Goal: Task Accomplishment & Management: Complete application form

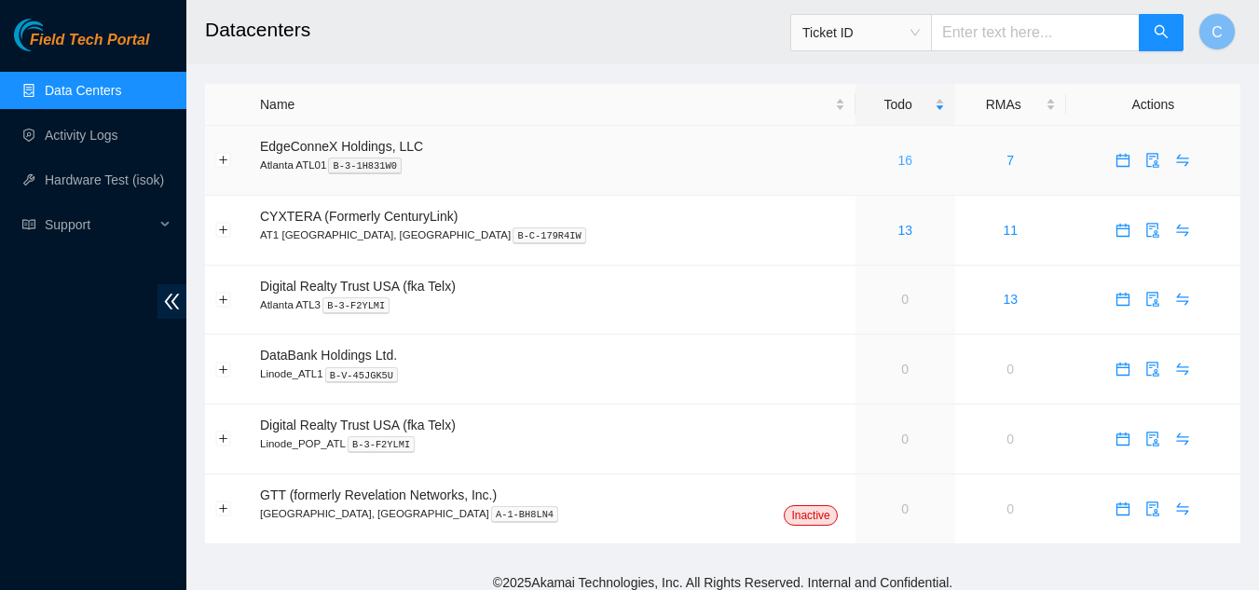
click at [897, 154] on link "16" at bounding box center [904, 160] width 15 height 15
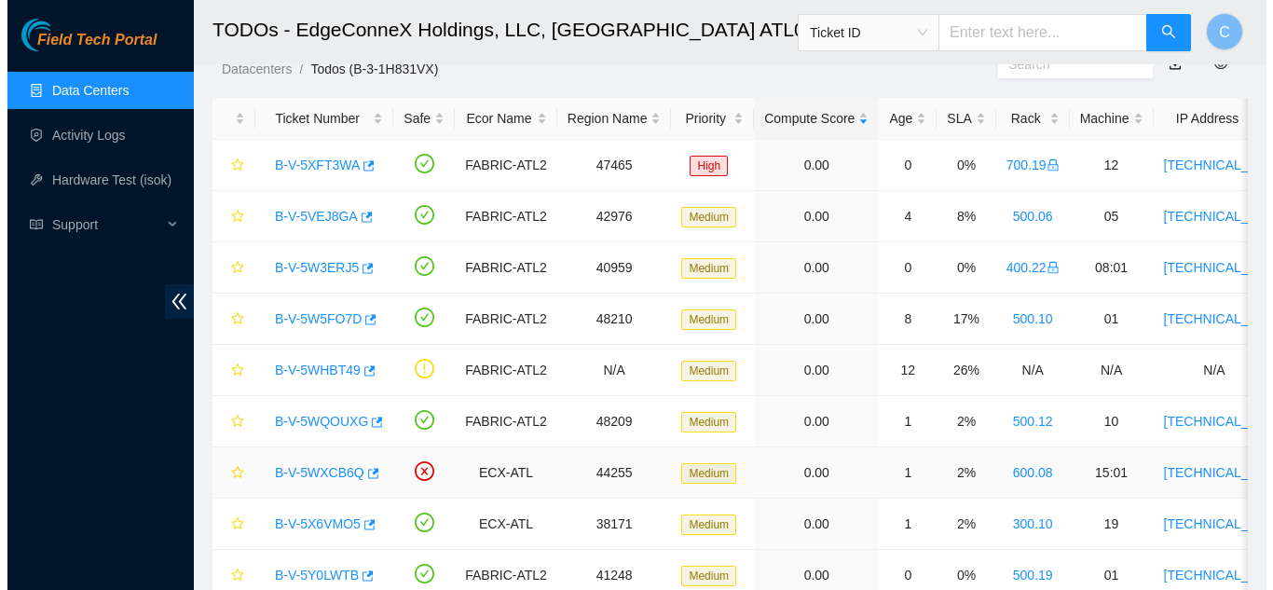
scroll to position [93, 0]
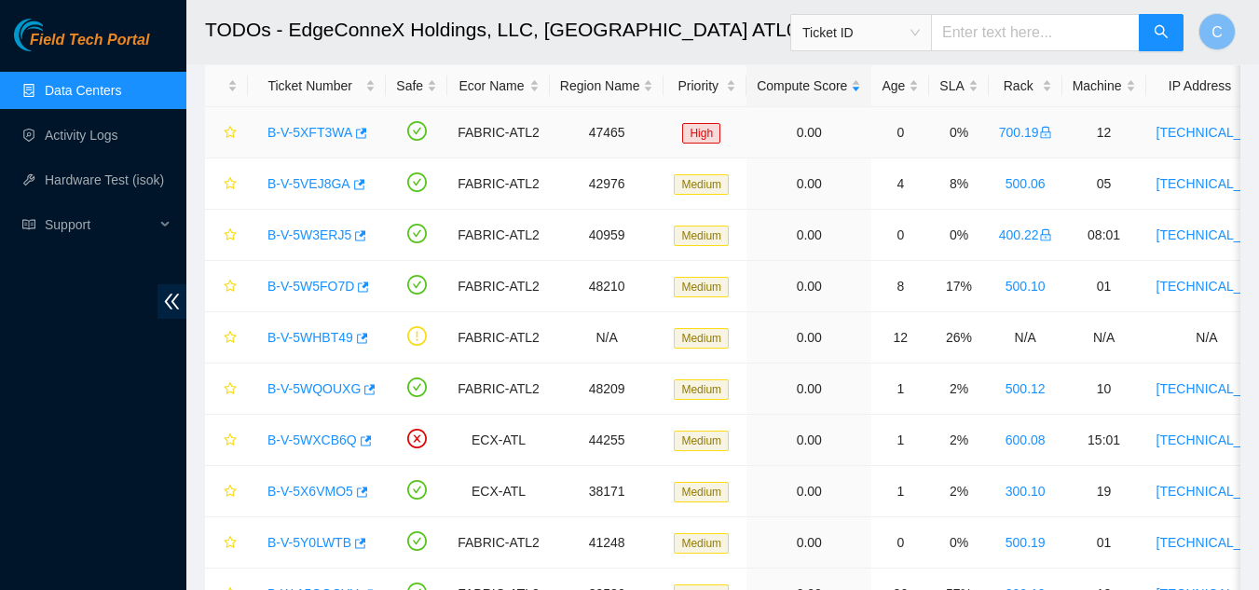
click at [300, 128] on link "B-V-5XFT3WA" at bounding box center [309, 132] width 85 height 15
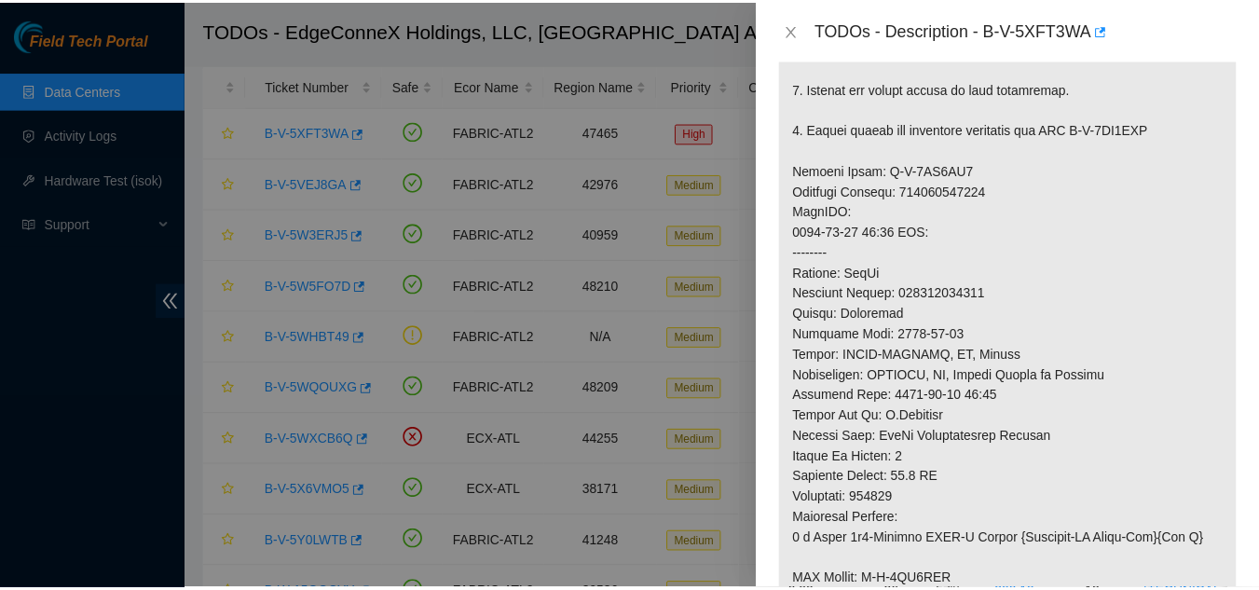
scroll to position [839, 0]
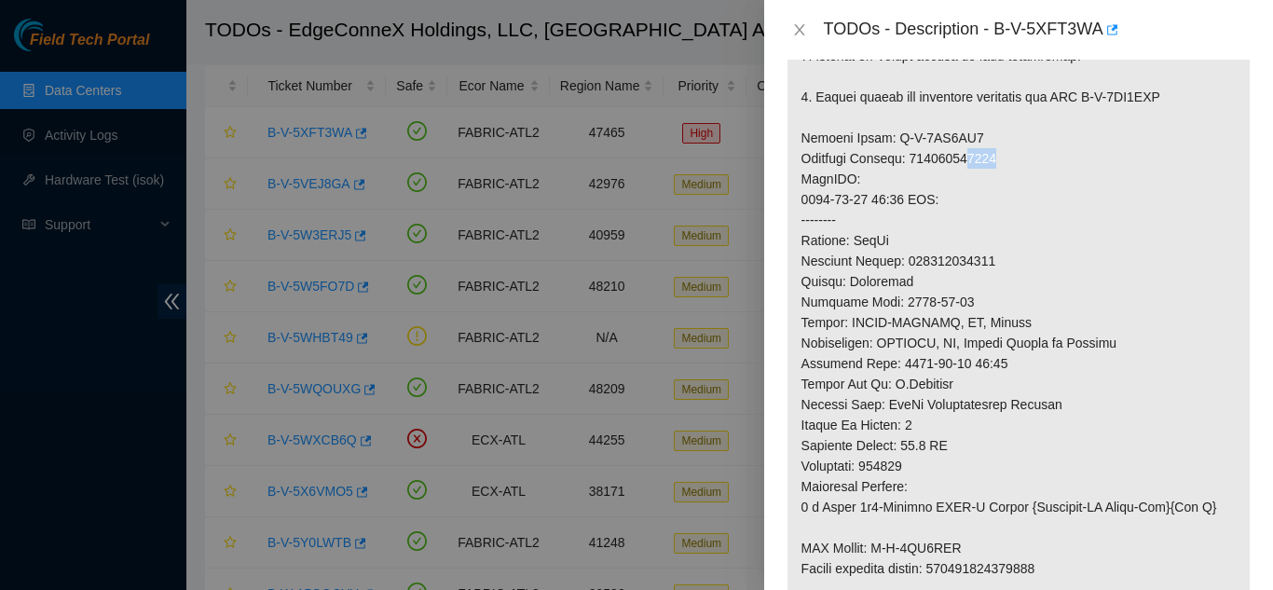
drag, startPoint x: 965, startPoint y: 181, endPoint x: 1002, endPoint y: 181, distance: 36.3
click at [1002, 181] on p at bounding box center [1018, 128] width 462 height 1094
click at [792, 27] on icon "close" at bounding box center [799, 29] width 15 height 15
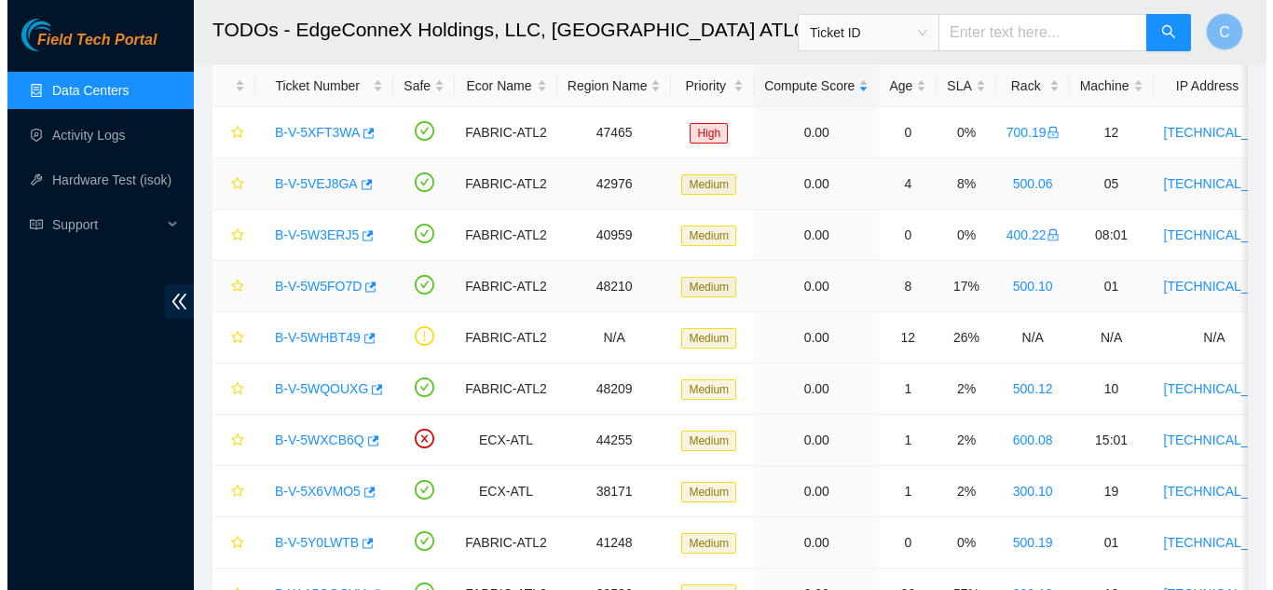
scroll to position [640, 0]
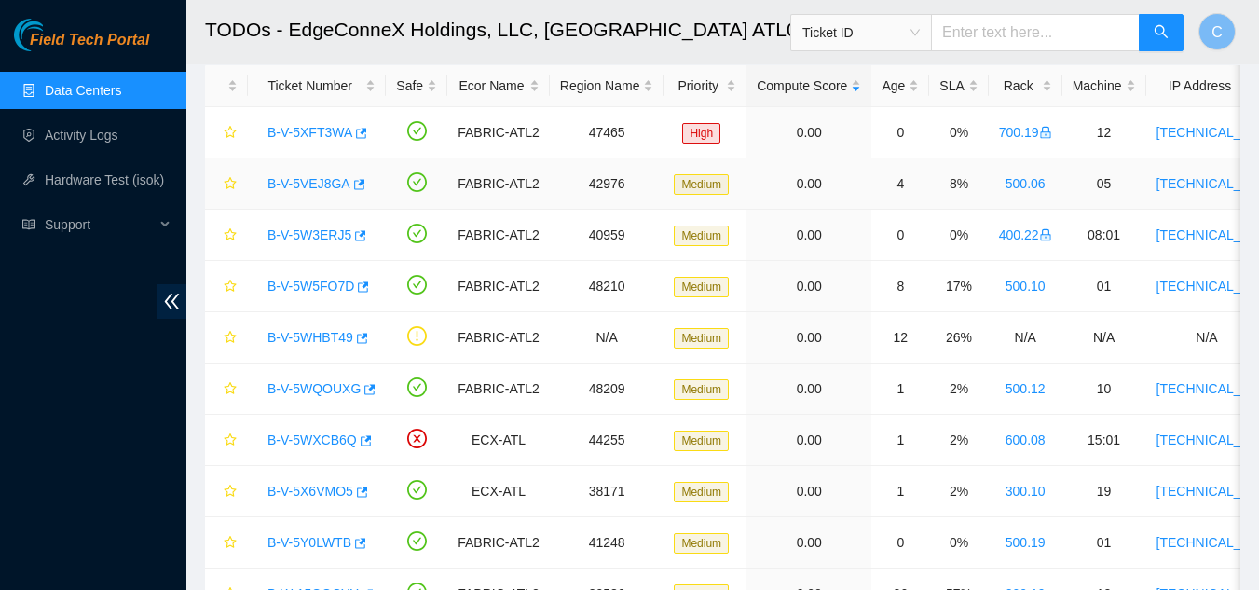
drag, startPoint x: 294, startPoint y: 186, endPoint x: 719, endPoint y: 231, distance: 427.3
click at [294, 186] on link "B-V-5VEJ8GA" at bounding box center [308, 183] width 83 height 15
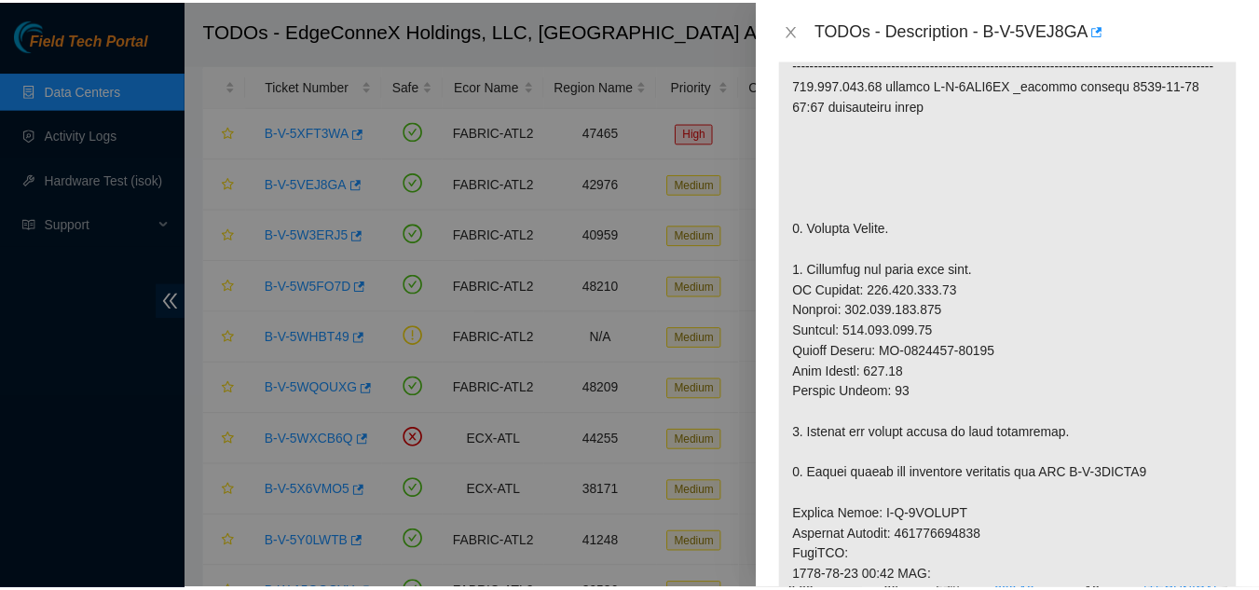
scroll to position [466, 0]
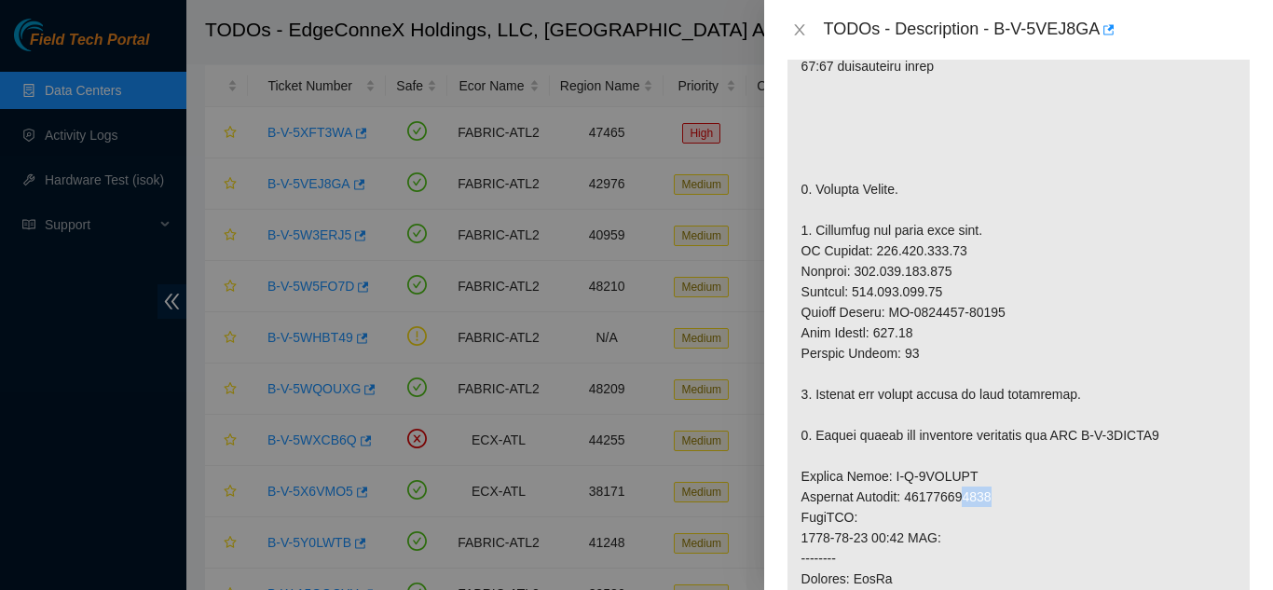
drag, startPoint x: 967, startPoint y: 479, endPoint x: 1003, endPoint y: 479, distance: 35.4
click at [1003, 479] on p at bounding box center [1018, 466] width 462 height 1094
click at [800, 31] on icon "close" at bounding box center [799, 29] width 10 height 11
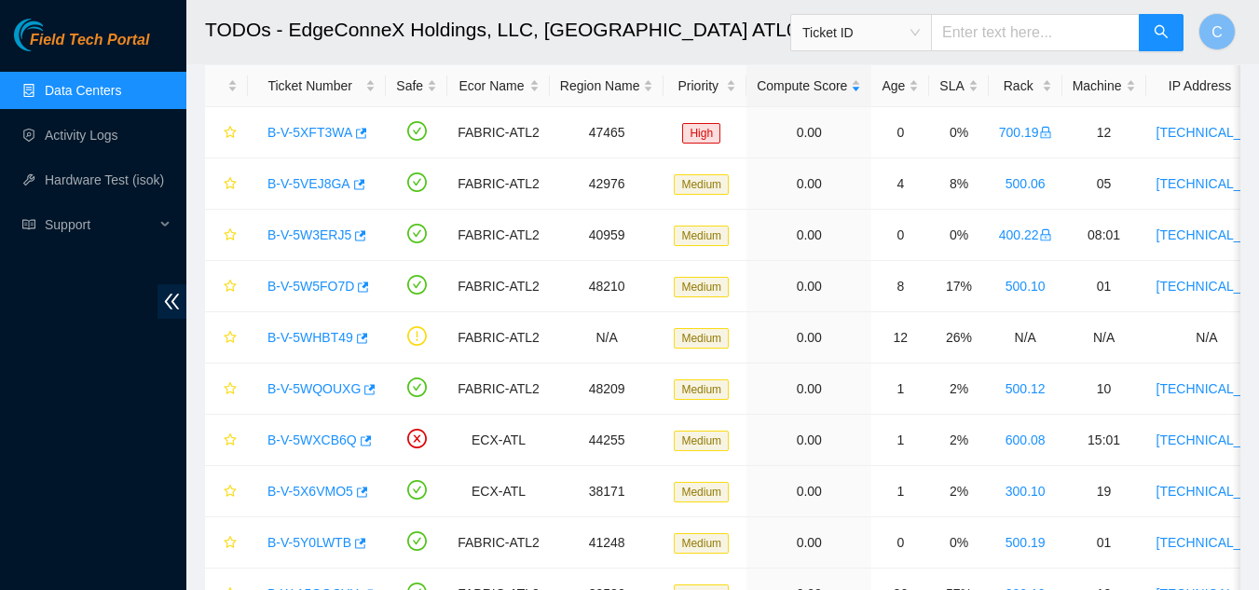
scroll to position [527, 0]
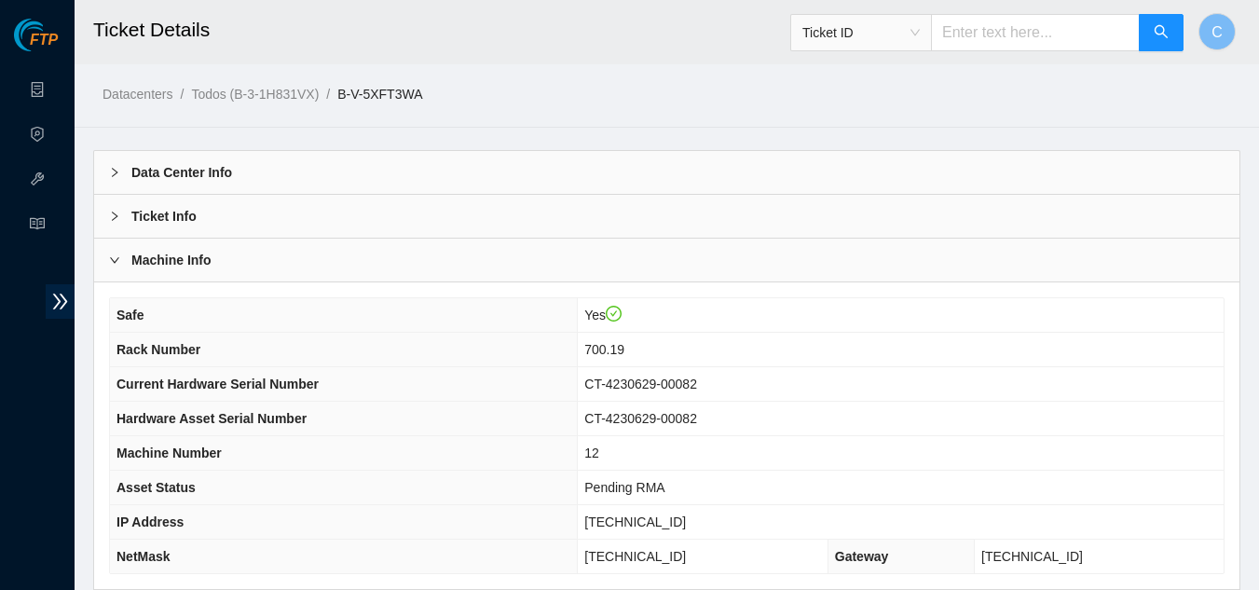
scroll to position [265, 0]
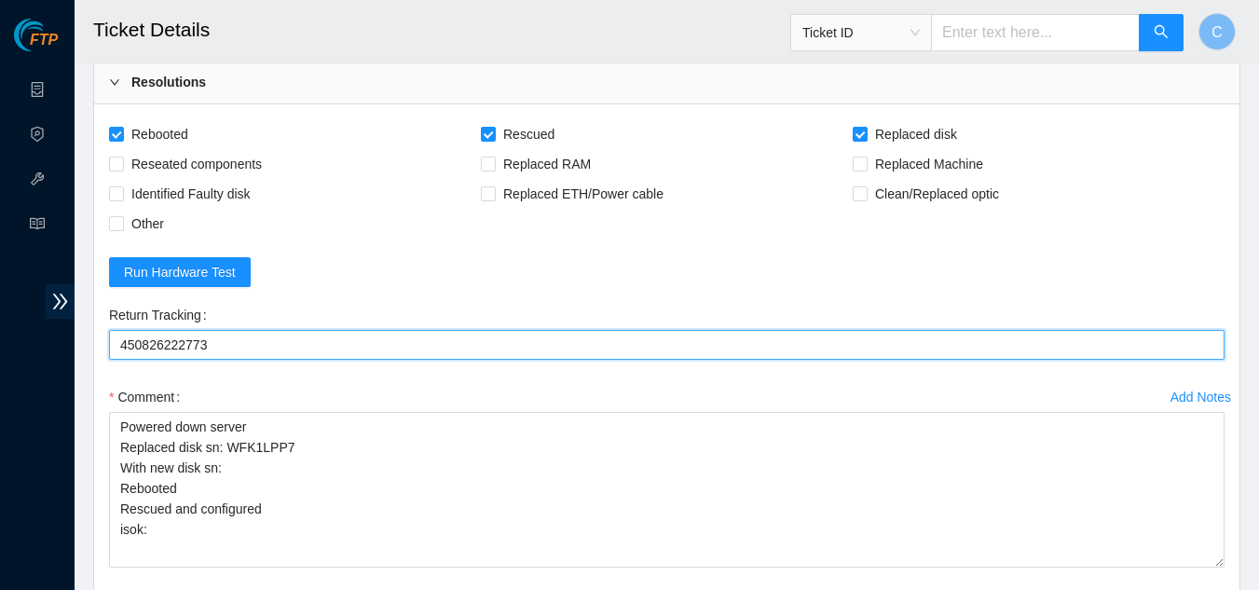
scroll to position [606, 0]
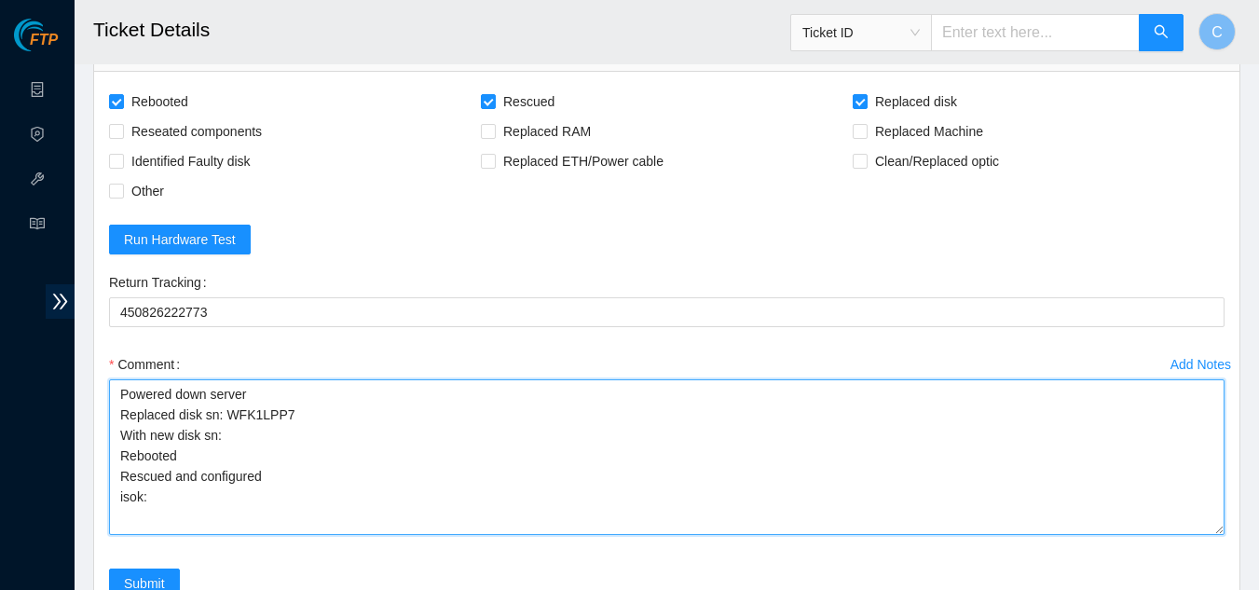
click at [255, 439] on textarea "Powered down server Replaced disk sn: WFK1LPP7 With new disk sn: Rebooted Rescu…" at bounding box center [666, 457] width 1115 height 156
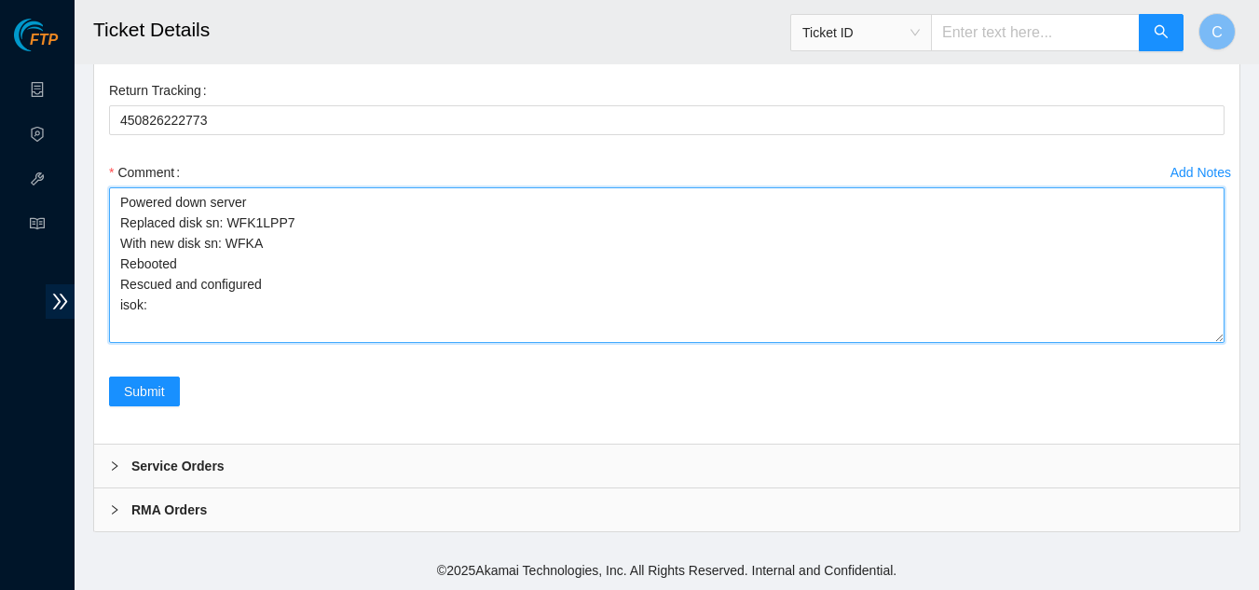
click at [283, 258] on textarea "Powered down server Replaced disk sn: WFK1LPP7 With new disk sn: WFKA Rebooted …" at bounding box center [666, 265] width 1115 height 156
click at [276, 251] on textarea "Powered down server Replaced disk sn: WFK1LPP7 With new disk sn: WFKA Rebooted …" at bounding box center [666, 265] width 1115 height 156
type textarea "Powered down server Replaced disk sn: WFK1LPP7 With new disk sn: WFKA83LD Reboo…"
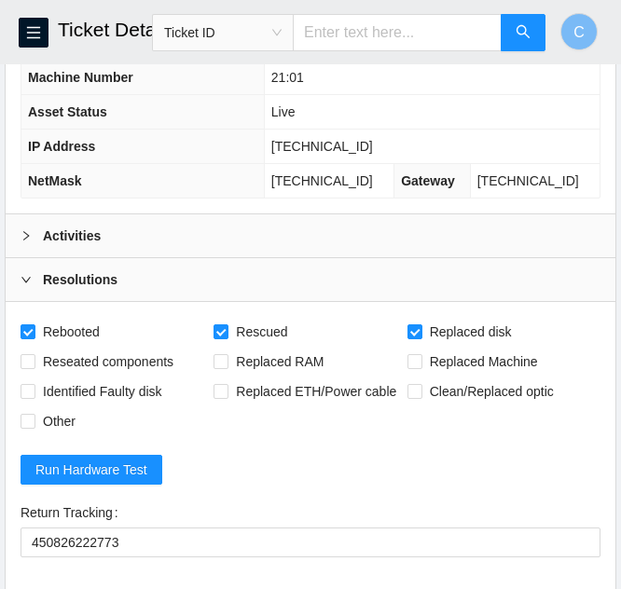
scroll to position [380, 0]
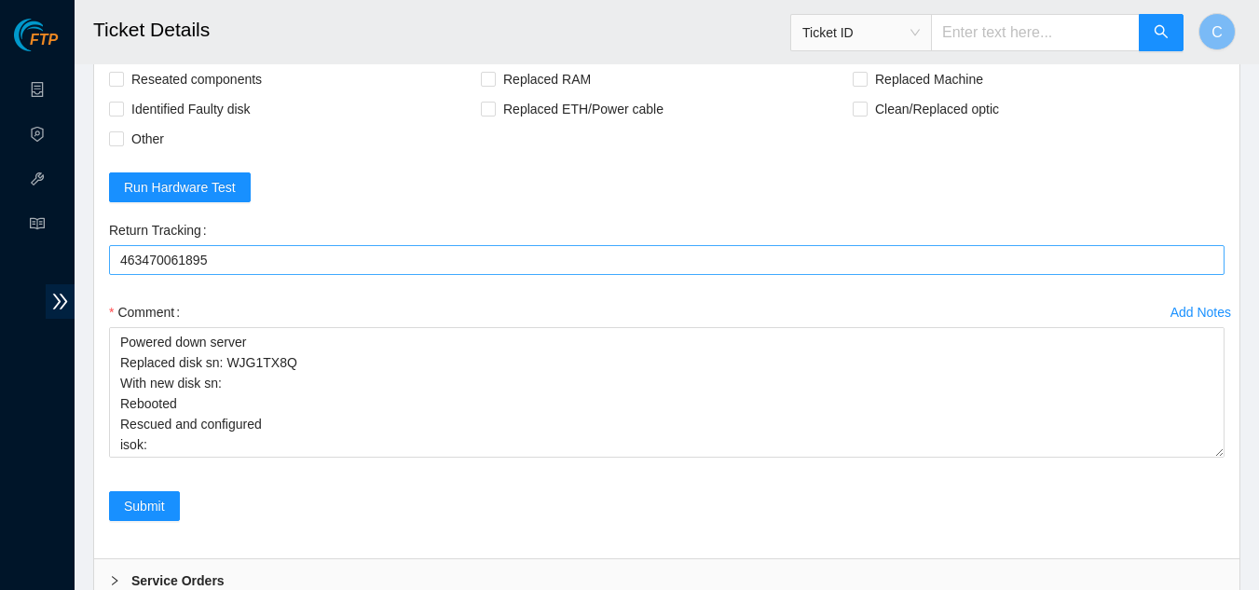
scroll to position [679, 0]
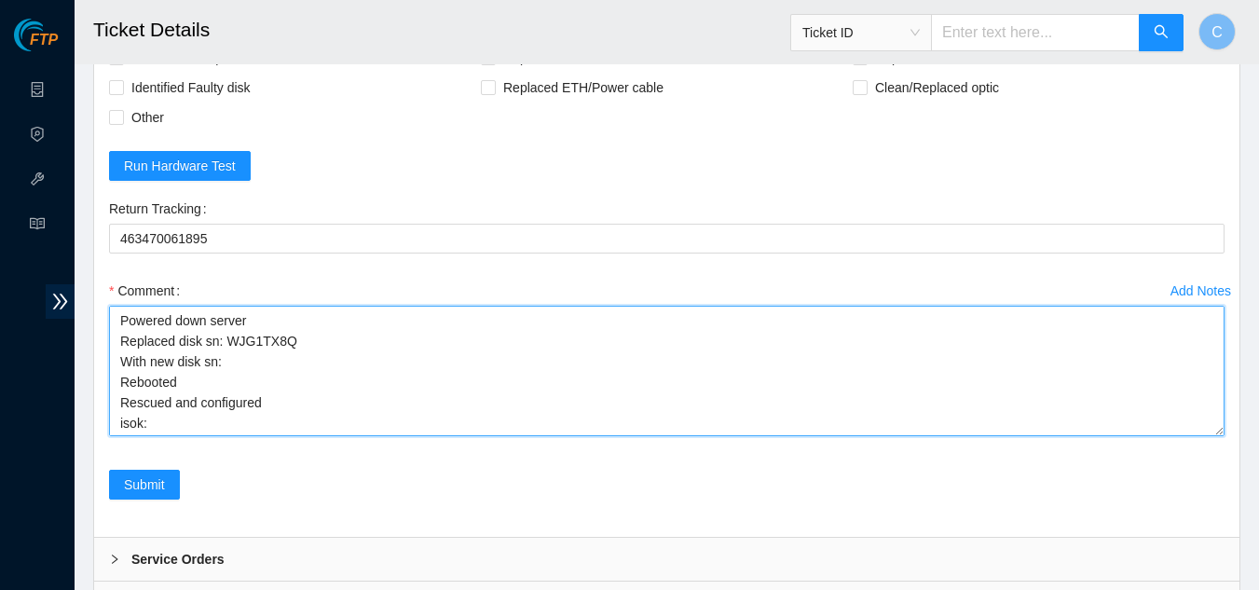
click at [237, 352] on textarea "Powered down server Replaced disk sn: WJG1TX8Q With new disk sn: Rebooted Rescu…" at bounding box center [666, 371] width 1115 height 130
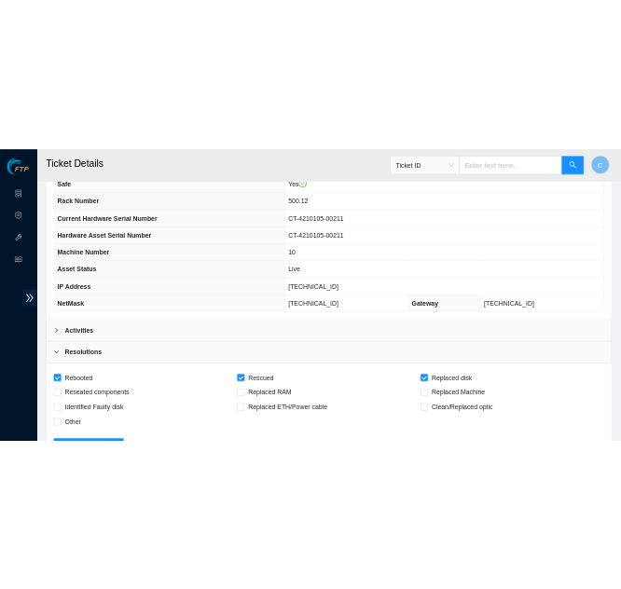
scroll to position [213, 0]
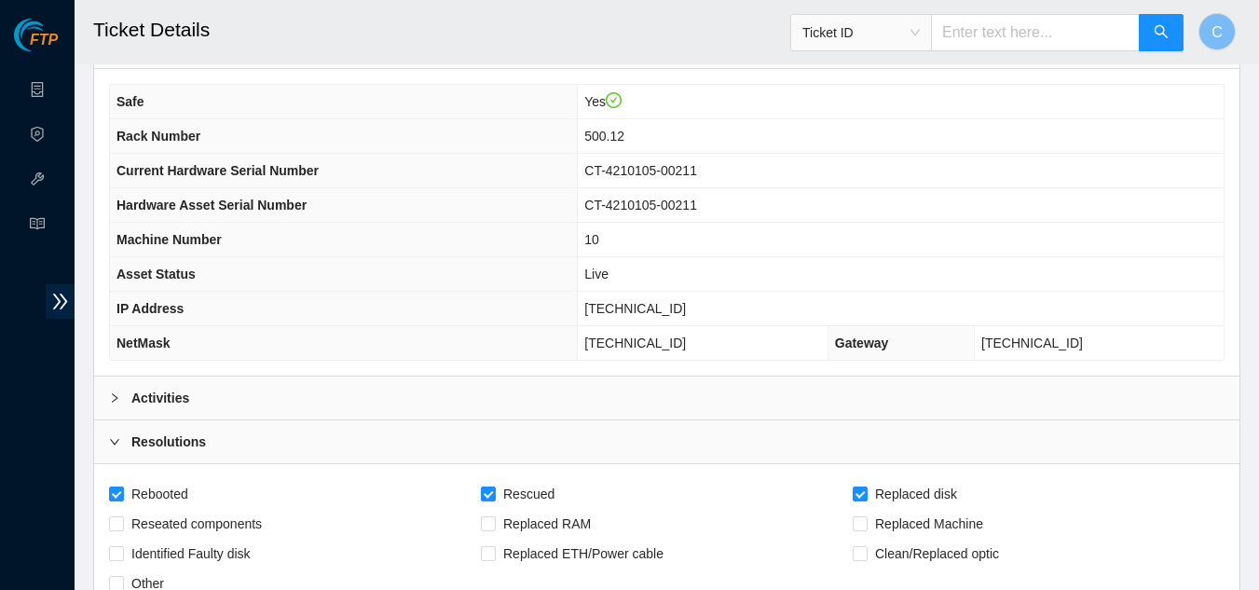
type textarea "Powered down server Replaced disk sn: WJG1TX8Q With new disk sn: Z1Z8NF1P Reboo…"
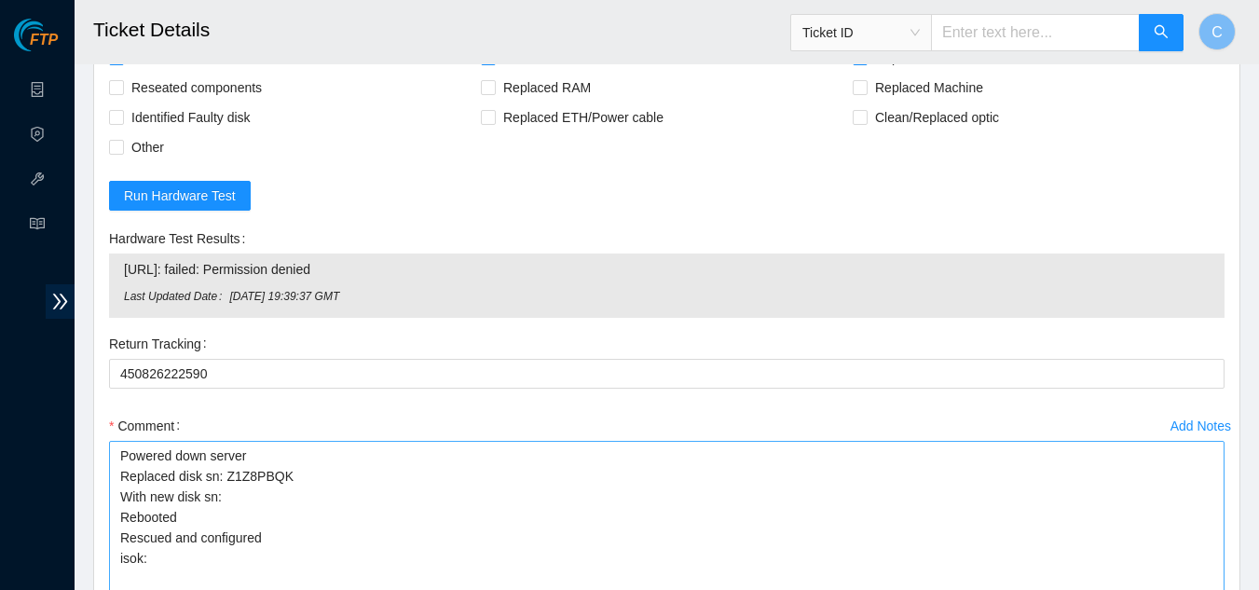
scroll to position [792, 0]
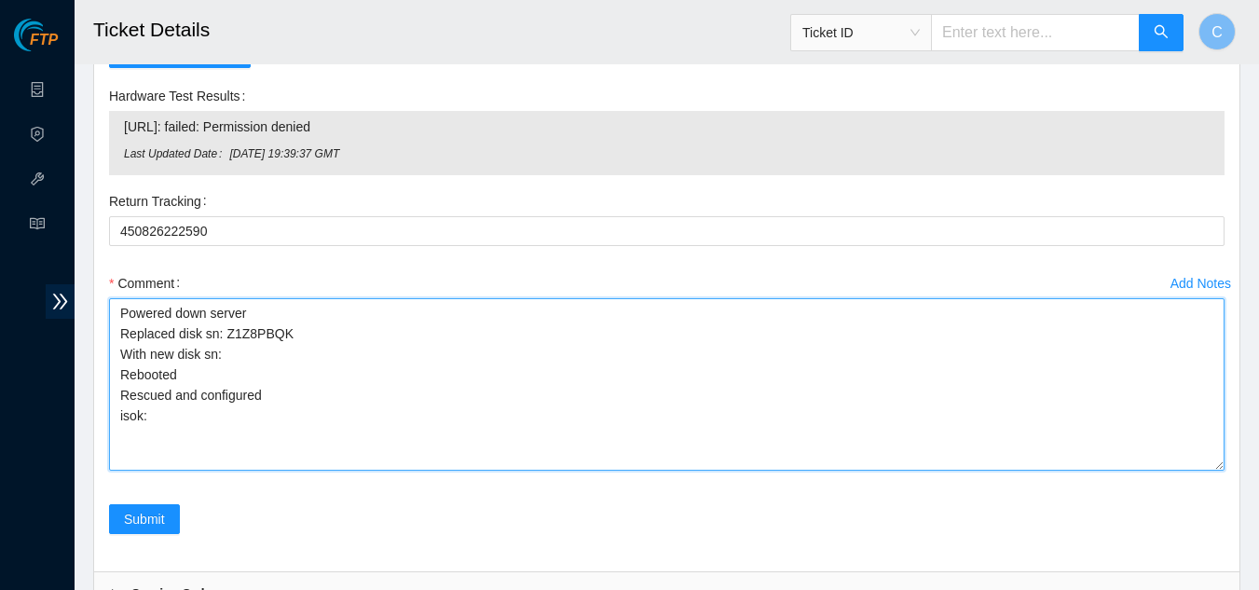
click at [266, 359] on textarea "Powered down server Replaced disk sn: Z1Z8PBQK With new disk sn: Rebooted Rescu…" at bounding box center [666, 384] width 1115 height 172
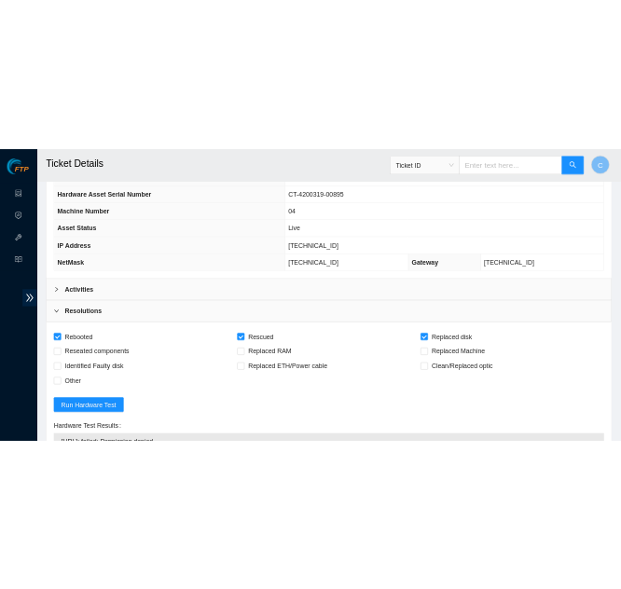
scroll to position [233, 0]
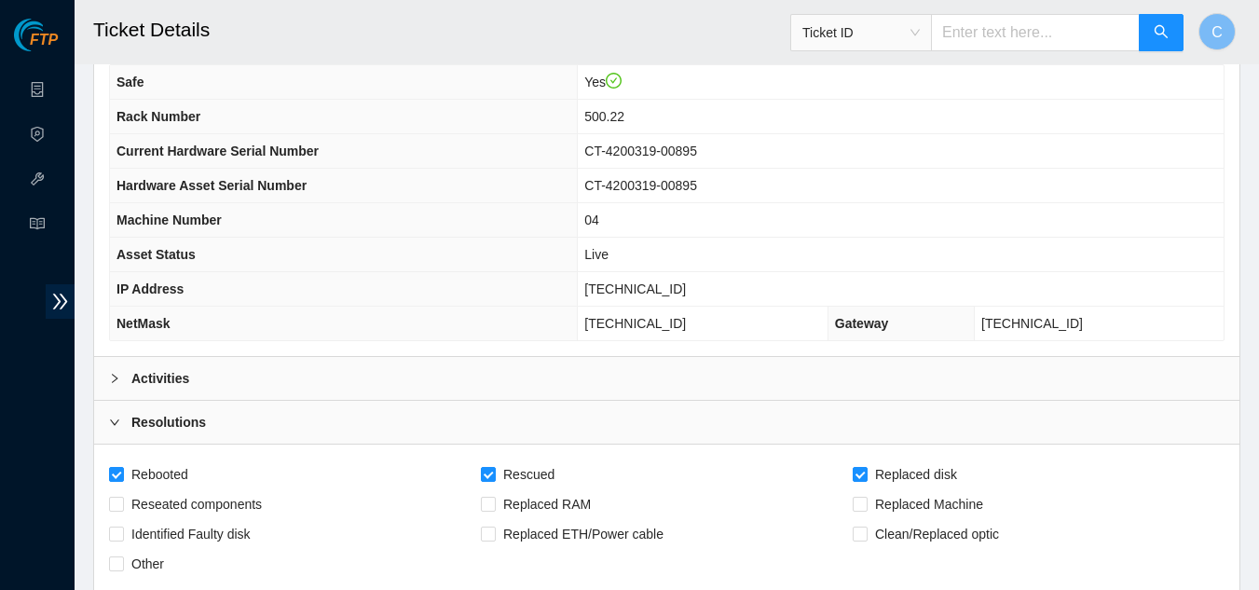
type textarea "Powered down server Replaced disk sn: Z1Z8PBQK With new disk sn: Z1Z7LVT6 Reboo…"
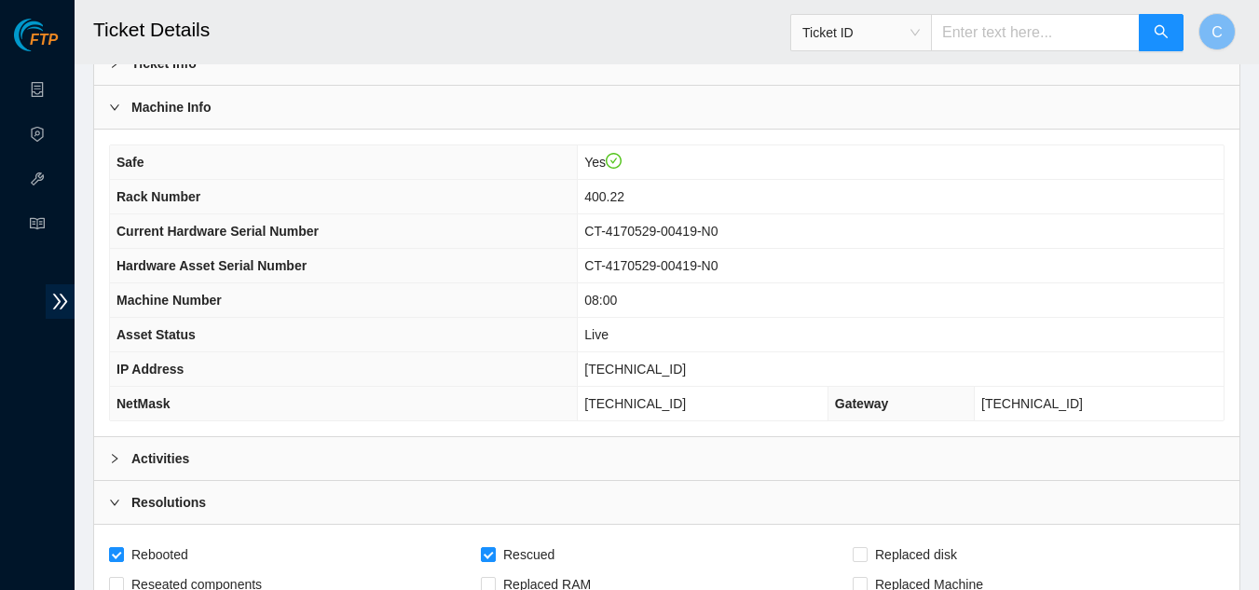
scroll to position [246, 0]
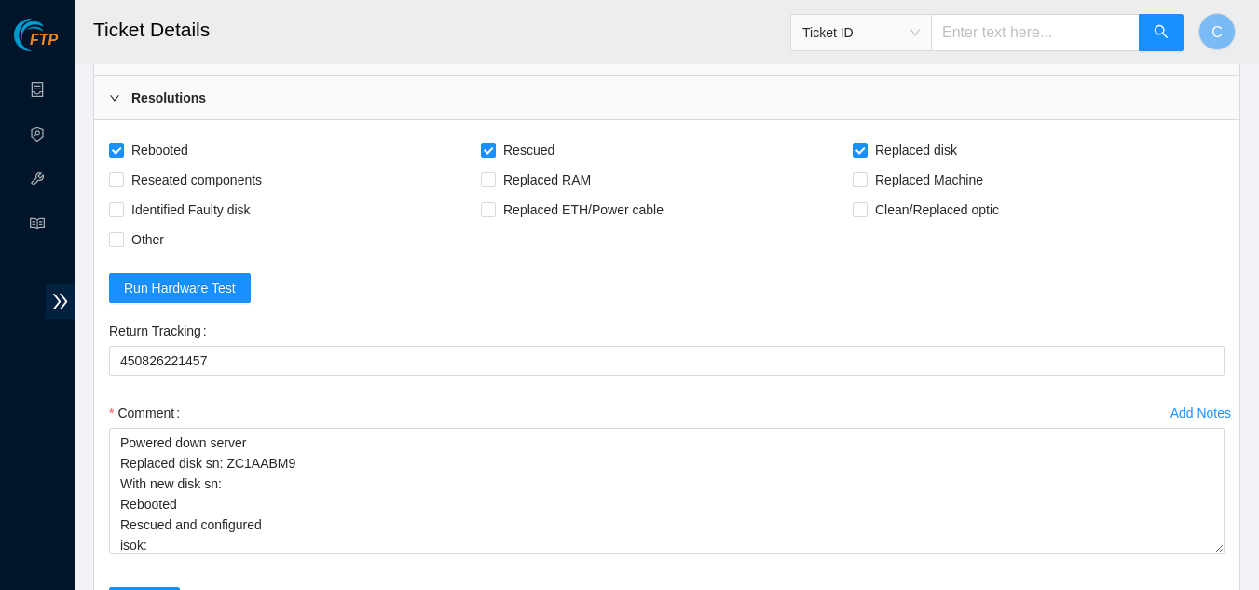
scroll to position [699, 0]
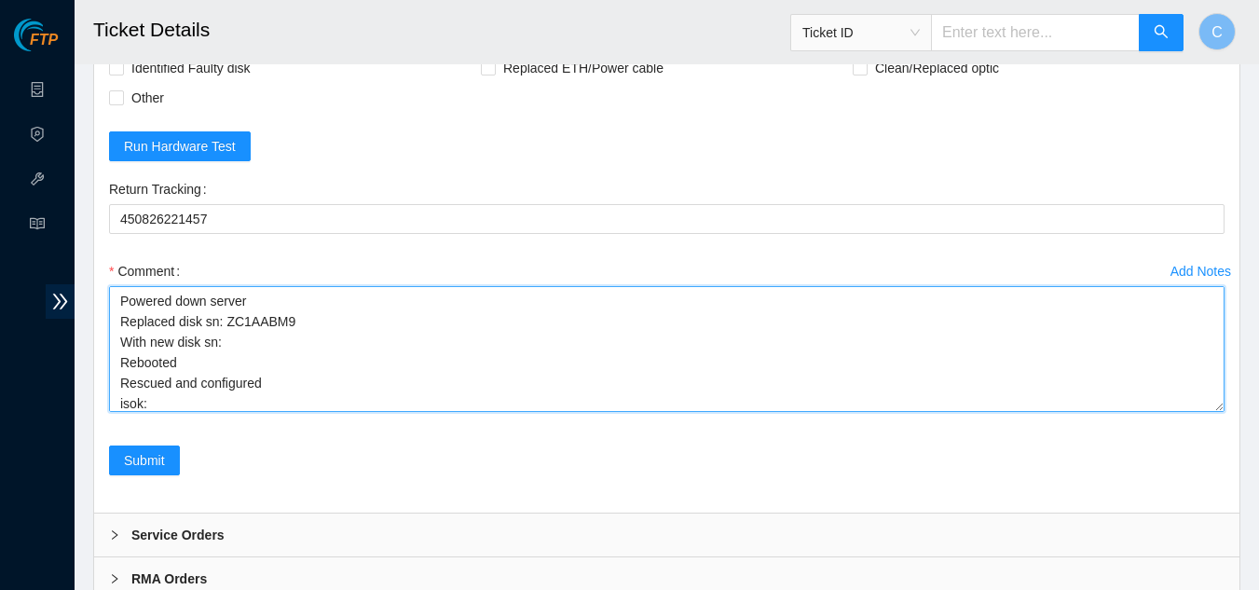
click at [277, 351] on textarea "Powered down server Replaced disk sn: ZC1AABM9 With new disk sn: Rebooted Rescu…" at bounding box center [666, 349] width 1115 height 126
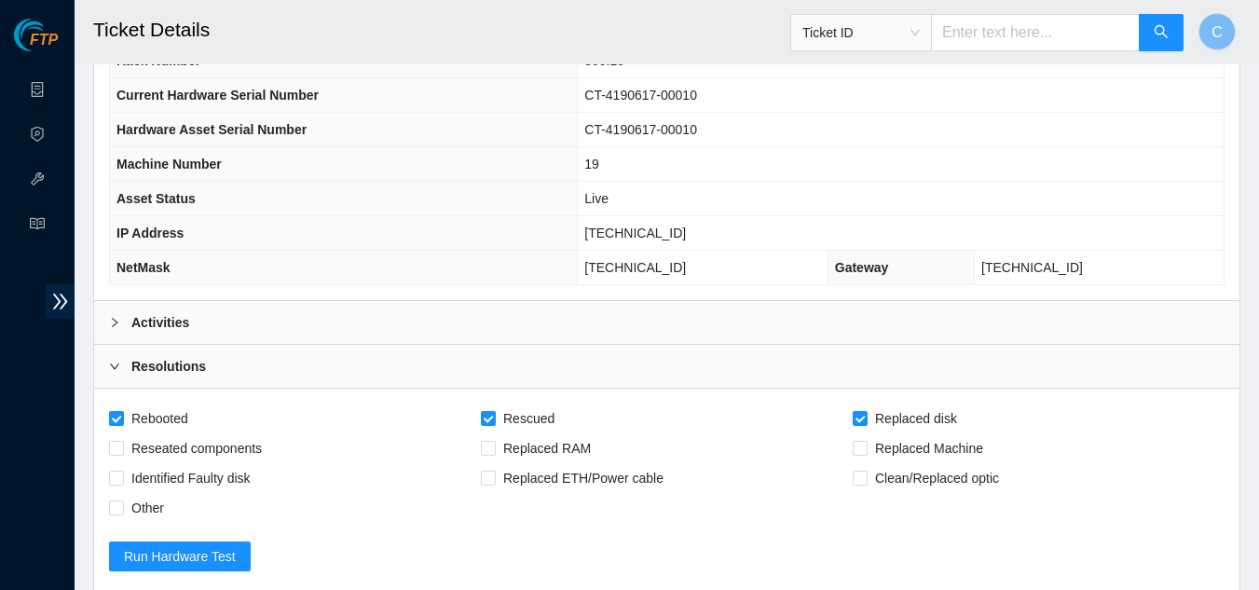
scroll to position [233, 0]
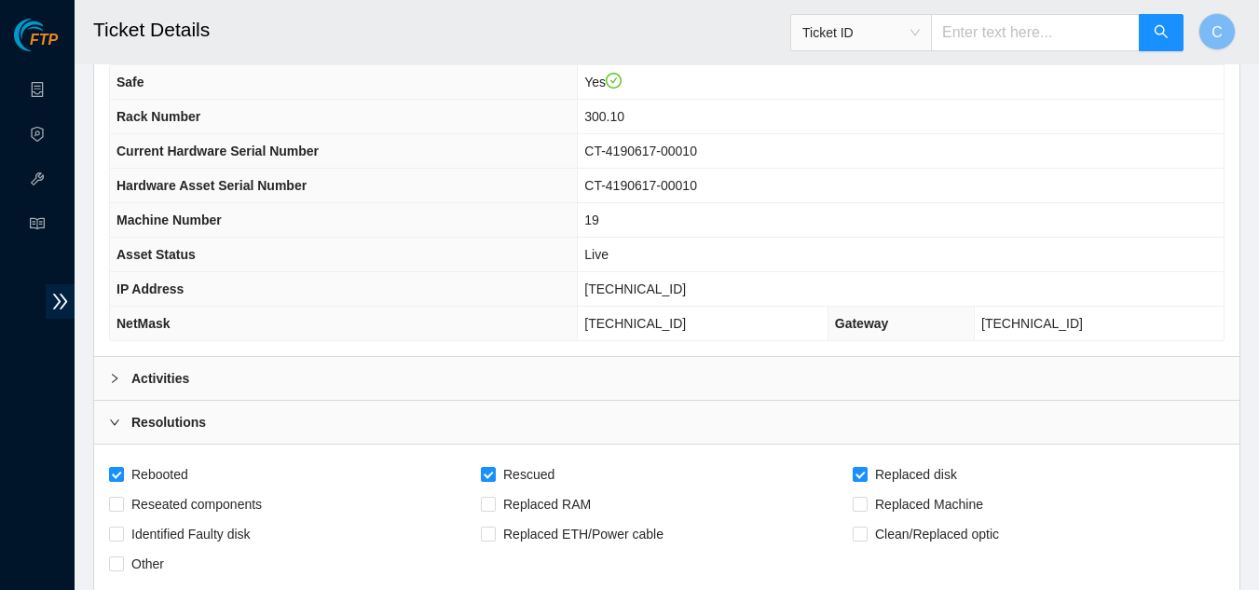
type textarea "Powered down server Replaced disk sn: ZC1AABM9 With new disk sn: Z1Z79D4Y Reboo…"
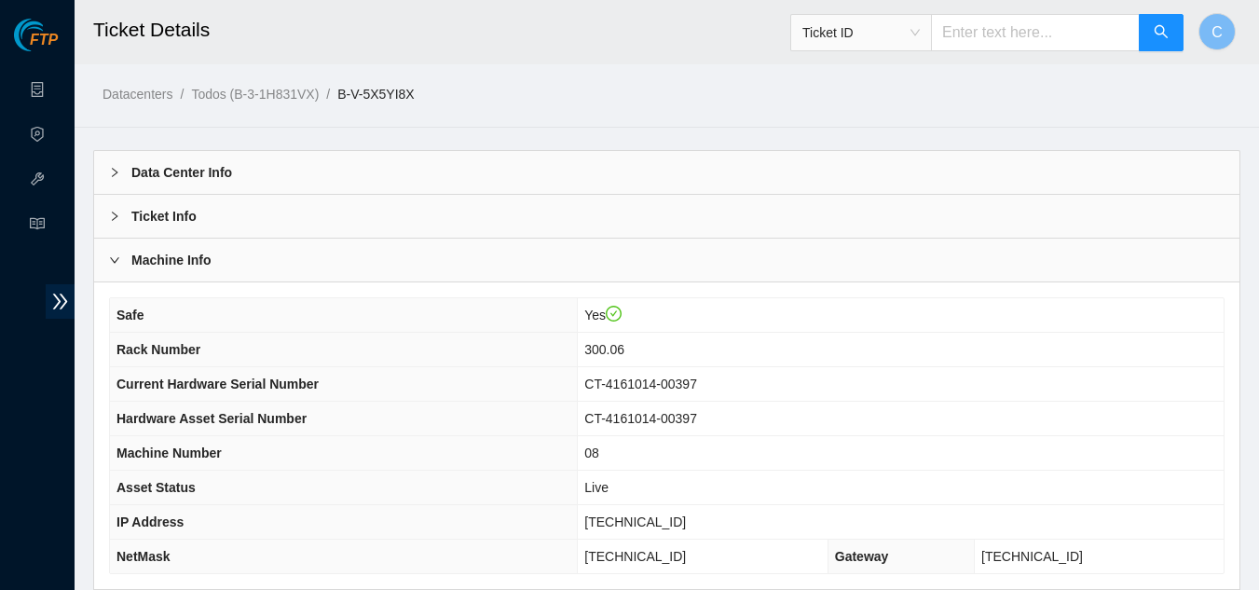
scroll to position [746, 0]
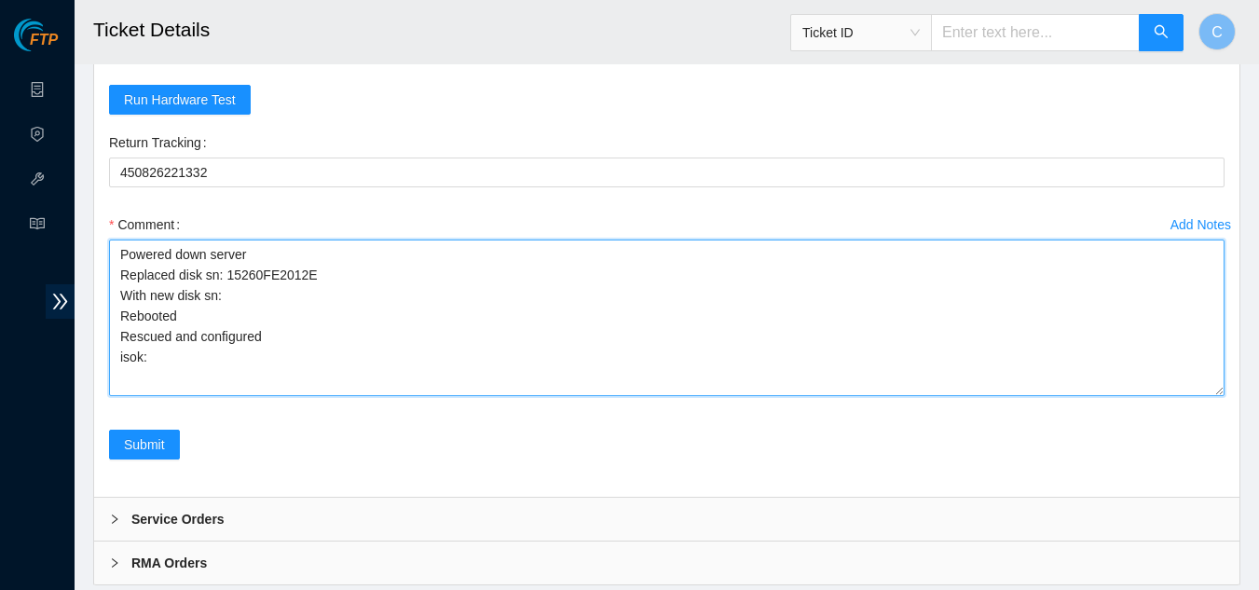
click at [231, 294] on textarea "Powered down server Replaced disk sn: 15260FE2012E With new disk sn: Rebooted R…" at bounding box center [666, 317] width 1115 height 157
type textarea "Powered down server Replaced disk sn: 15260FE2012E With new disk sn: 160711C9D2…"
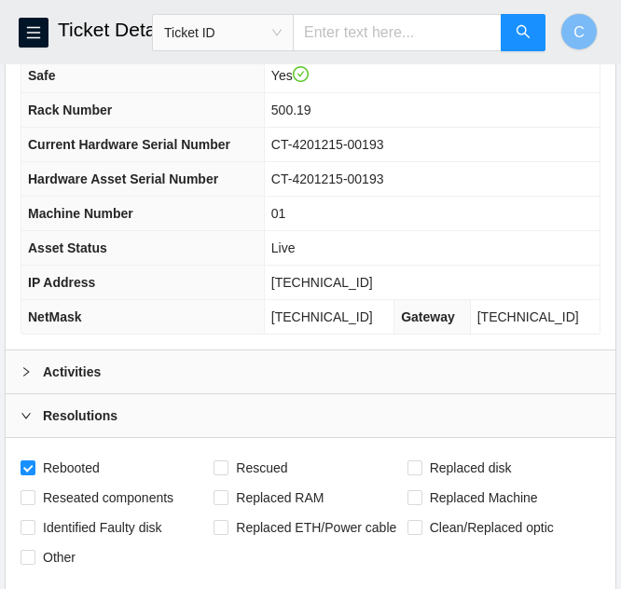
scroll to position [233, 0]
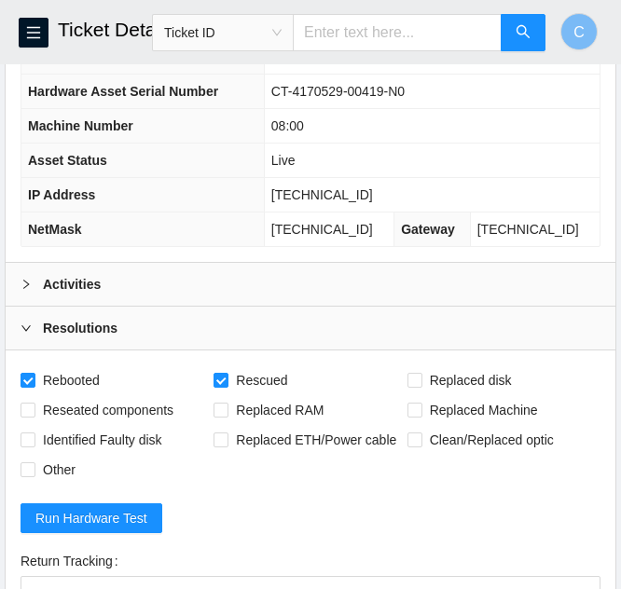
scroll to position [326, 0]
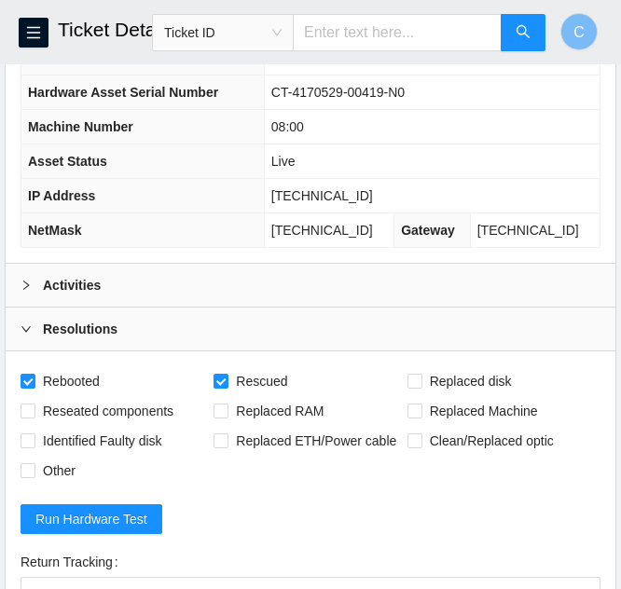
drag, startPoint x: 86, startPoint y: 283, endPoint x: 312, endPoint y: 256, distance: 228.1
click at [86, 283] on b "Activities" at bounding box center [72, 285] width 58 height 21
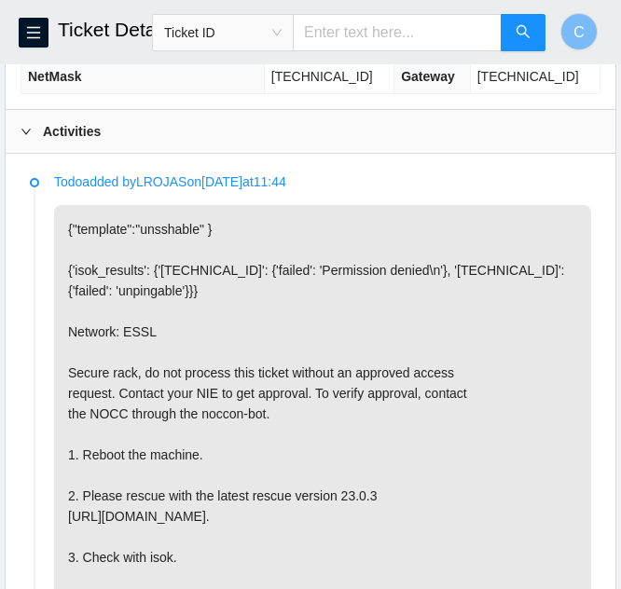
scroll to position [513, 0]
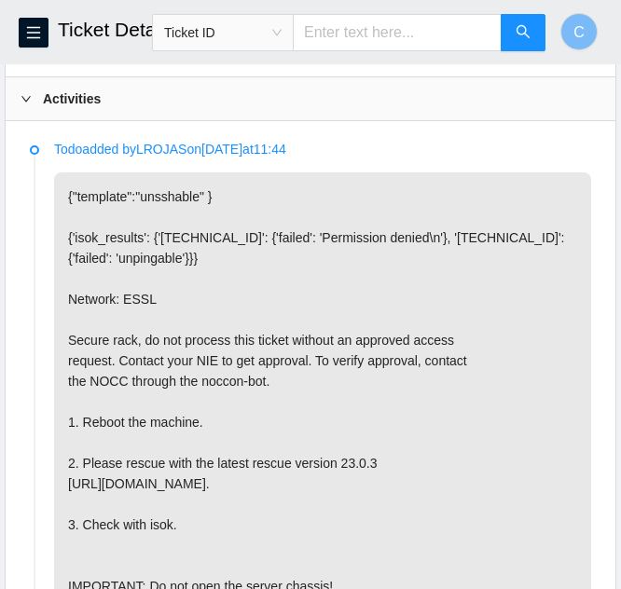
click at [162, 108] on div "Activities" at bounding box center [310, 98] width 609 height 43
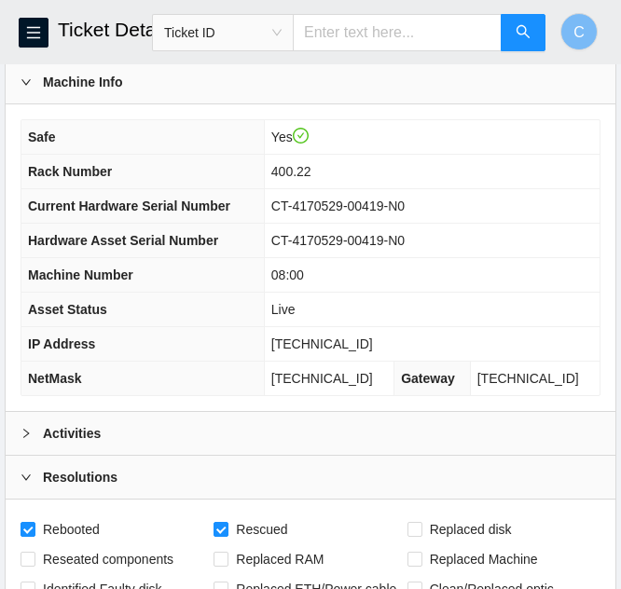
scroll to position [271, 0]
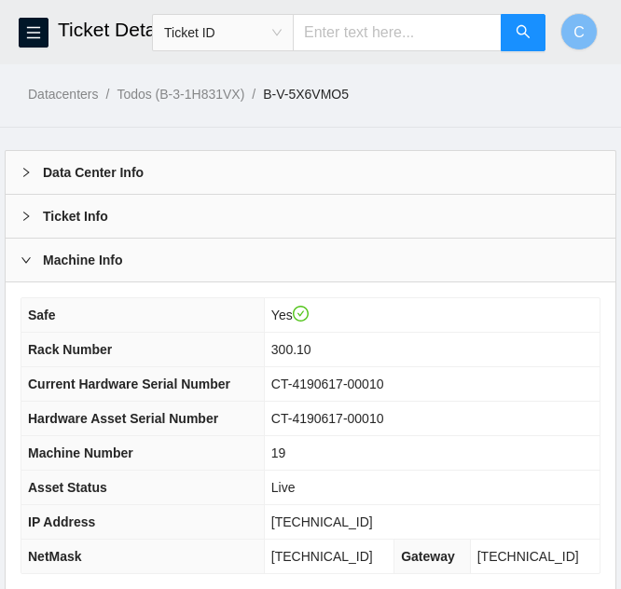
scroll to position [233, 0]
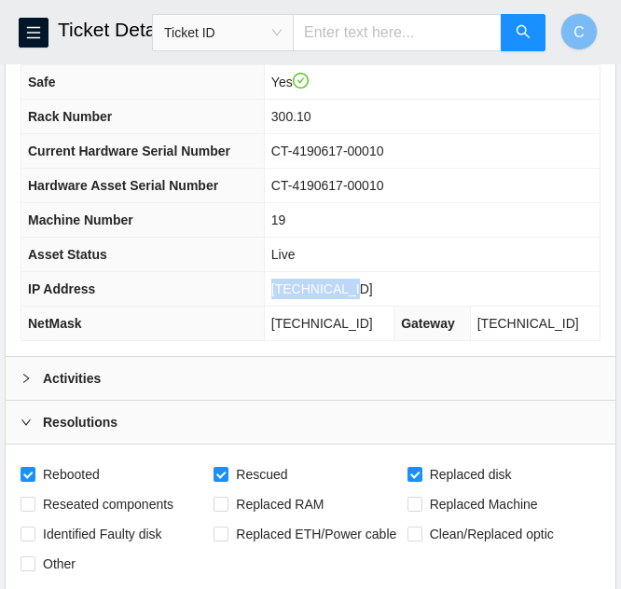
drag, startPoint x: 376, startPoint y: 283, endPoint x: 265, endPoint y: 280, distance: 111.9
click at [265, 280] on tr "IP Address [TECHNICAL_ID]" at bounding box center [310, 289] width 578 height 34
copy tr "96.7.245.150"
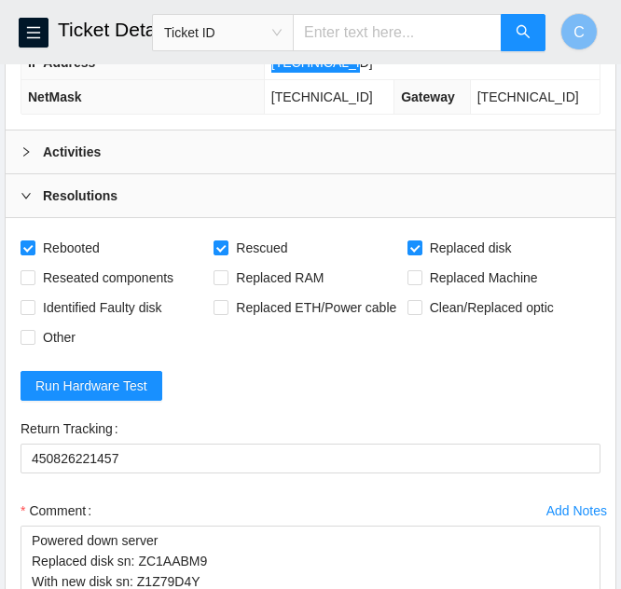
scroll to position [755, 0]
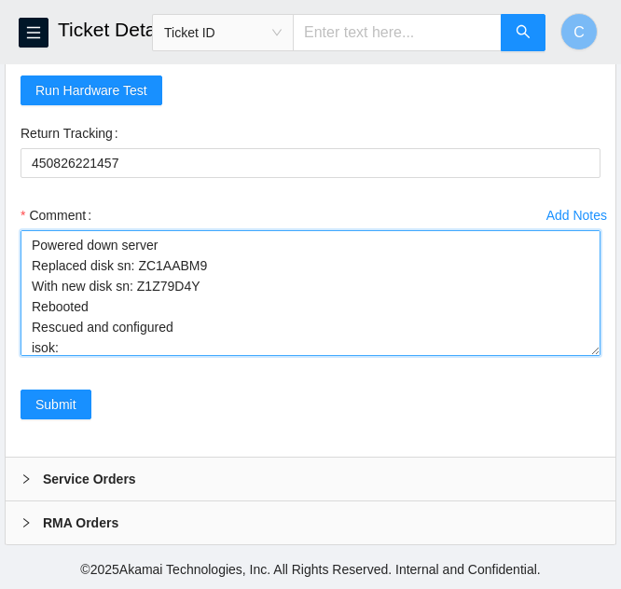
click at [108, 338] on textarea "Powered down server Replaced disk sn: ZC1AABM9 With new disk sn: Z1Z79D4Y Reboo…" at bounding box center [311, 293] width 580 height 126
paste textarea "96.7.245.150 : passed: ok"
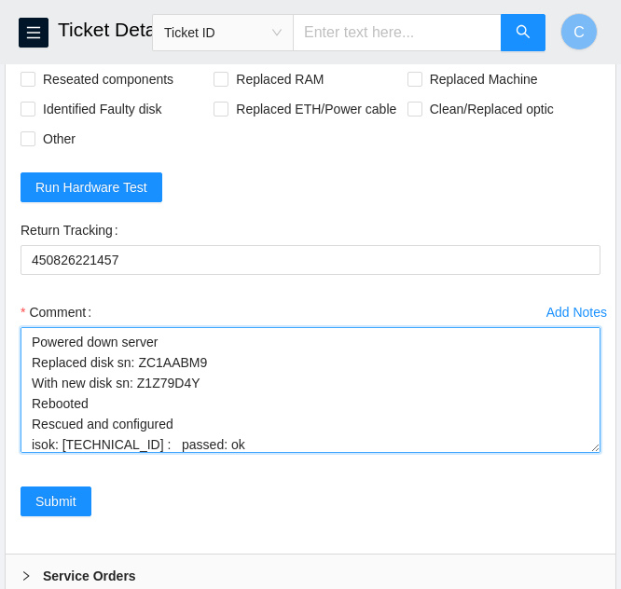
scroll to position [662, 0]
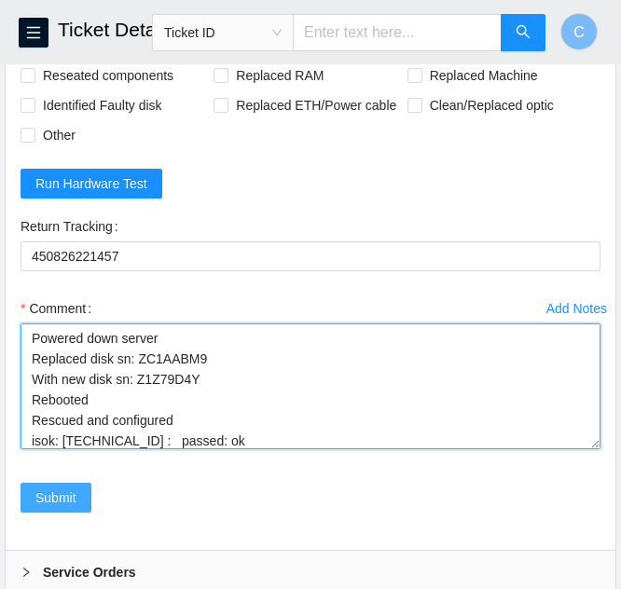
type textarea "Powered down server Replaced disk sn: ZC1AABM9 With new disk sn: Z1Z79D4Y Reboo…"
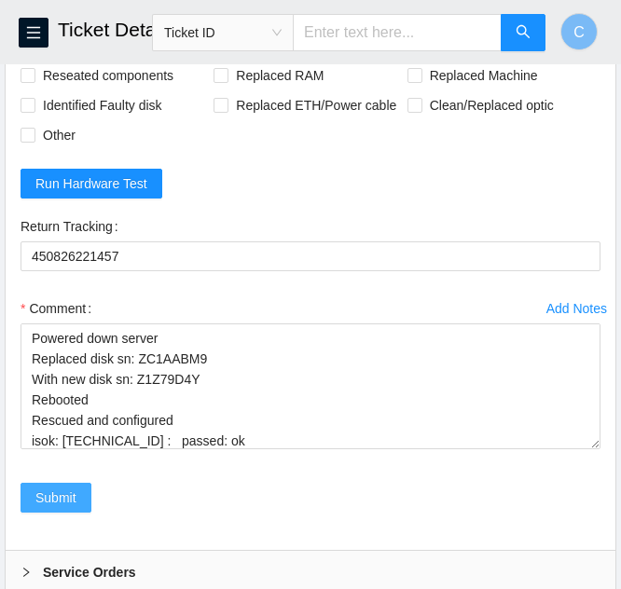
click at [62, 494] on span "Submit" at bounding box center [55, 497] width 41 height 21
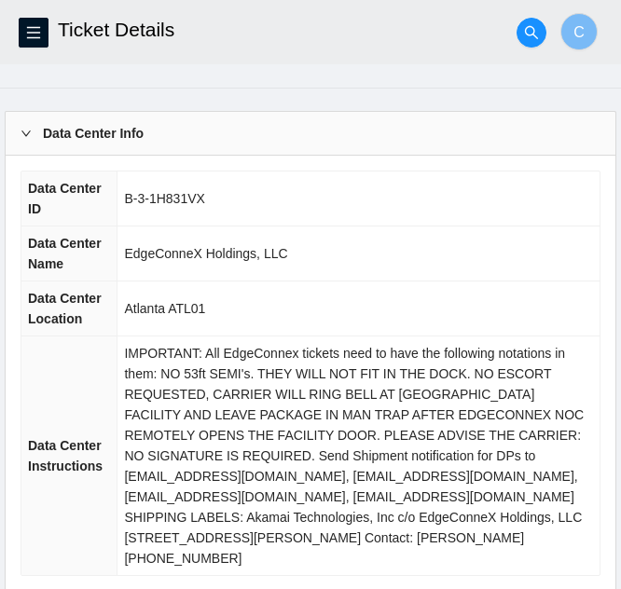
scroll to position [0, 0]
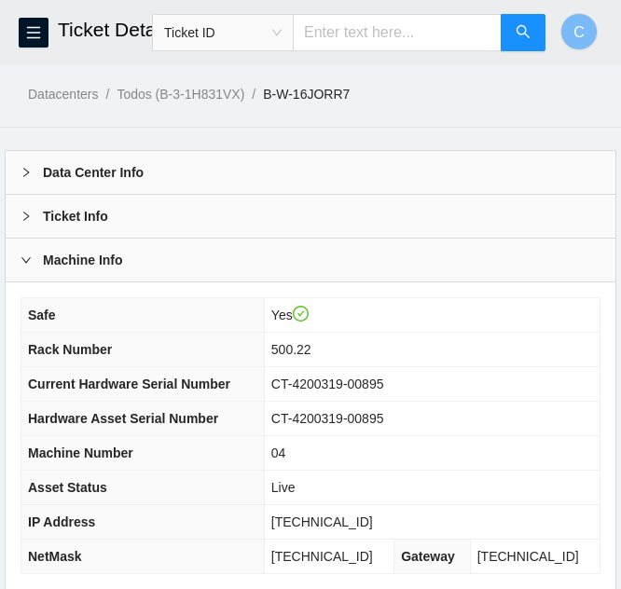
scroll to position [233, 0]
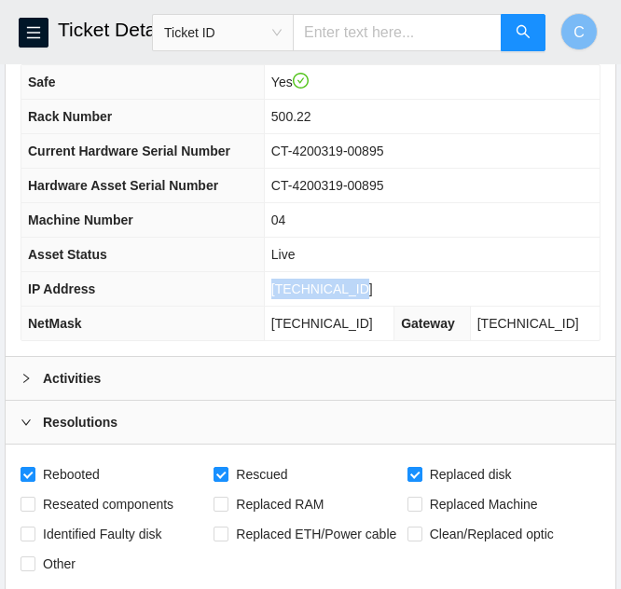
drag, startPoint x: 374, startPoint y: 290, endPoint x: 279, endPoint y: 292, distance: 95.1
click at [279, 292] on tr "IP Address [TECHNICAL_ID]" at bounding box center [310, 289] width 578 height 34
copy tr "23.77.200.199"
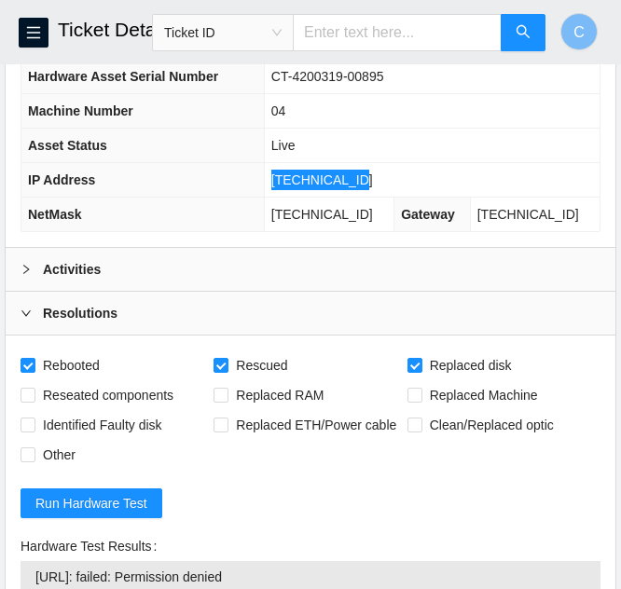
scroll to position [699, 0]
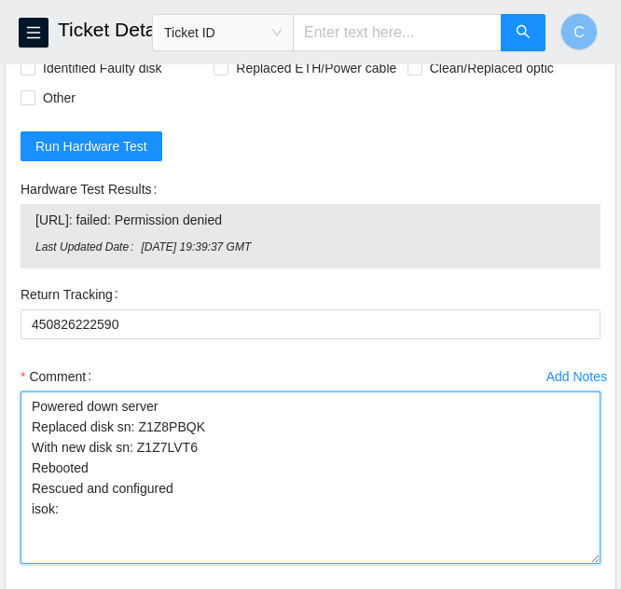
click at [84, 516] on textarea "Powered down server Replaced disk sn: Z1Z8PBQK With new disk sn: Z1Z7LVT6 Reboo…" at bounding box center [311, 477] width 580 height 172
paste textarea "23.77.200.199 : passed: ok"
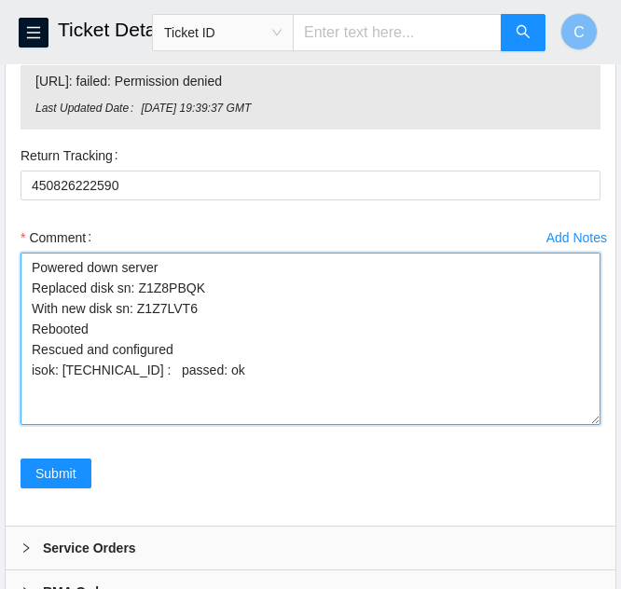
scroll to position [885, 0]
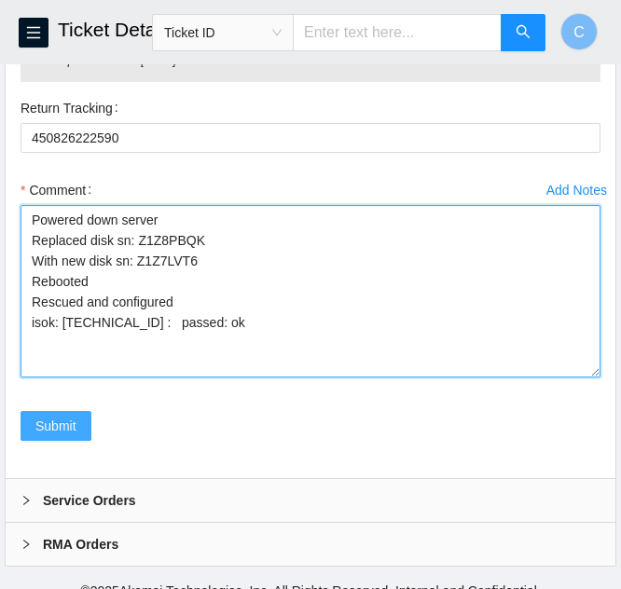
type textarea "Powered down server Replaced disk sn: Z1Z8PBQK With new disk sn: Z1Z7LVT6 Reboo…"
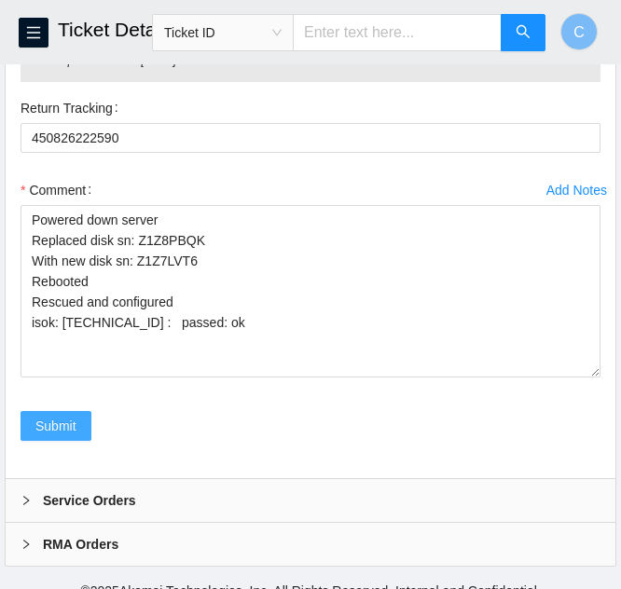
click at [54, 431] on span "Submit" at bounding box center [55, 426] width 41 height 21
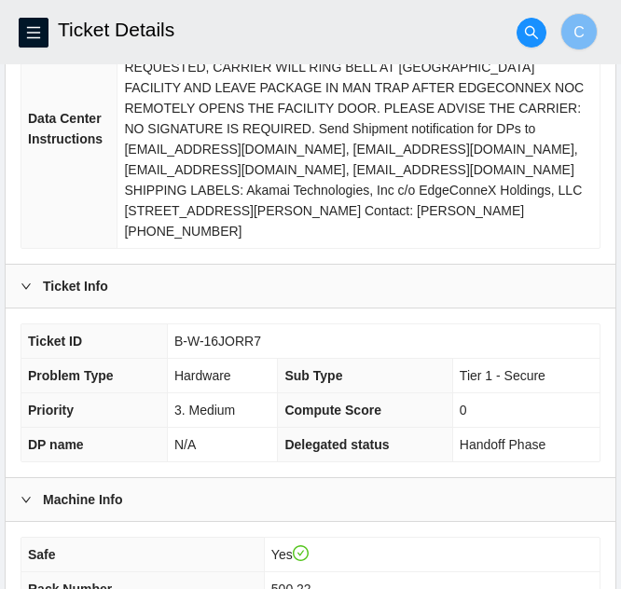
scroll to position [0, 0]
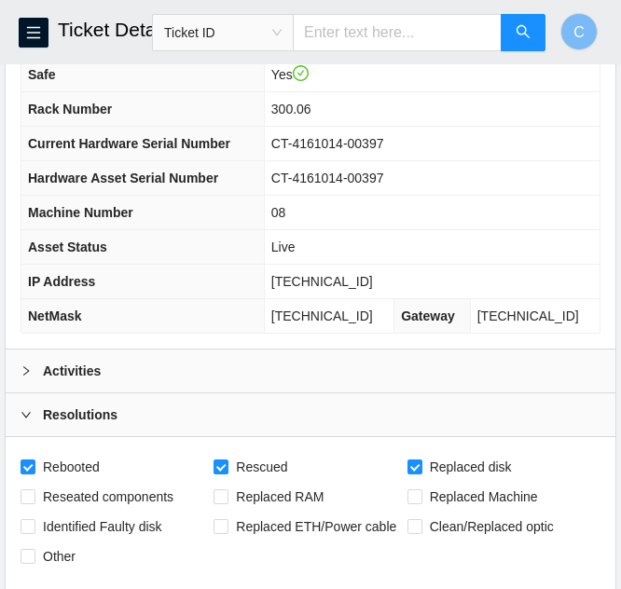
scroll to position [240, 0]
drag, startPoint x: 382, startPoint y: 278, endPoint x: 268, endPoint y: 275, distance: 113.7
click at [268, 275] on tr "IP Address 96.7.224.115" at bounding box center [310, 282] width 578 height 34
copy tr "96.7.224.115"
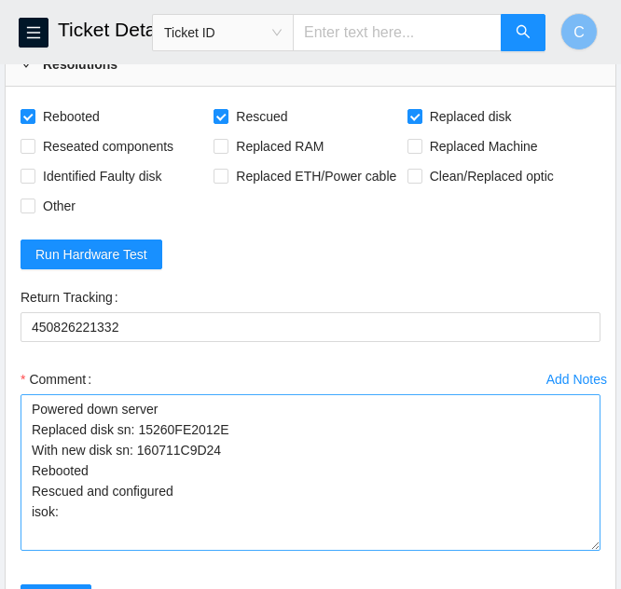
scroll to position [613, 0]
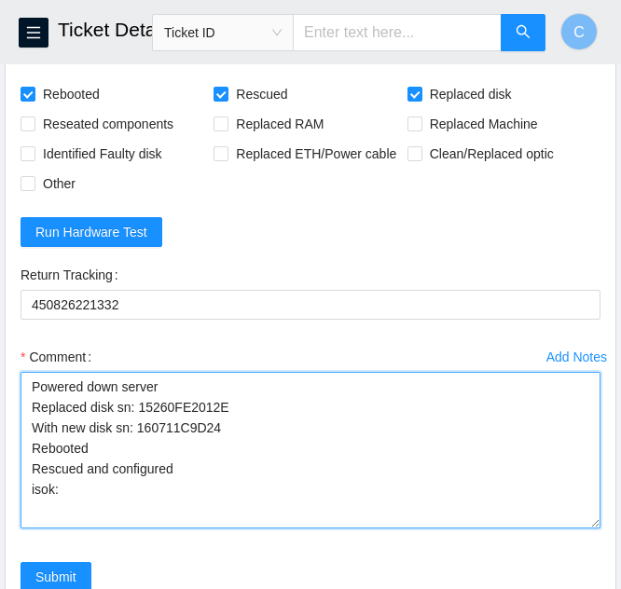
click at [106, 486] on textarea "Powered down server Replaced disk sn: 15260FE2012E With new disk sn: 160711C9D2…" at bounding box center [311, 450] width 580 height 157
paste textarea "96.7.224.115 : passed: ok"
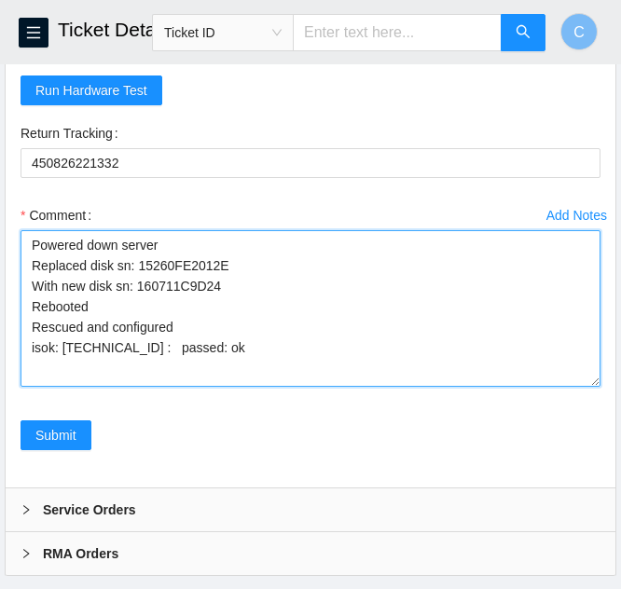
scroll to position [786, 0]
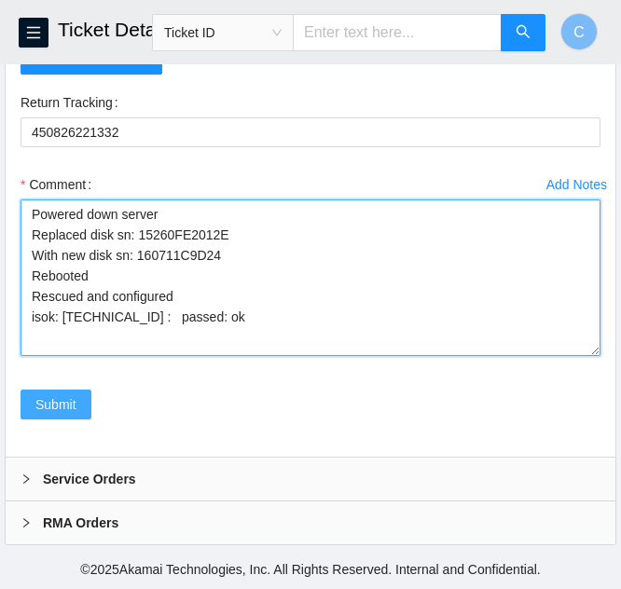
type textarea "Powered down server Replaced disk sn: 15260FE2012E With new disk sn: 160711C9D2…"
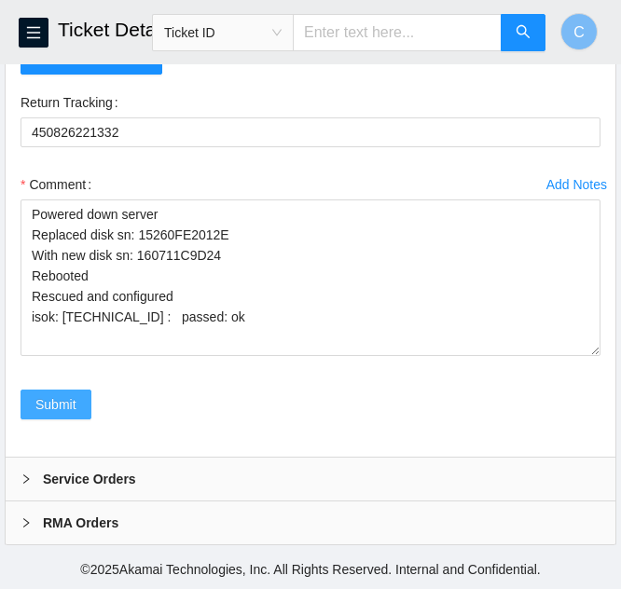
click at [54, 402] on span "Submit" at bounding box center [55, 404] width 41 height 21
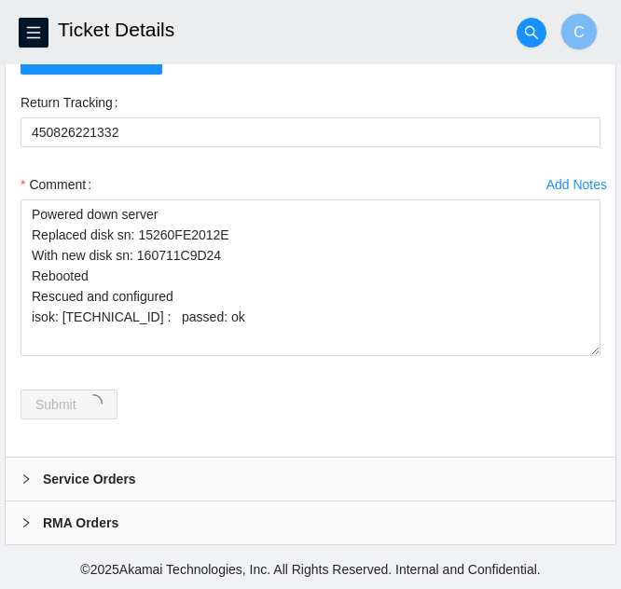
scroll to position [0, 0]
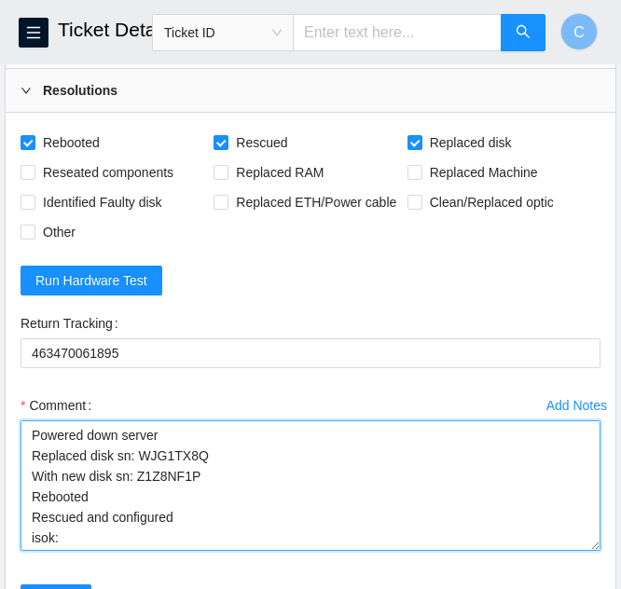
scroll to position [213, 0]
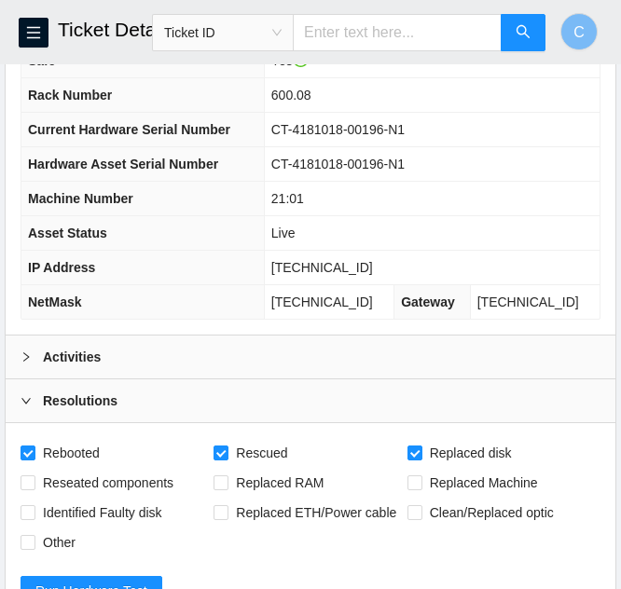
scroll to position [287, 0]
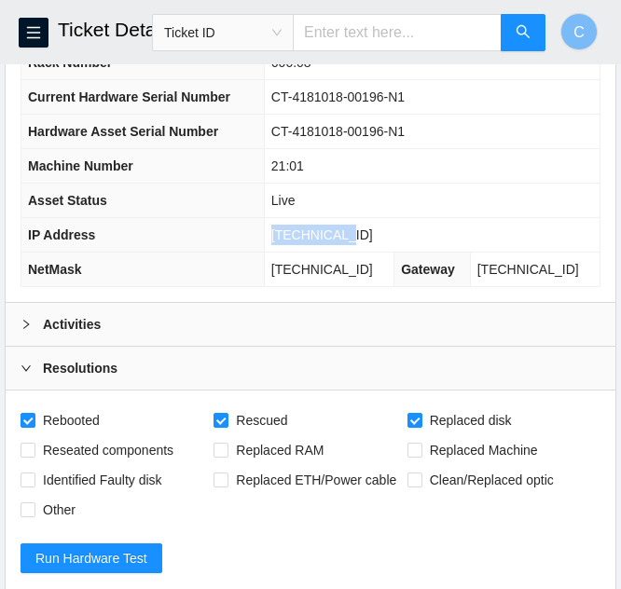
drag, startPoint x: 384, startPoint y: 228, endPoint x: 269, endPoint y: 228, distance: 114.6
click at [269, 228] on tr "IP Address 96.7.228.51" at bounding box center [310, 235] width 578 height 34
copy tr "96.7.228.51"
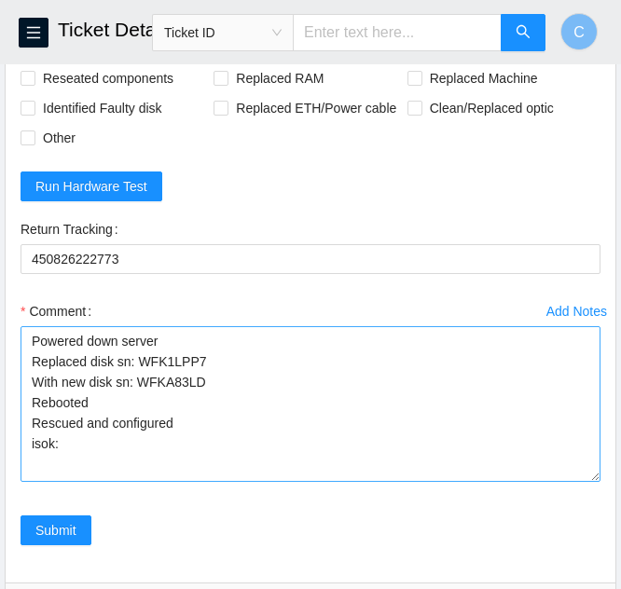
scroll to position [660, 0]
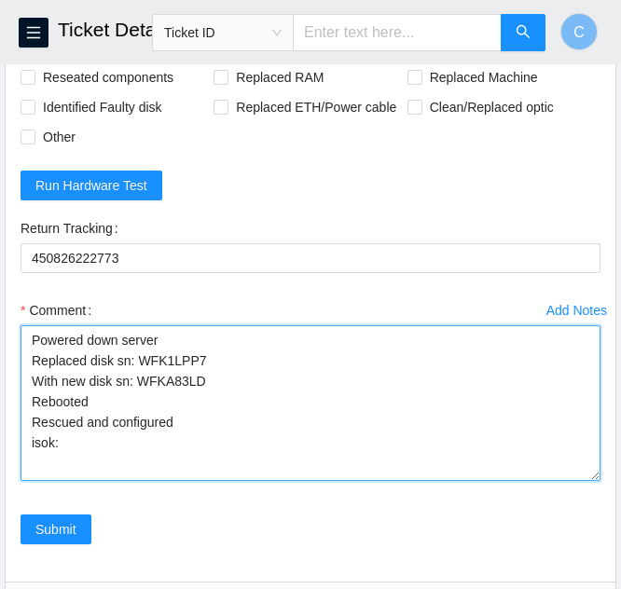
click at [102, 439] on textarea "Powered down server Replaced disk sn: WFK1LPP7 With new disk sn: WFKA83LD Reboo…" at bounding box center [311, 403] width 580 height 156
paste textarea "96.7.228.51 : passed: ok"
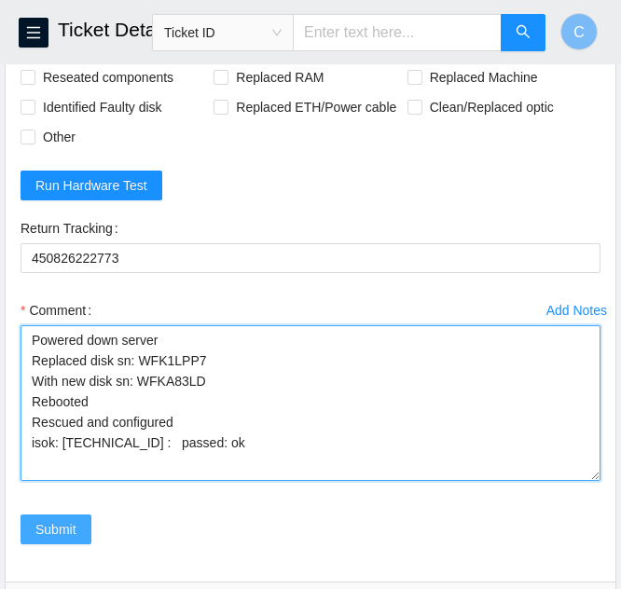
type textarea "Powered down server Replaced disk sn: WFK1LPP7 With new disk sn: WFKA83LD Reboo…"
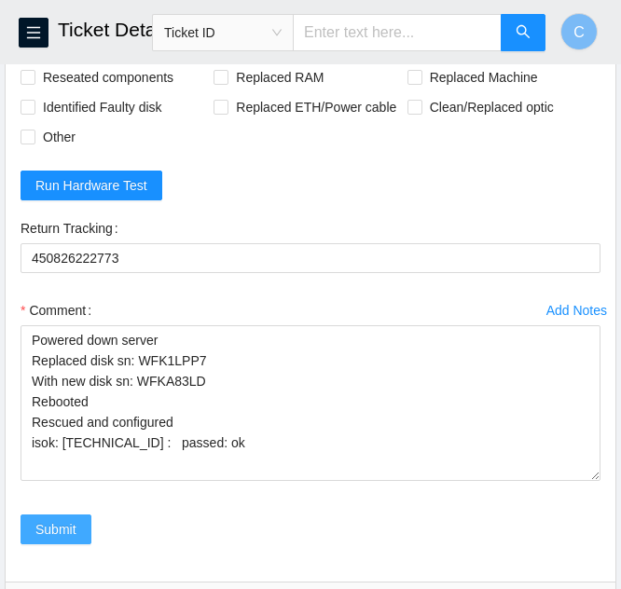
click at [52, 527] on span "Submit" at bounding box center [55, 529] width 41 height 21
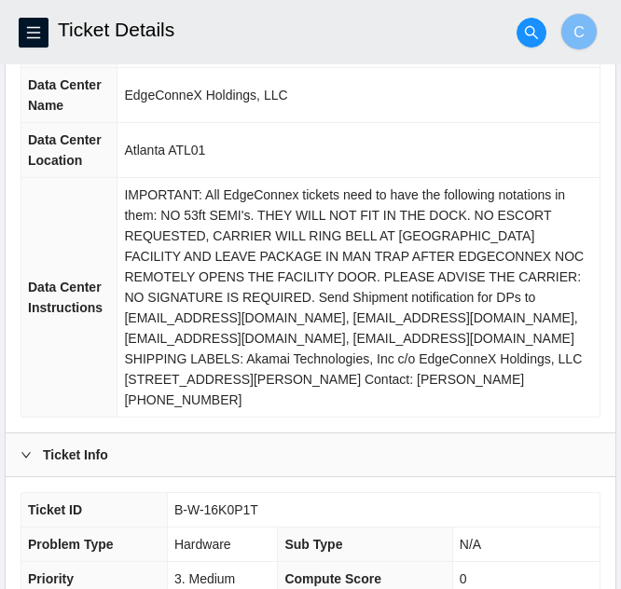
scroll to position [186, 0]
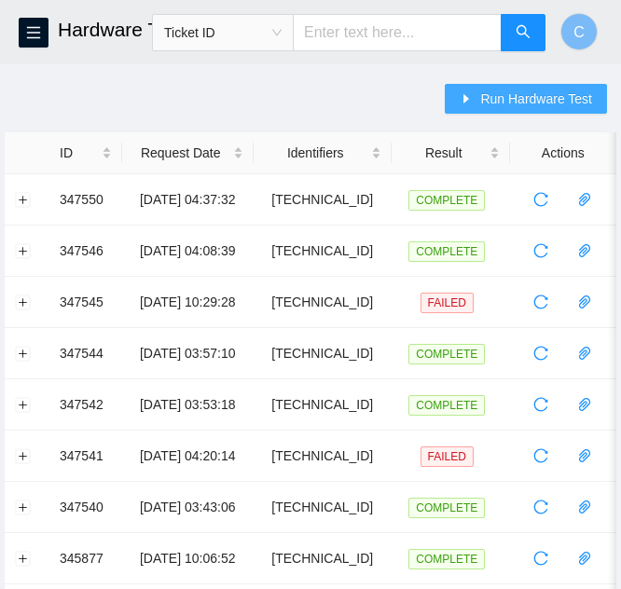
click at [498, 103] on span "Run Hardware Test" at bounding box center [536, 99] width 112 height 21
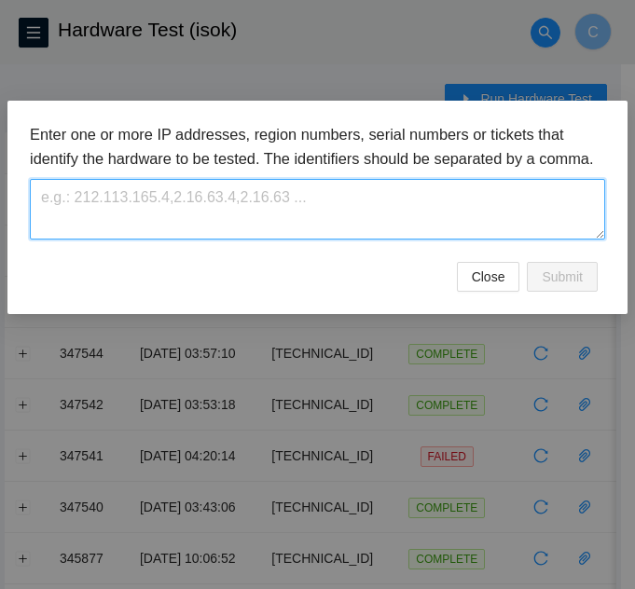
click at [274, 230] on textarea at bounding box center [317, 209] width 575 height 61
paste textarea "[TECHNICAL_ID]"
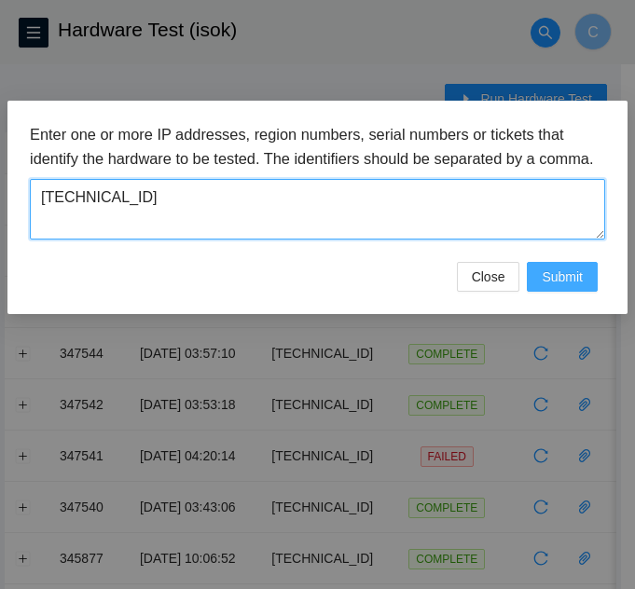
type textarea "[TECHNICAL_ID]"
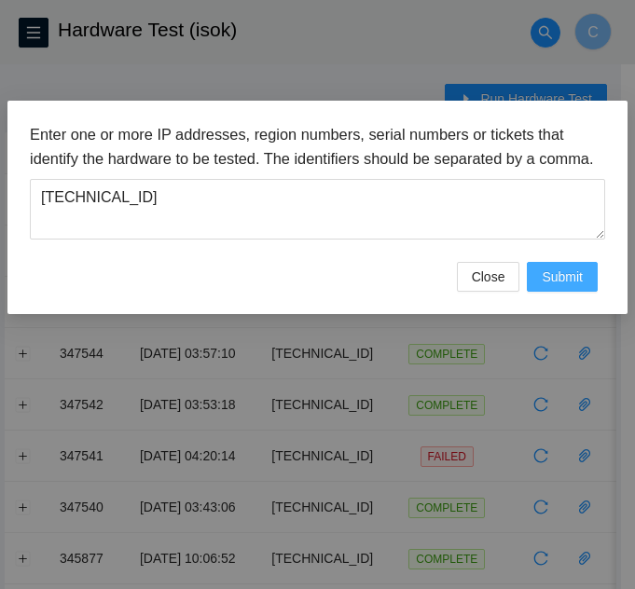
click at [557, 287] on span "Submit" at bounding box center [561, 277] width 41 height 21
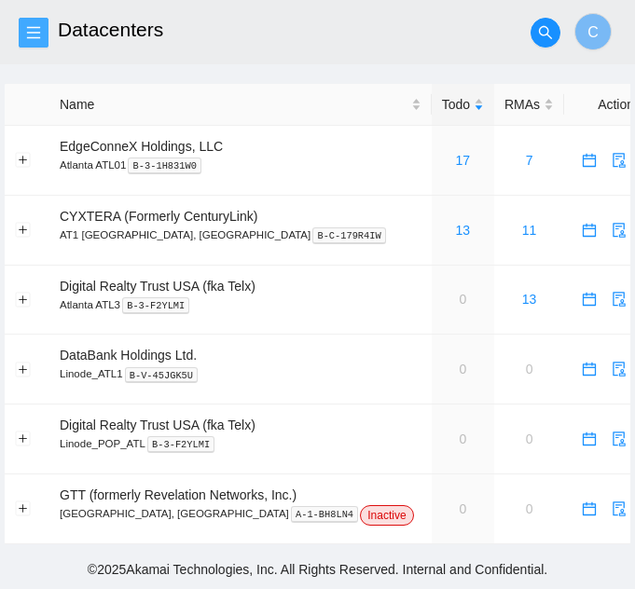
click at [41, 40] on button "button" at bounding box center [34, 33] width 30 height 30
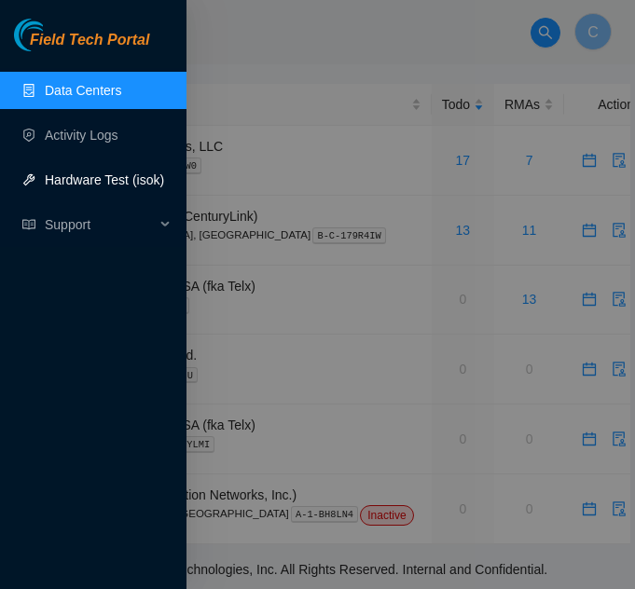
click at [55, 182] on link "Hardware Test (isok)" at bounding box center [104, 179] width 119 height 15
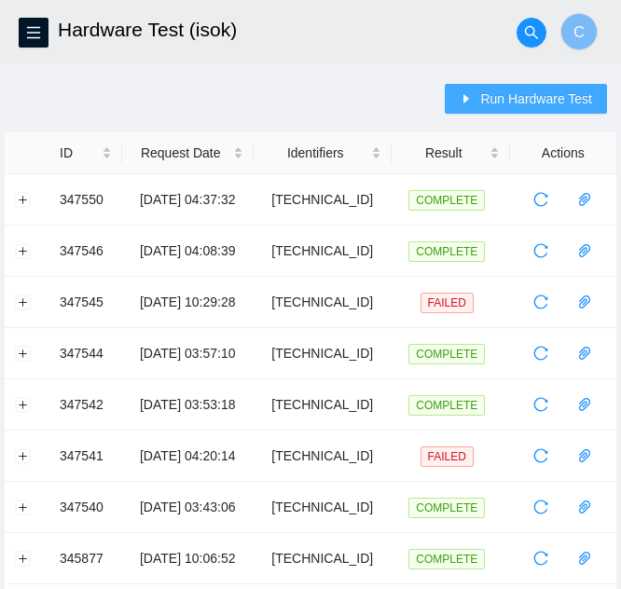
click at [482, 91] on button "Run Hardware Test" at bounding box center [526, 99] width 162 height 30
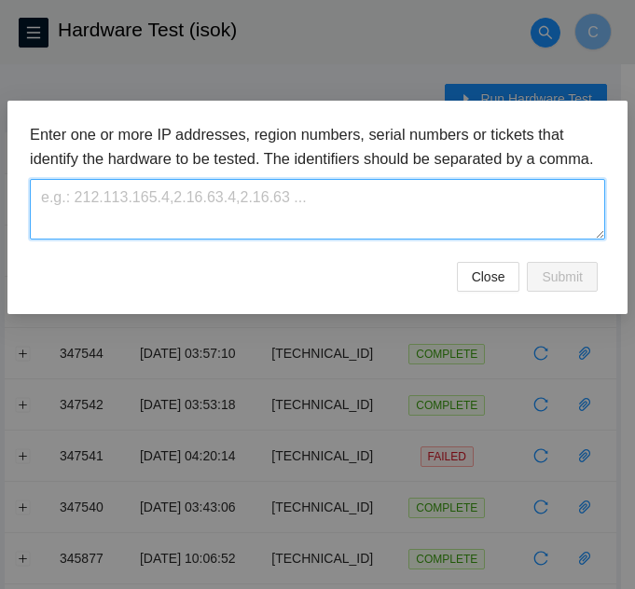
paste textarea "96.7.228.51"
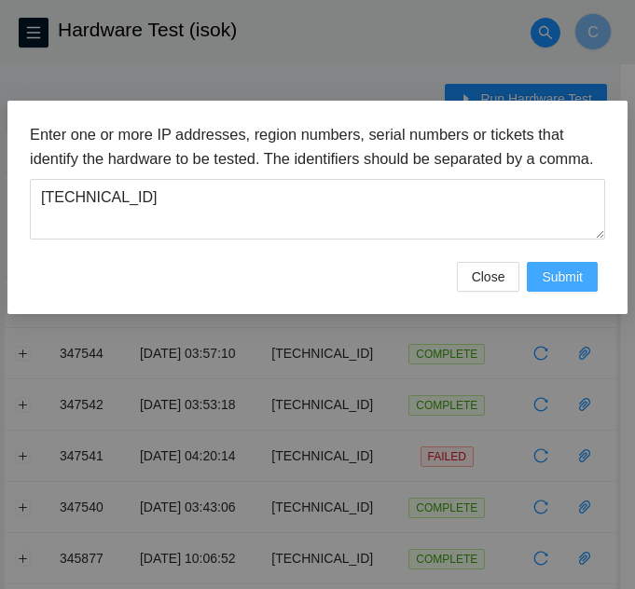
click at [569, 287] on span "Submit" at bounding box center [561, 277] width 41 height 21
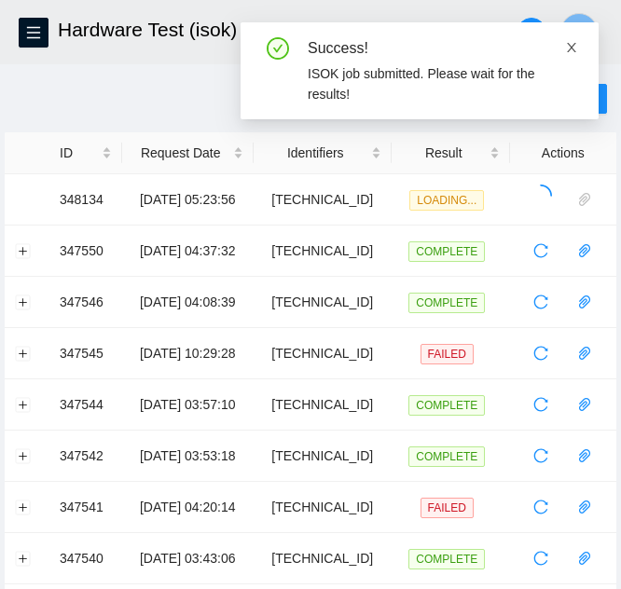
click at [568, 49] on icon "close" at bounding box center [571, 47] width 13 height 13
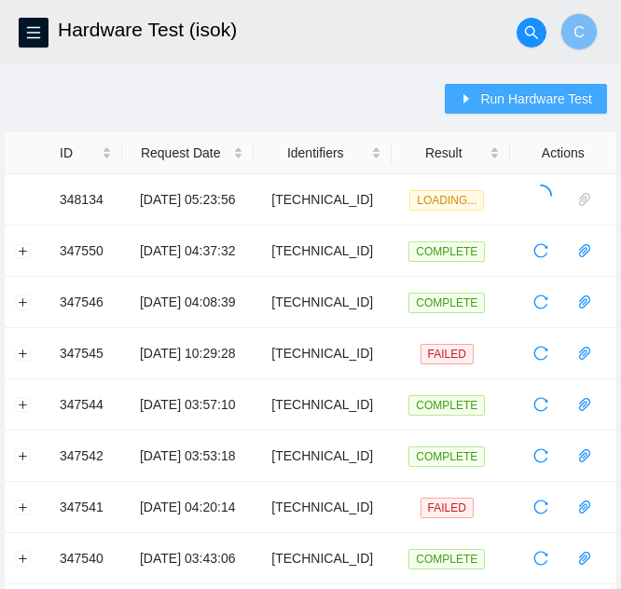
click at [567, 97] on span "Run Hardware Test" at bounding box center [536, 99] width 112 height 21
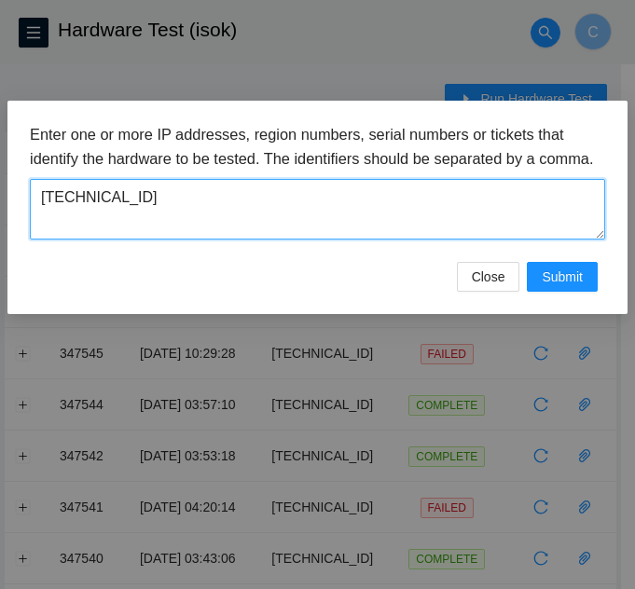
click at [247, 219] on textarea "[TECHNICAL_ID]" at bounding box center [317, 209] width 575 height 61
click at [243, 219] on textarea "[TECHNICAL_ID]" at bounding box center [317, 209] width 575 height 61
click at [242, 219] on textarea "[TECHNICAL_ID]" at bounding box center [317, 209] width 575 height 61
paste textarea "17.165.132"
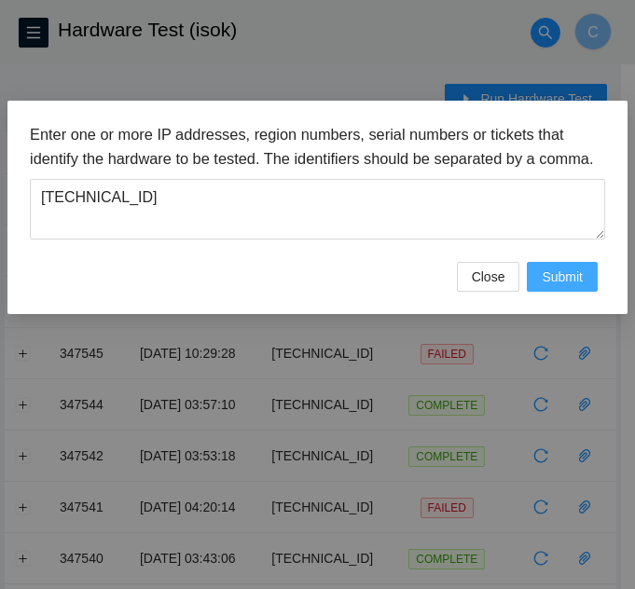
click at [563, 287] on span "Submit" at bounding box center [561, 277] width 41 height 21
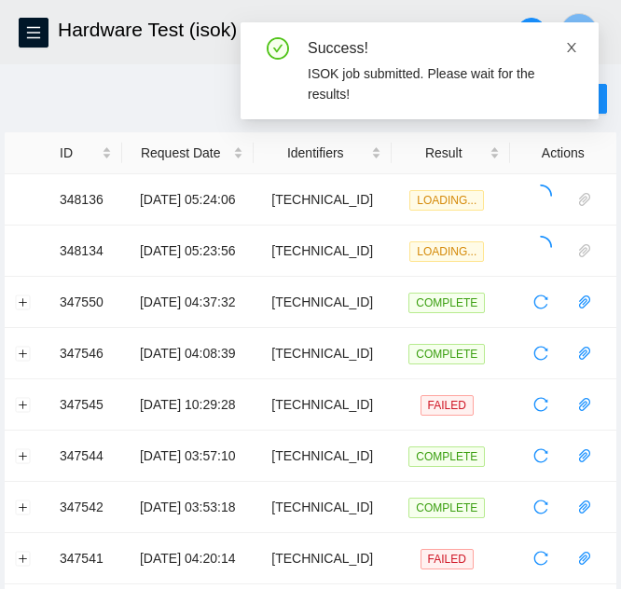
click at [573, 45] on icon "close" at bounding box center [571, 47] width 9 height 9
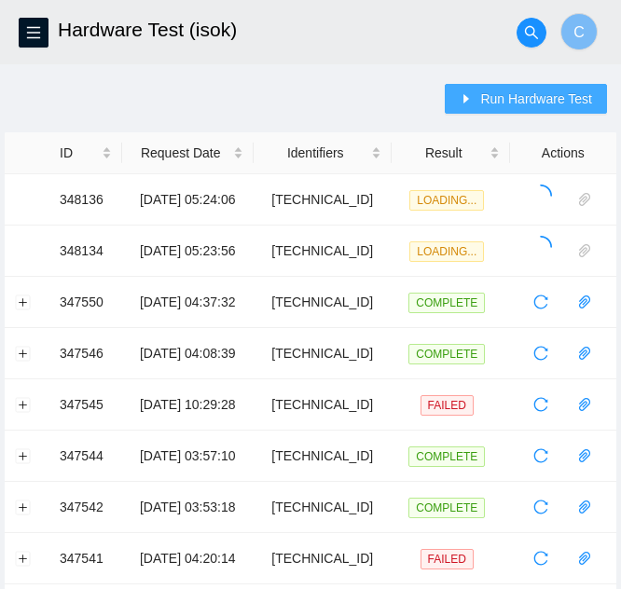
click at [558, 103] on span "Run Hardware Test" at bounding box center [536, 99] width 112 height 21
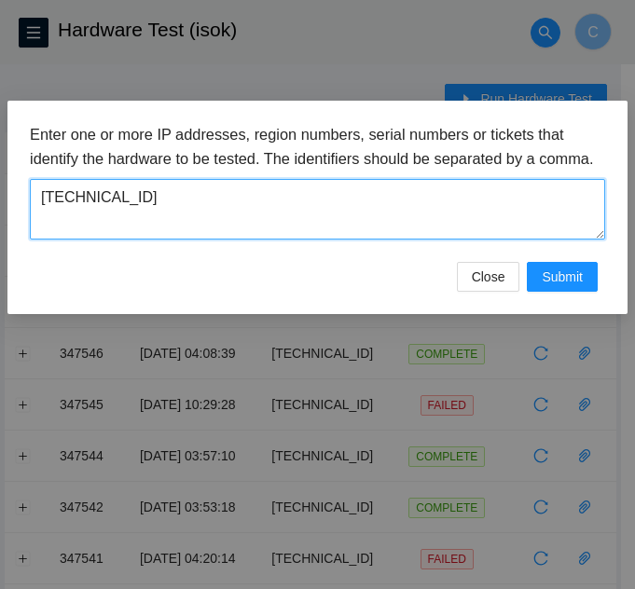
click at [252, 231] on textarea "[TECHNICAL_ID]" at bounding box center [317, 209] width 575 height 61
paste textarea "[TECHNICAL_ID]"
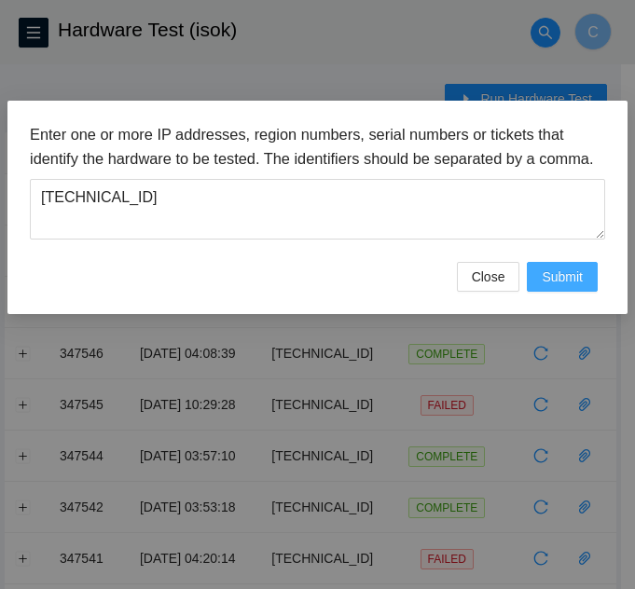
click at [568, 287] on span "Submit" at bounding box center [561, 277] width 41 height 21
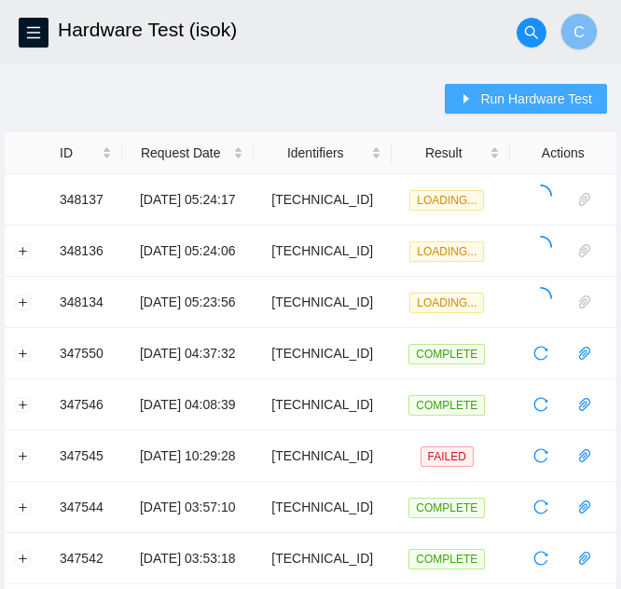
click at [567, 98] on span "Run Hardware Test" at bounding box center [536, 99] width 112 height 21
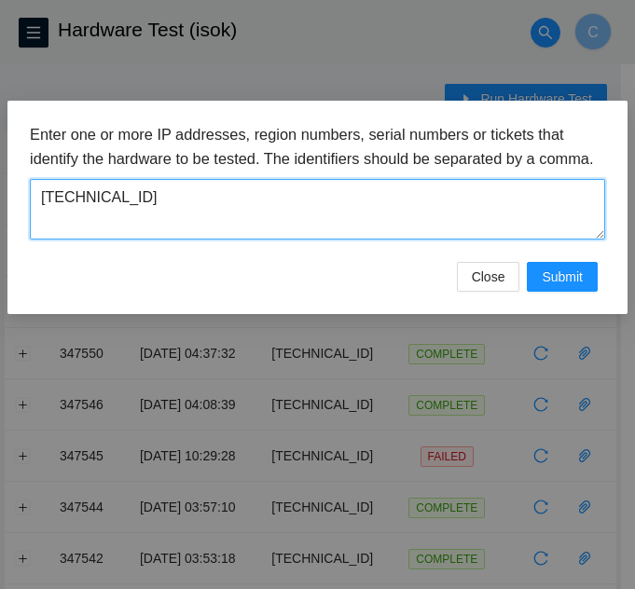
click at [190, 231] on textarea "23.77.200.199" at bounding box center [317, 209] width 575 height 61
paste textarea "23.77.200.146"
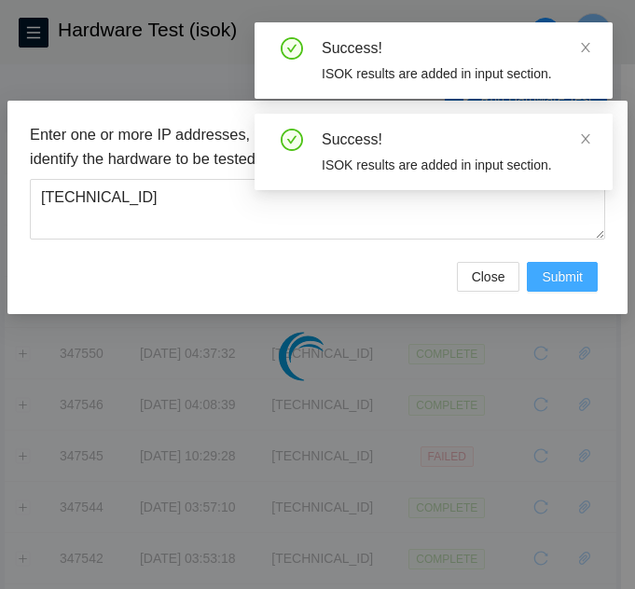
click at [576, 287] on span "Submit" at bounding box center [561, 277] width 41 height 21
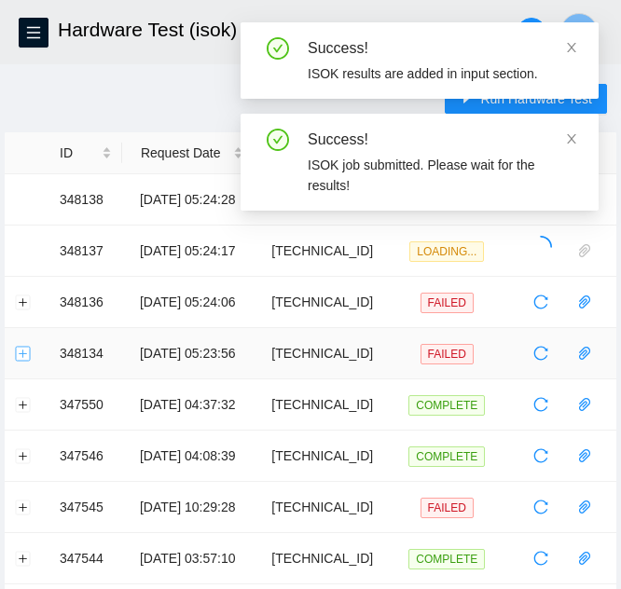
click at [17, 350] on button "Expand row" at bounding box center [23, 353] width 15 height 15
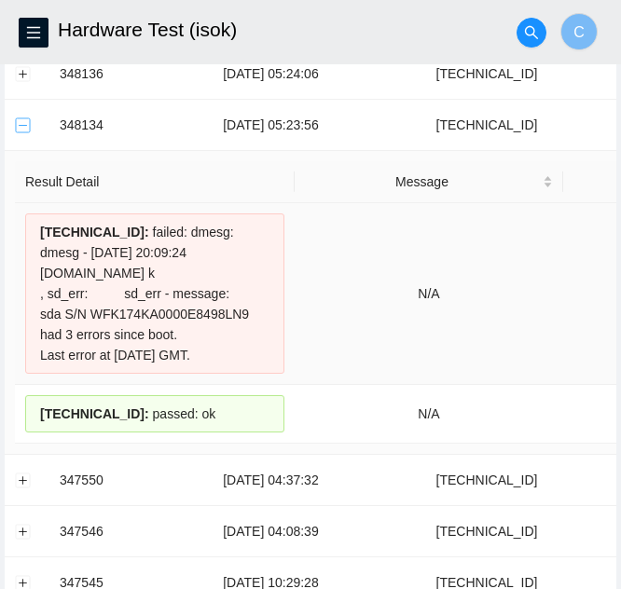
scroll to position [186, 0]
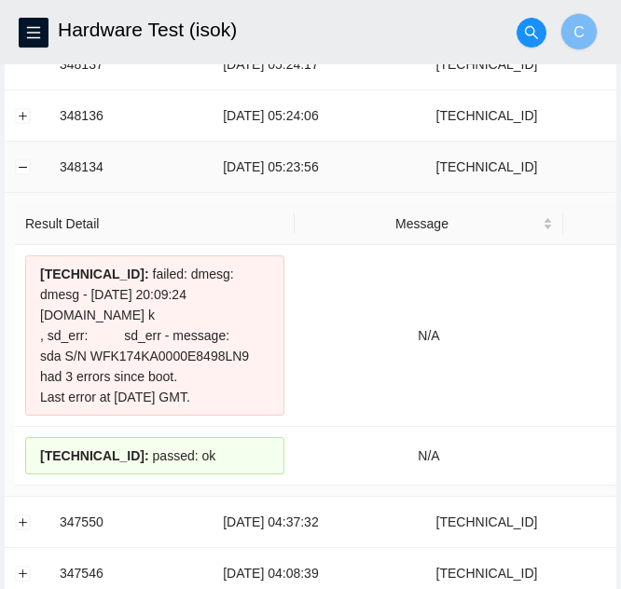
click at [22, 176] on td at bounding box center [27, 167] width 45 height 51
click at [25, 175] on td at bounding box center [27, 167] width 45 height 51
click at [17, 166] on button "Collapse row" at bounding box center [23, 166] width 15 height 15
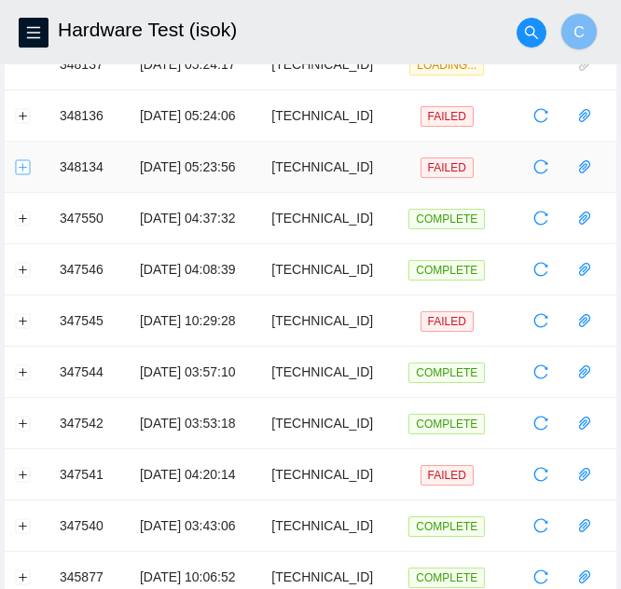
click at [17, 166] on button "Expand row" at bounding box center [23, 166] width 15 height 15
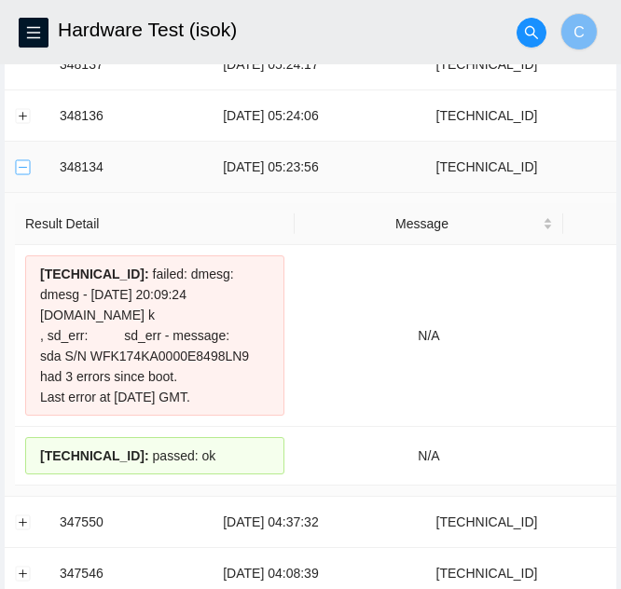
click at [18, 166] on button "Collapse row" at bounding box center [23, 166] width 15 height 15
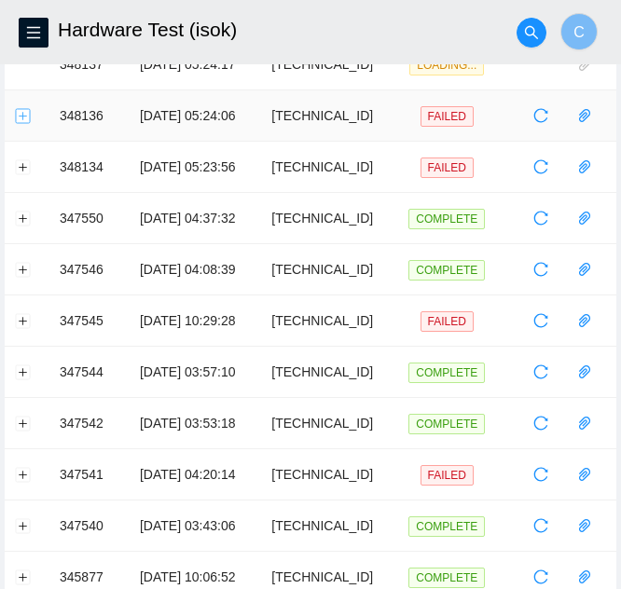
click at [18, 116] on button "Expand row" at bounding box center [23, 115] width 15 height 15
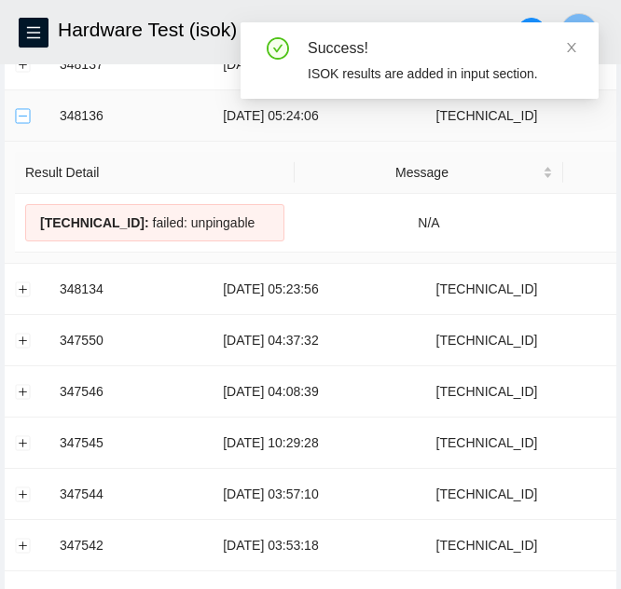
click at [18, 117] on button "Collapse row" at bounding box center [23, 115] width 15 height 15
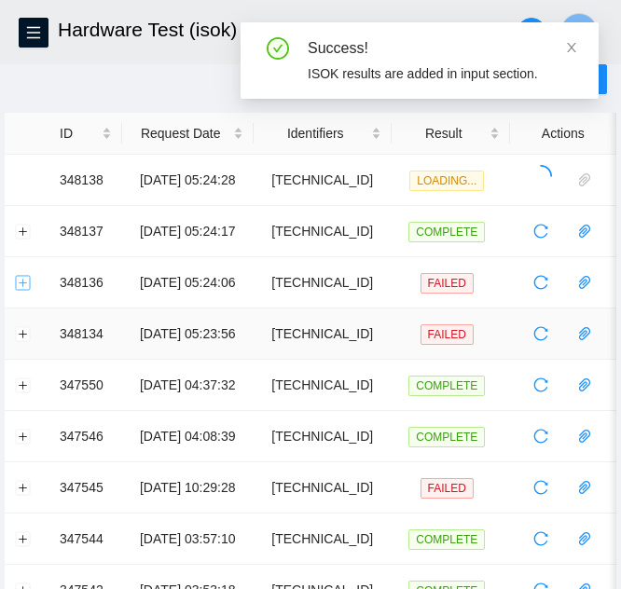
scroll to position [0, 0]
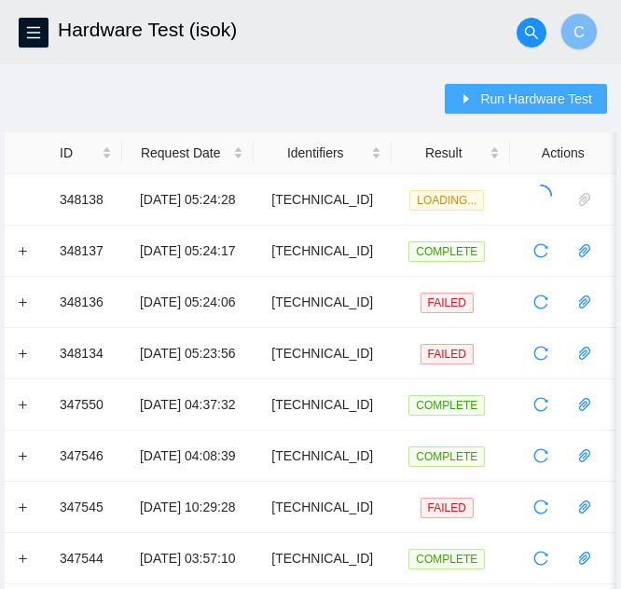
drag, startPoint x: 502, startPoint y: 101, endPoint x: 502, endPoint y: 171, distance: 69.9
click at [502, 101] on span "Run Hardware Test" at bounding box center [536, 99] width 112 height 21
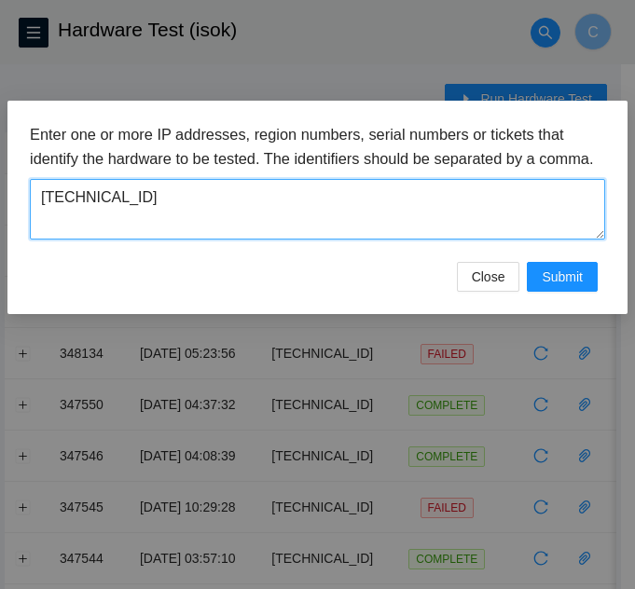
click at [152, 226] on textarea "23.77.200.146" at bounding box center [317, 209] width 575 height 61
paste textarea "96.7.245.150"
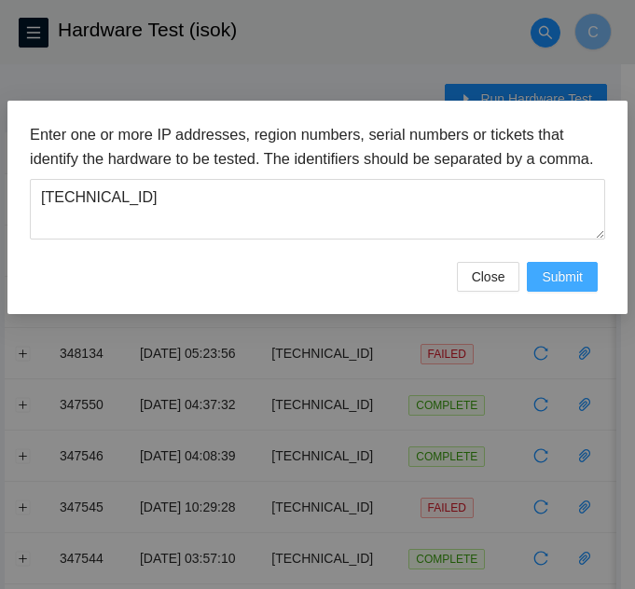
click at [558, 287] on span "Submit" at bounding box center [561, 277] width 41 height 21
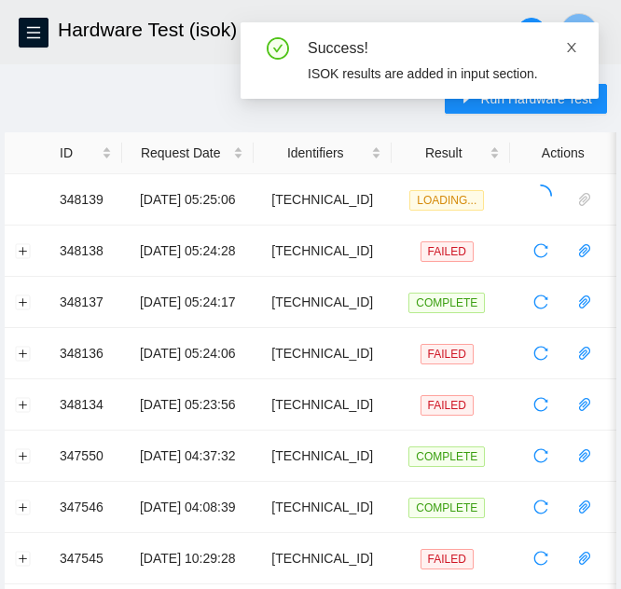
click at [570, 44] on icon "close" at bounding box center [571, 47] width 13 height 13
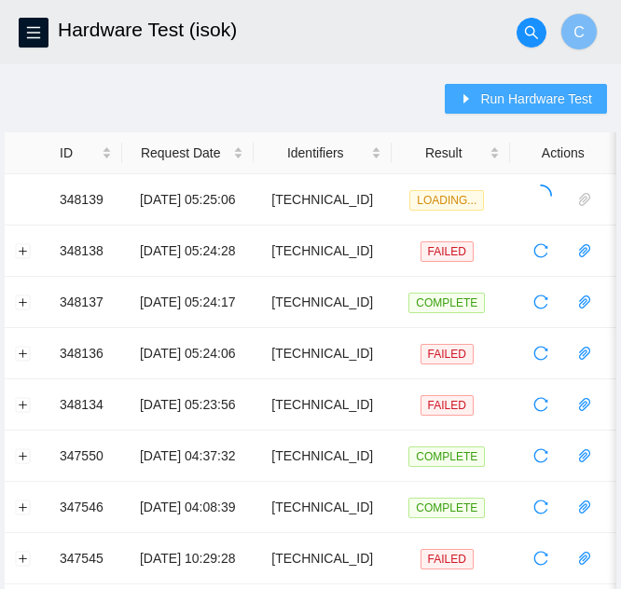
click at [560, 100] on span "Run Hardware Test" at bounding box center [536, 99] width 112 height 21
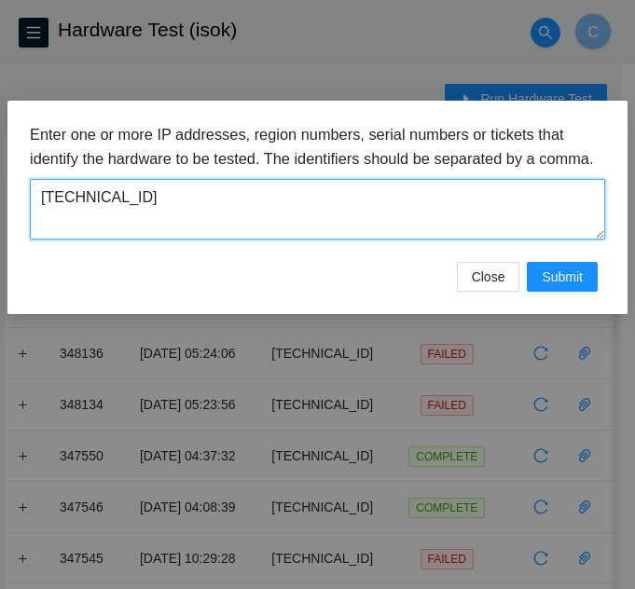
click at [267, 239] on textarea "96.7.245.150" at bounding box center [317, 209] width 575 height 61
paste textarea "24.115"
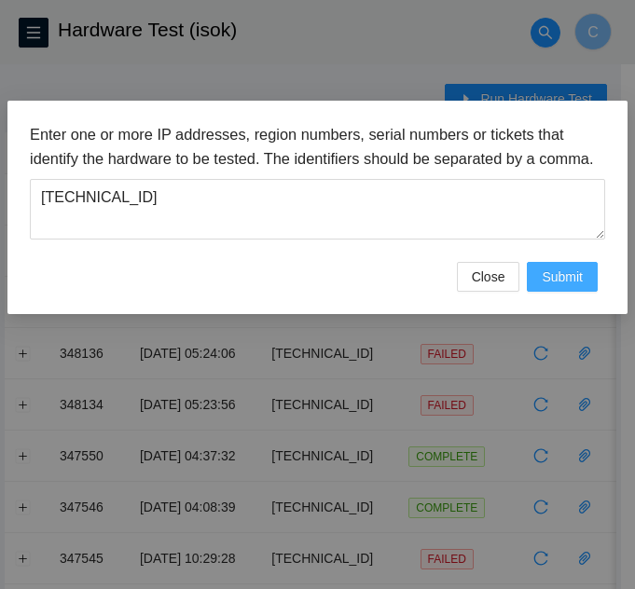
click at [554, 287] on span "Submit" at bounding box center [561, 277] width 41 height 21
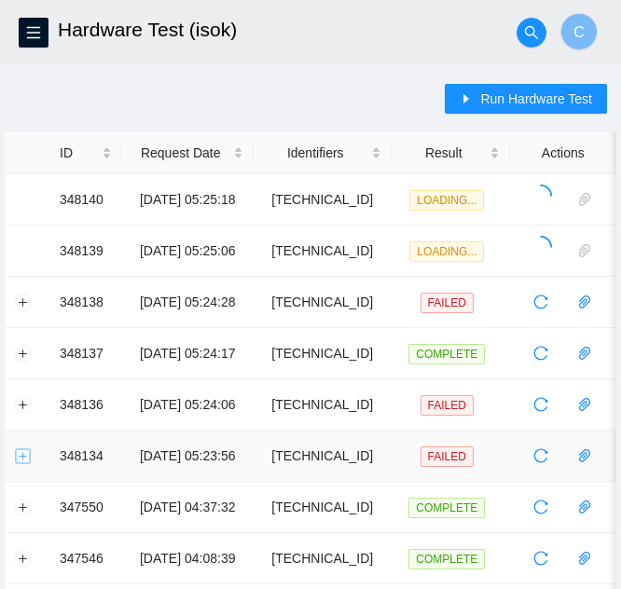
click at [30, 450] on button "Expand row" at bounding box center [23, 455] width 15 height 15
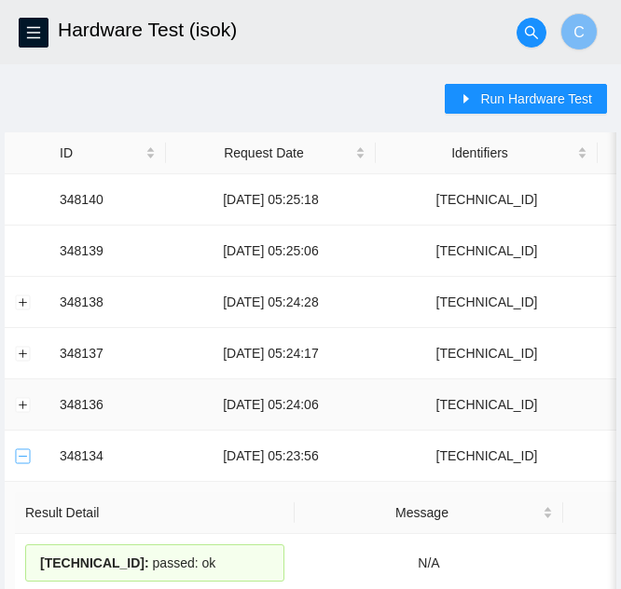
scroll to position [186, 0]
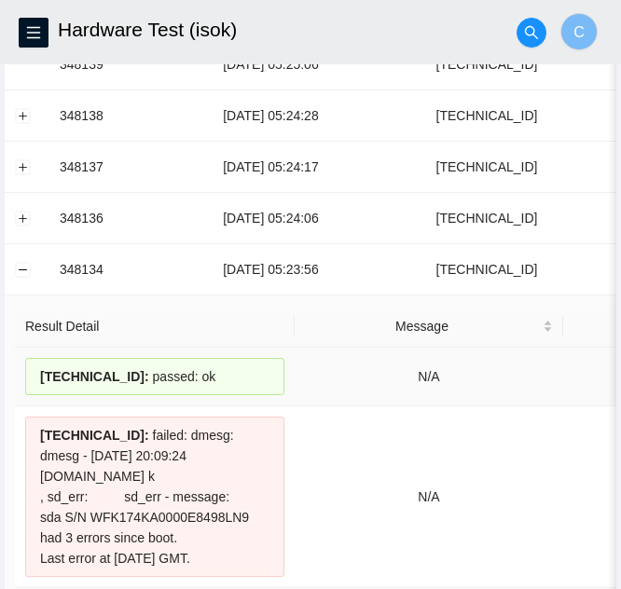
drag, startPoint x: 198, startPoint y: 385, endPoint x: 20, endPoint y: 376, distance: 179.2
click at [14, 378] on td "Result Detail Message Ticket ID 96.7.228.51 : passed: ok N/A Attach Ticket 96.7…" at bounding box center [481, 447] width 952 height 304
click at [217, 376] on div "96.7.228.51 : passed: ok" at bounding box center [154, 376] width 259 height 37
drag, startPoint x: 205, startPoint y: 374, endPoint x: 63, endPoint y: 365, distance: 141.9
click at [63, 365] on div "96.7.228.51 : passed: ok" at bounding box center [154, 376] width 259 height 37
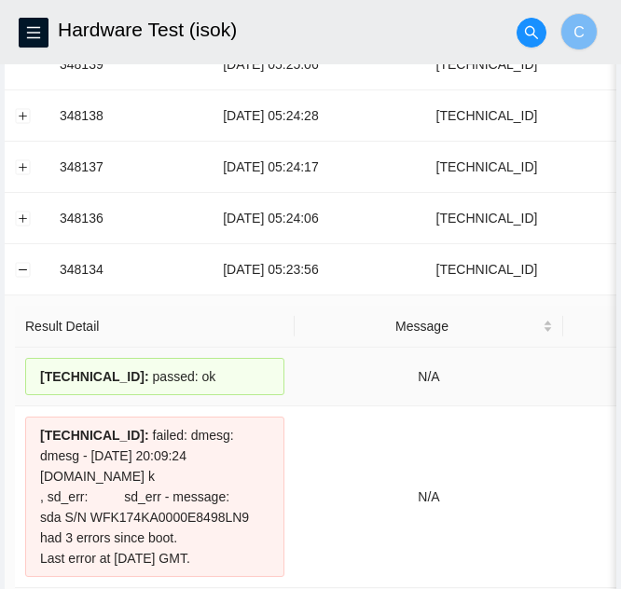
copy div "96.7.228.51 : passed: ok"
click at [27, 273] on button "Collapse row" at bounding box center [23, 269] width 15 height 15
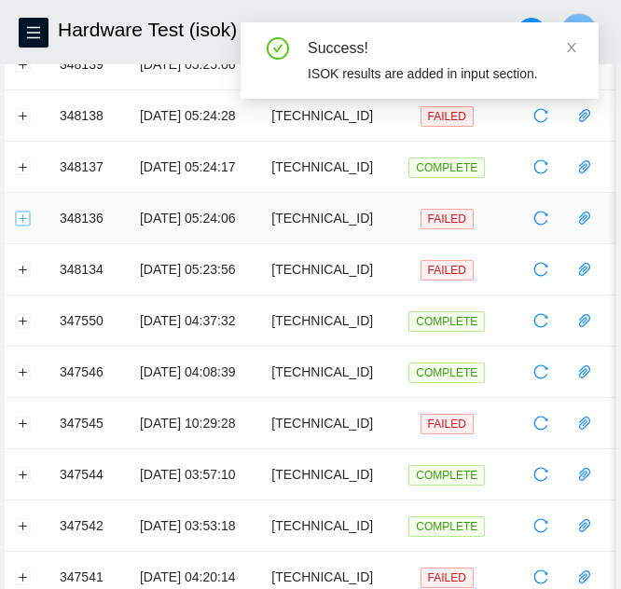
click at [17, 219] on button "Expand row" at bounding box center [23, 218] width 15 height 15
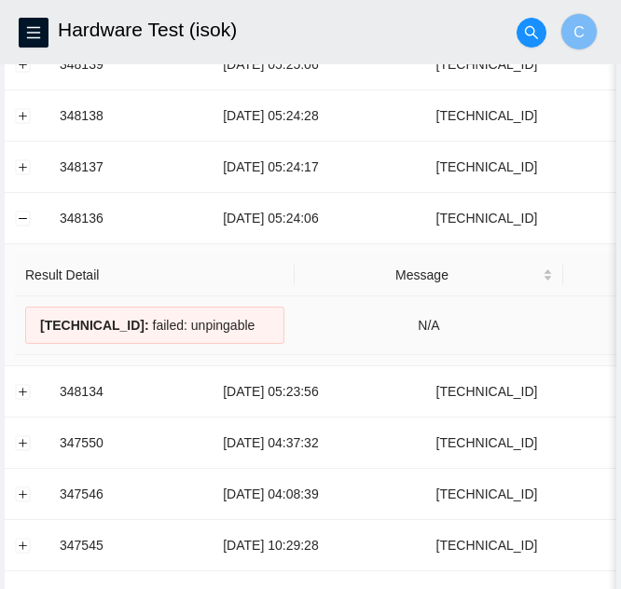
drag, startPoint x: 242, startPoint y: 330, endPoint x: 30, endPoint y: 318, distance: 212.8
click at [30, 318] on div "96.17.165.132 : failed: unpingable" at bounding box center [154, 325] width 259 height 37
copy div "96.17.165.132 : failed: unpingable"
click at [25, 212] on button "Collapse row" at bounding box center [23, 218] width 15 height 15
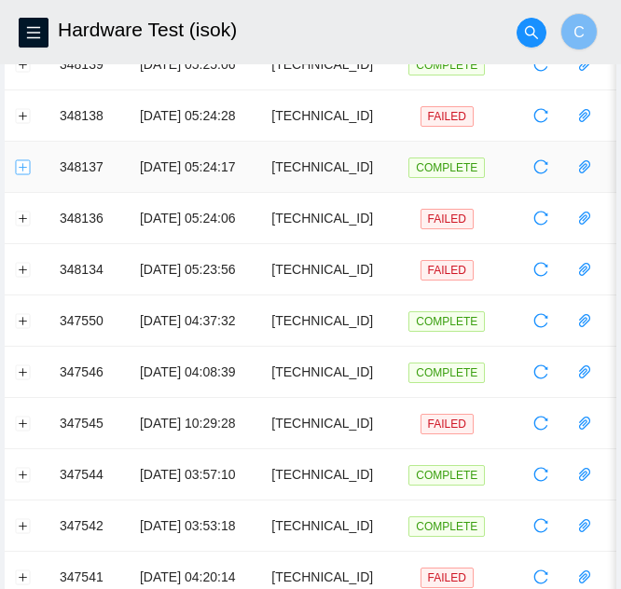
click at [19, 168] on button "Expand row" at bounding box center [23, 166] width 15 height 15
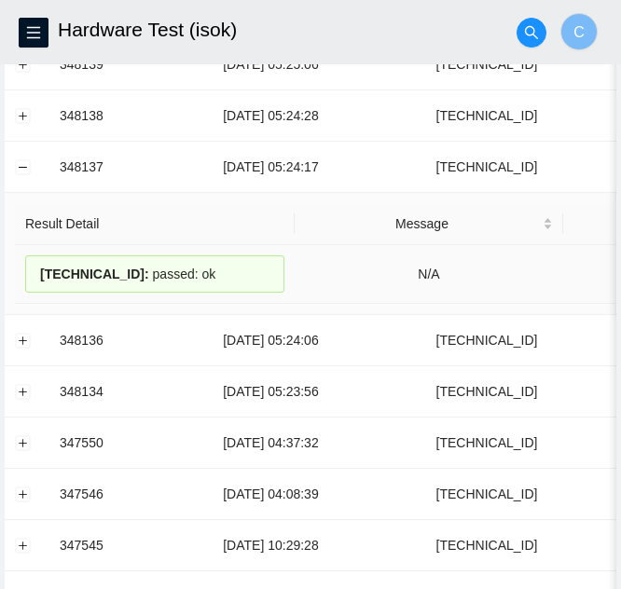
drag, startPoint x: 212, startPoint y: 273, endPoint x: 34, endPoint y: 263, distance: 178.3
click at [34, 263] on div "23.77.200.199 : passed: ok" at bounding box center [154, 273] width 259 height 37
copy div "23.77.200.199 : passed: ok"
click at [23, 171] on button "Collapse row" at bounding box center [23, 166] width 15 height 15
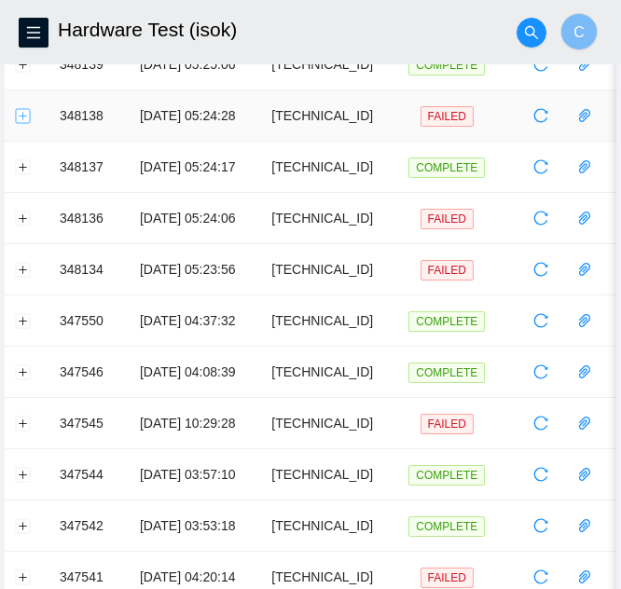
click at [24, 121] on button "Expand row" at bounding box center [23, 115] width 15 height 15
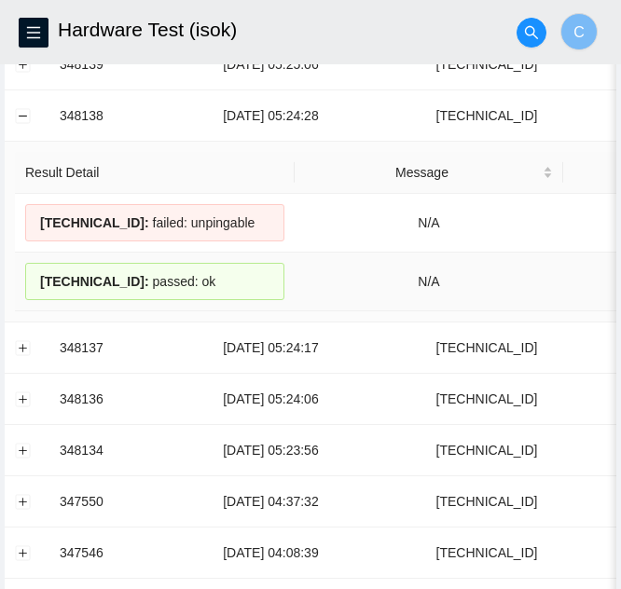
drag, startPoint x: 148, startPoint y: 273, endPoint x: 34, endPoint y: 278, distance: 114.7
click at [34, 278] on div "23.77.200.146 : passed: ok" at bounding box center [154, 281] width 259 height 37
copy div "23.77.200.146 : passed: ok"
click at [21, 113] on button "Collapse row" at bounding box center [23, 115] width 15 height 15
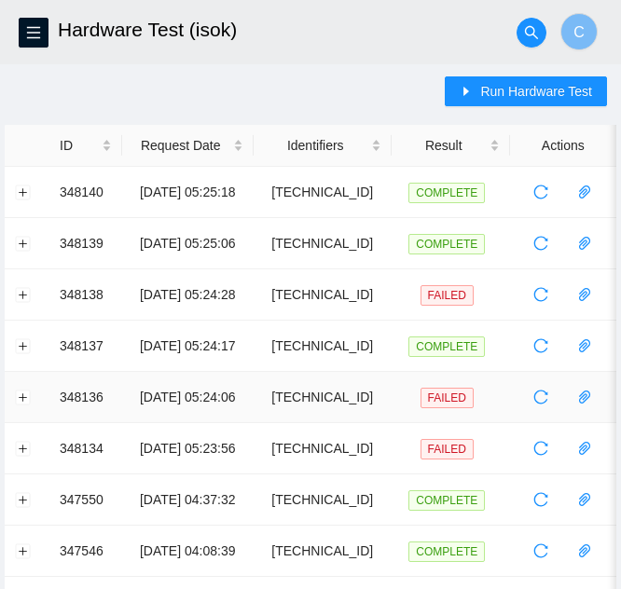
scroll to position [0, 0]
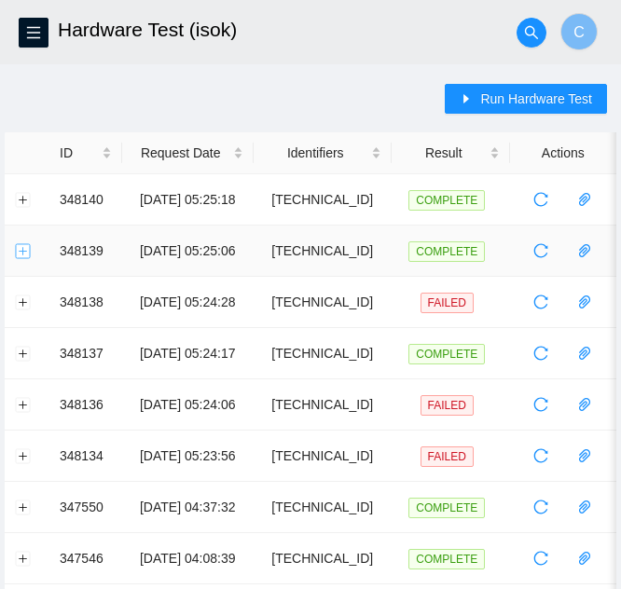
click at [21, 252] on button "Expand row" at bounding box center [23, 250] width 15 height 15
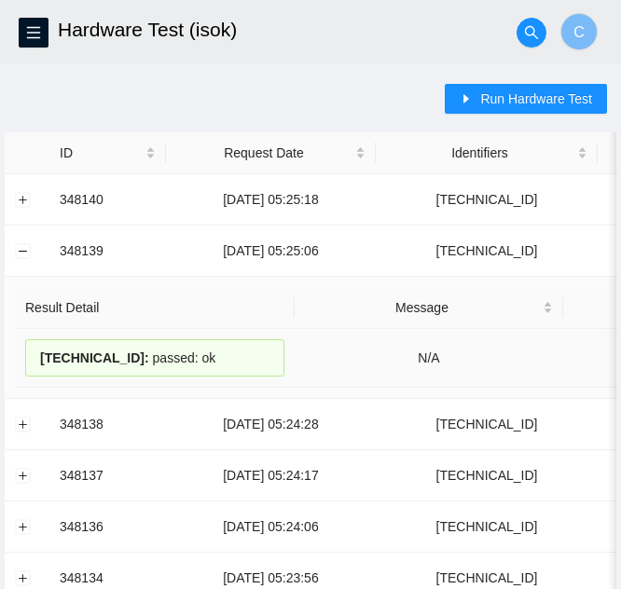
drag, startPoint x: 207, startPoint y: 353, endPoint x: 39, endPoint y: 352, distance: 167.7
click at [39, 352] on div "96.7.245.150 : passed: ok" at bounding box center [154, 357] width 259 height 37
copy div "96.7.245.150 : passed: ok"
click at [24, 249] on button "Collapse row" at bounding box center [23, 250] width 15 height 15
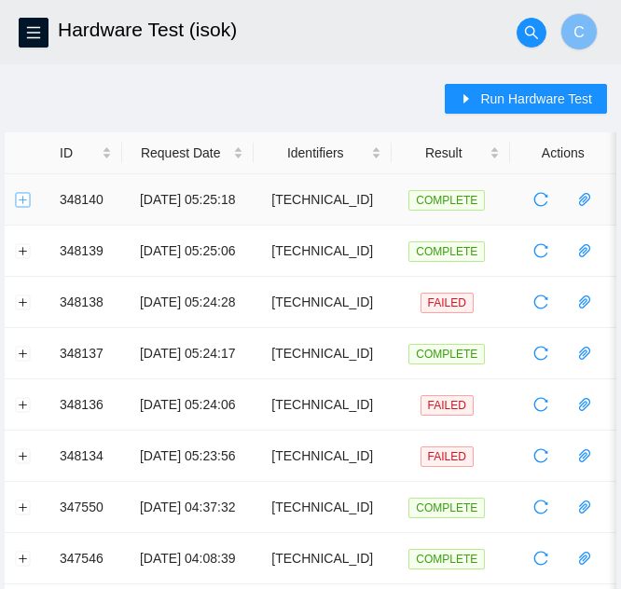
click at [25, 204] on button "Expand row" at bounding box center [23, 199] width 15 height 15
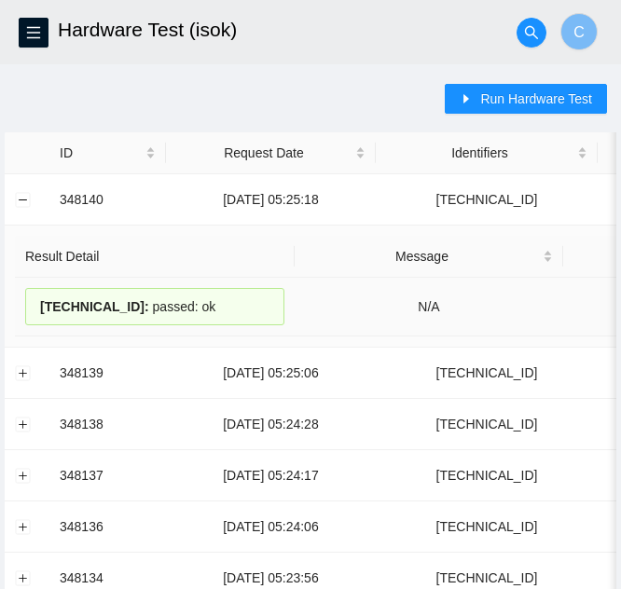
drag, startPoint x: 213, startPoint y: 305, endPoint x: 30, endPoint y: 302, distance: 183.6
click at [30, 302] on div "96.7.224.115 : passed: ok" at bounding box center [154, 306] width 259 height 37
copy div "96.7.224.115 : passed: ok"
click at [16, 200] on button "Collapse row" at bounding box center [23, 199] width 15 height 15
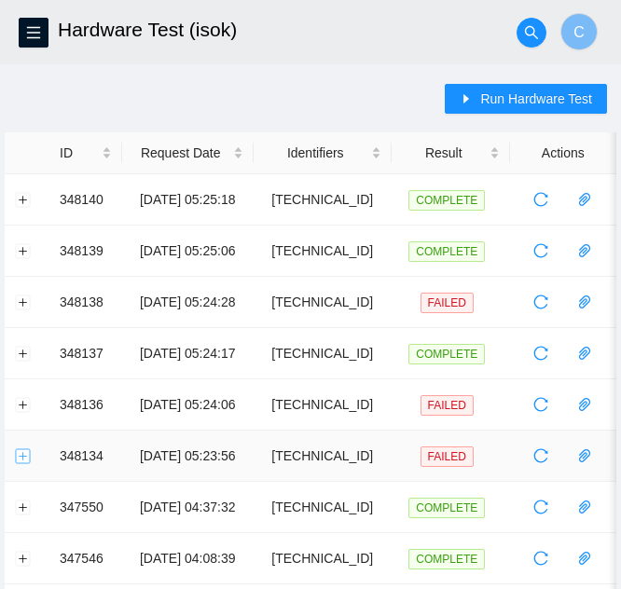
click at [24, 459] on button "Expand row" at bounding box center [23, 455] width 15 height 15
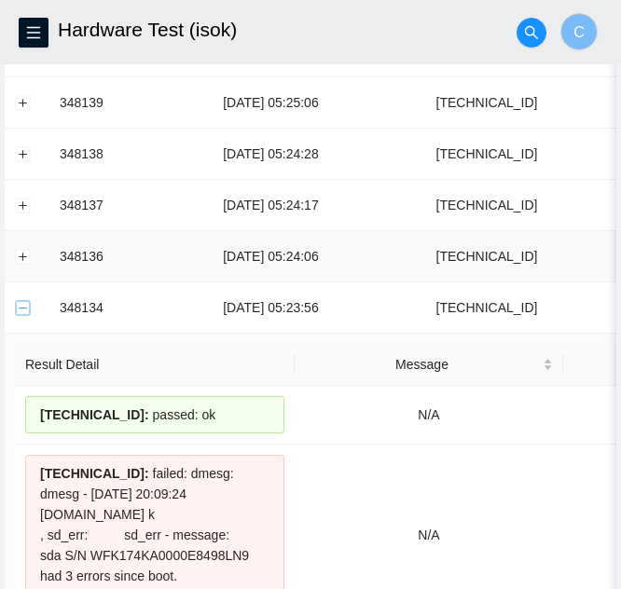
scroll to position [186, 0]
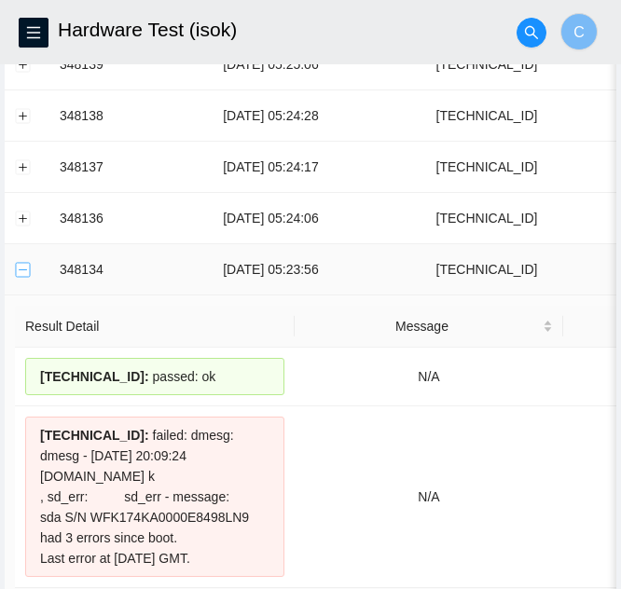
click at [22, 267] on button "Collapse row" at bounding box center [23, 269] width 15 height 15
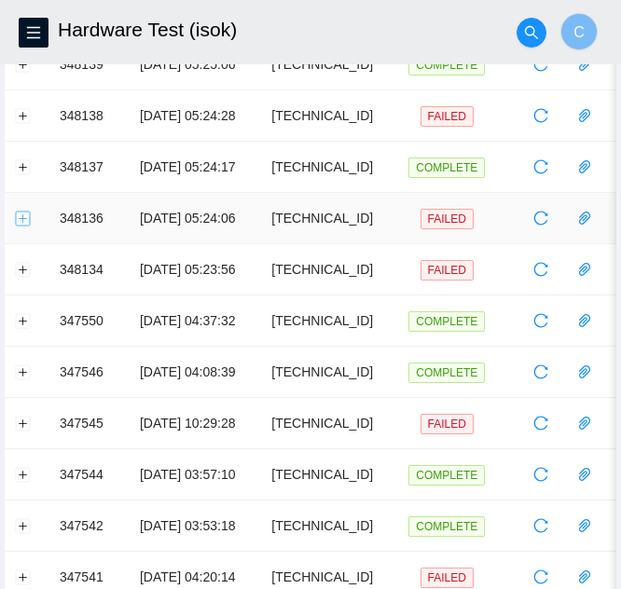
click at [24, 225] on button "Expand row" at bounding box center [23, 218] width 15 height 15
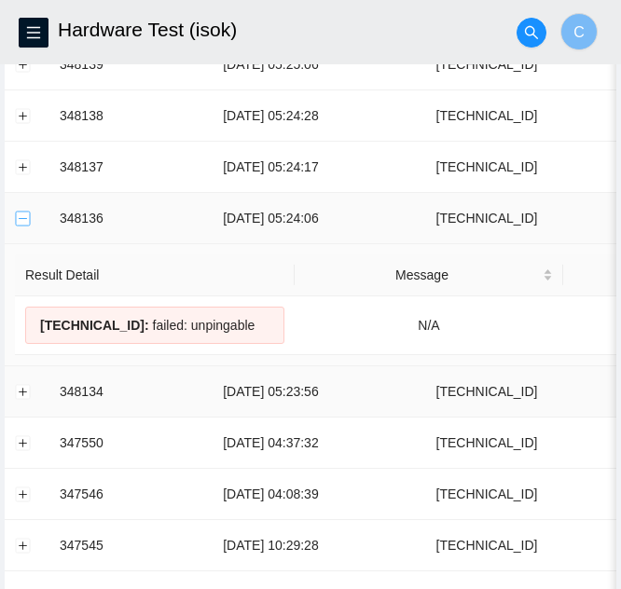
click at [21, 219] on button "Collapse row" at bounding box center [23, 218] width 15 height 15
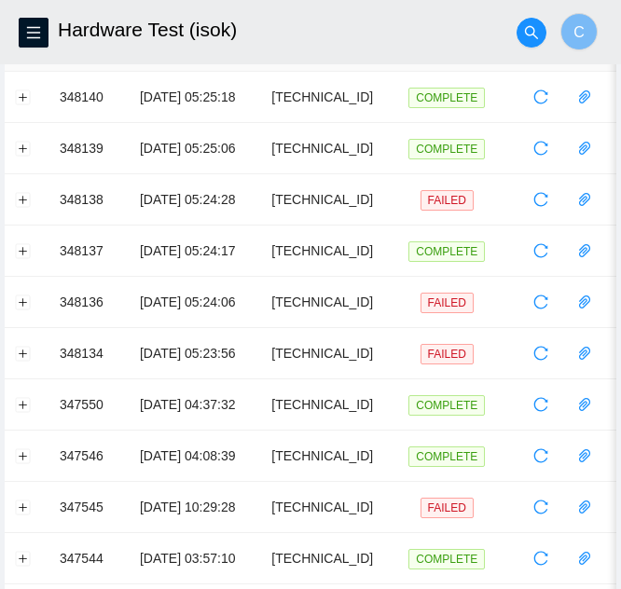
scroll to position [0, 0]
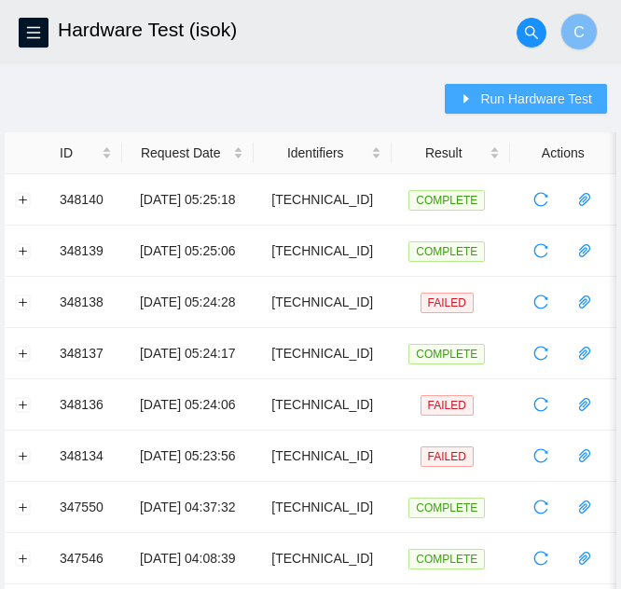
click at [564, 105] on span "Run Hardware Test" at bounding box center [536, 99] width 112 height 21
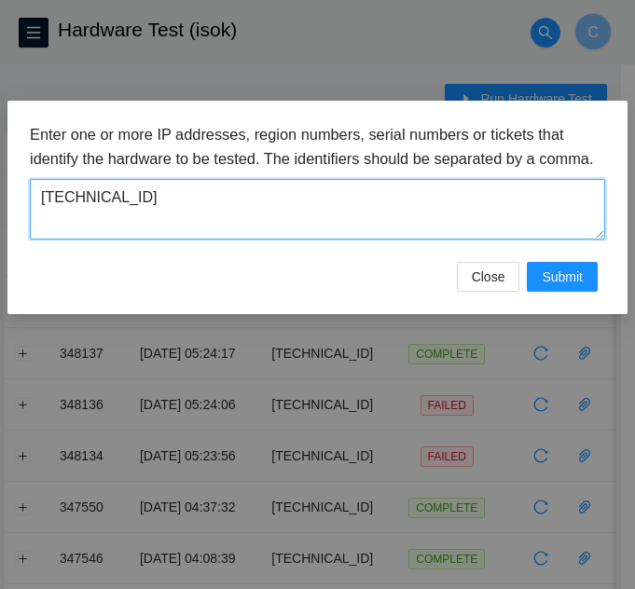
click at [390, 236] on textarea "96.7.224.115" at bounding box center [317, 209] width 575 height 61
click at [390, 237] on textarea "96.7.224.115" at bounding box center [317, 209] width 575 height 61
paste textarea "23.46.177.232"
type textarea "23.46.177.232"
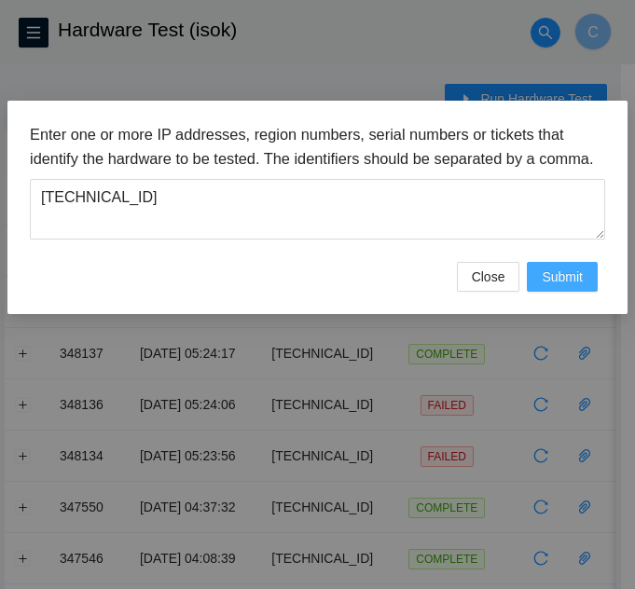
click at [571, 287] on span "Submit" at bounding box center [561, 277] width 41 height 21
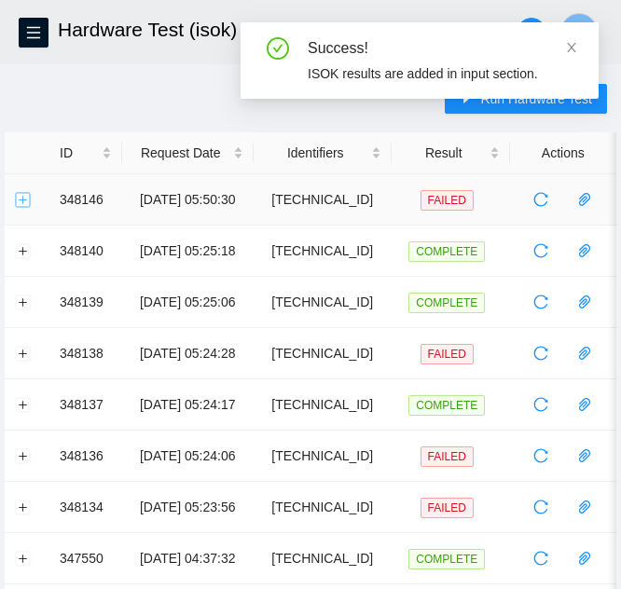
click at [21, 197] on button "Expand row" at bounding box center [23, 199] width 15 height 15
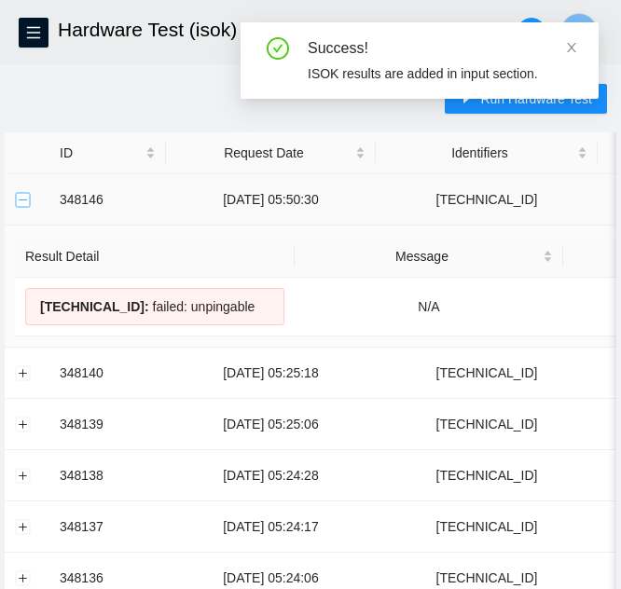
click at [21, 197] on button "Collapse row" at bounding box center [23, 199] width 15 height 15
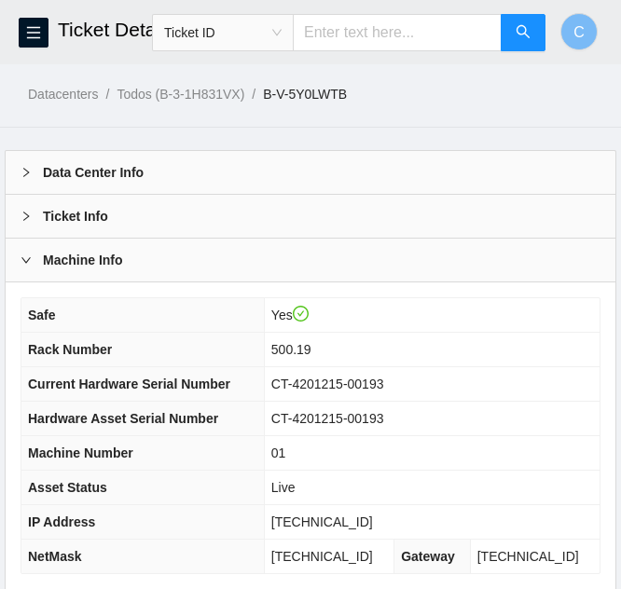
scroll to position [233, 0]
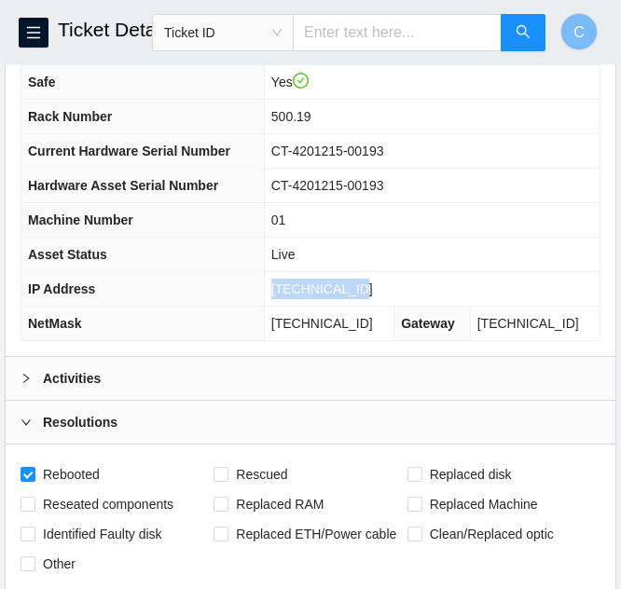
drag, startPoint x: 368, startPoint y: 288, endPoint x: 281, endPoint y: 277, distance: 87.4
click at [281, 276] on td "96.17.165.132" at bounding box center [431, 289] width 335 height 34
copy span "96.17.165.132"
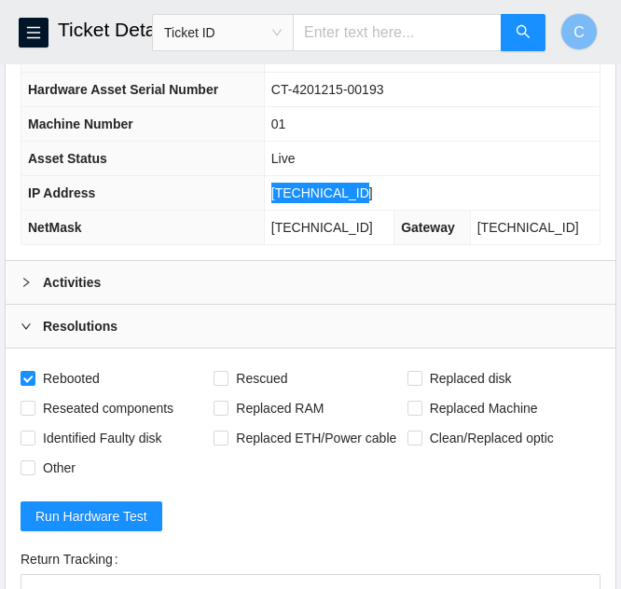
scroll to position [606, 0]
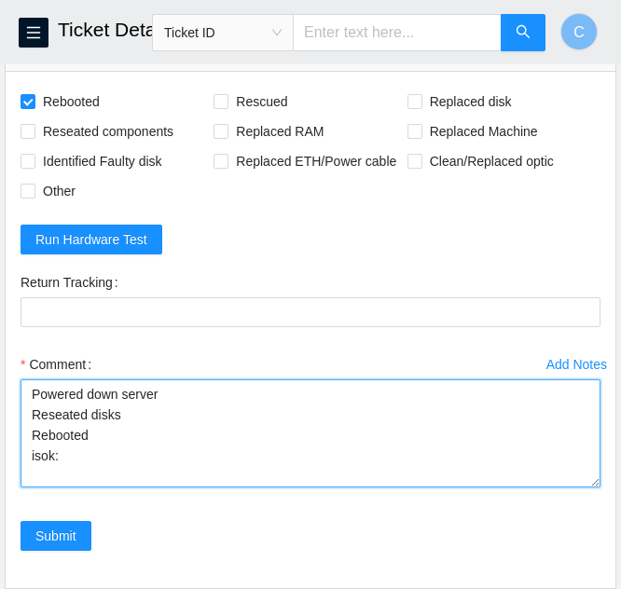
click at [64, 460] on textarea "Powered down server Reseated disks Rebooted isok:" at bounding box center [311, 433] width 580 height 108
paste textarea "96.17.165.132 : failed: unpingable"
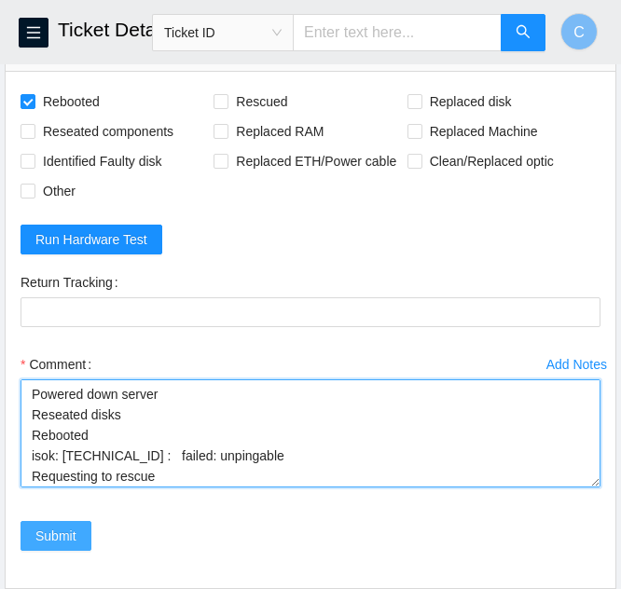
type textarea "Powered down server Reseated disks Rebooted isok: 96.17.165.132 : failed: unpin…"
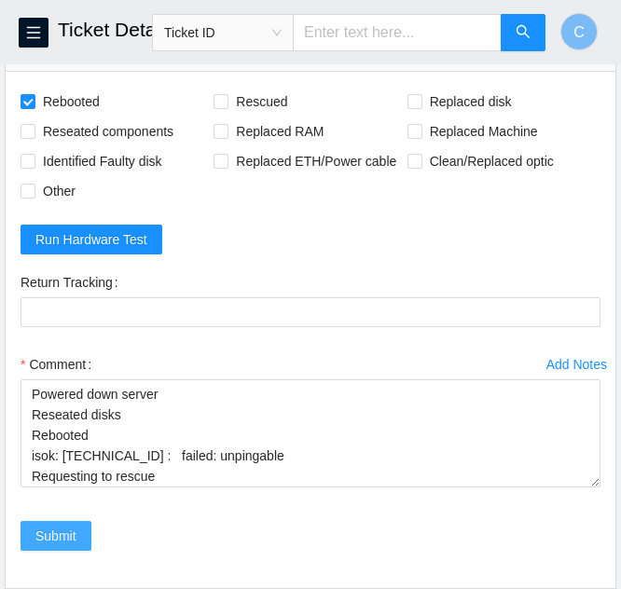
click at [66, 536] on span "Submit" at bounding box center [55, 536] width 41 height 21
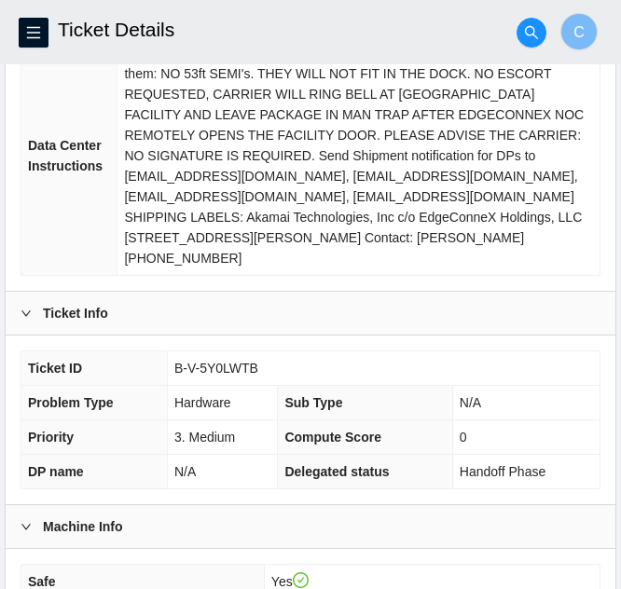
scroll to position [0, 0]
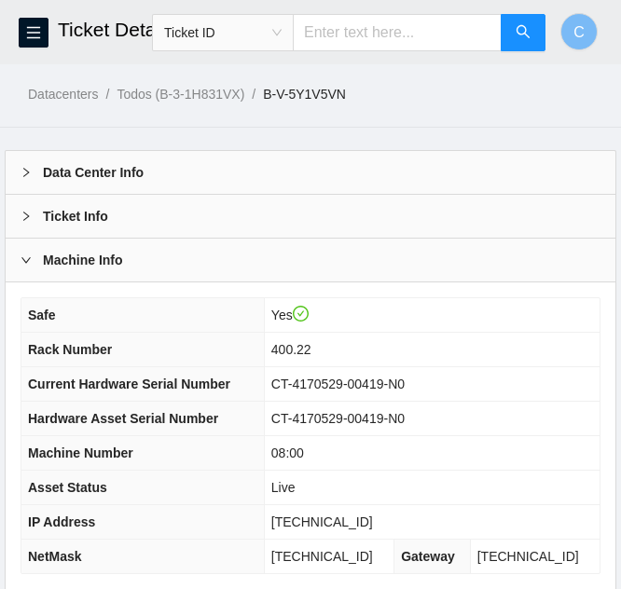
scroll to position [271, 0]
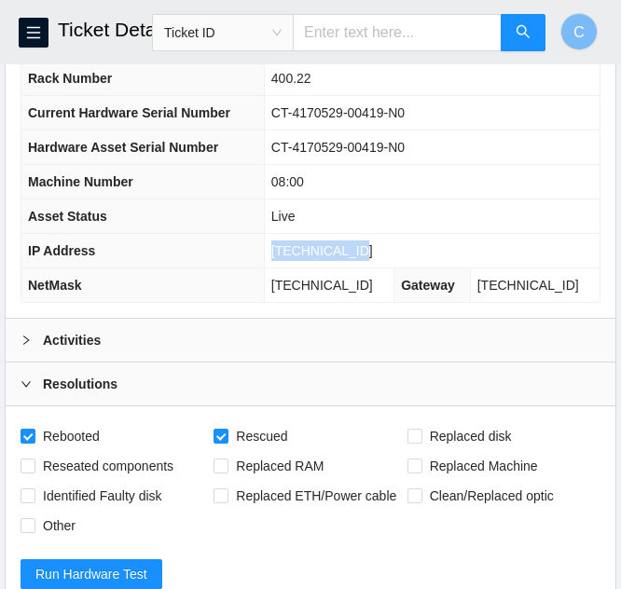
drag, startPoint x: 373, startPoint y: 253, endPoint x: 280, endPoint y: 244, distance: 93.7
click at [280, 244] on td "[TECHNICAL_ID]" at bounding box center [431, 251] width 335 height 34
copy span "[TECHNICAL_ID]"
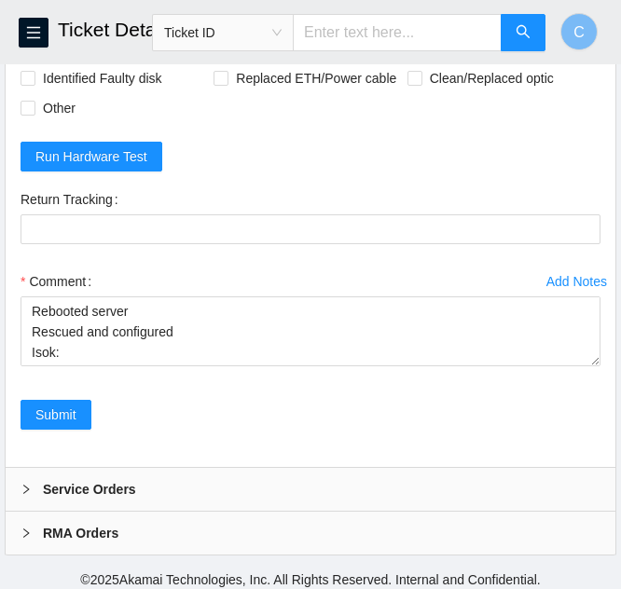
scroll to position [699, 0]
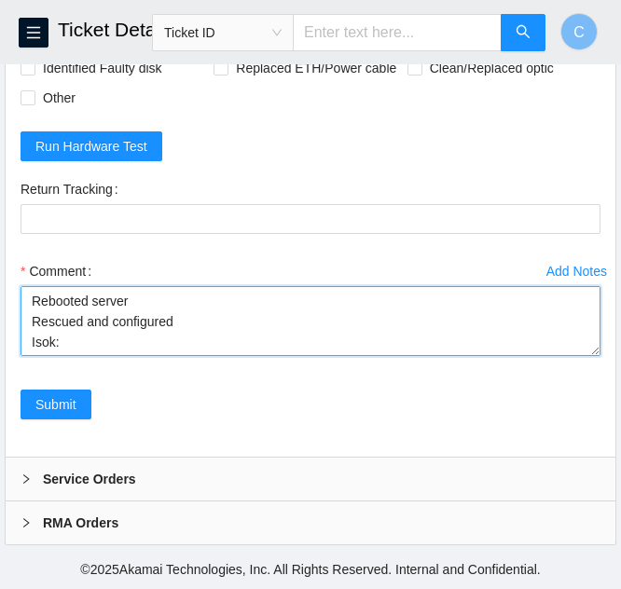
click at [64, 338] on textarea "Rebooted server Rescued and configured Isok:" at bounding box center [311, 321] width 580 height 70
paste textarea "[TECHNICAL_ID] : passed: ok"
type textarea "Rebooted server Rescued and configured Isok: 23.77.200.146 : passed: ok"
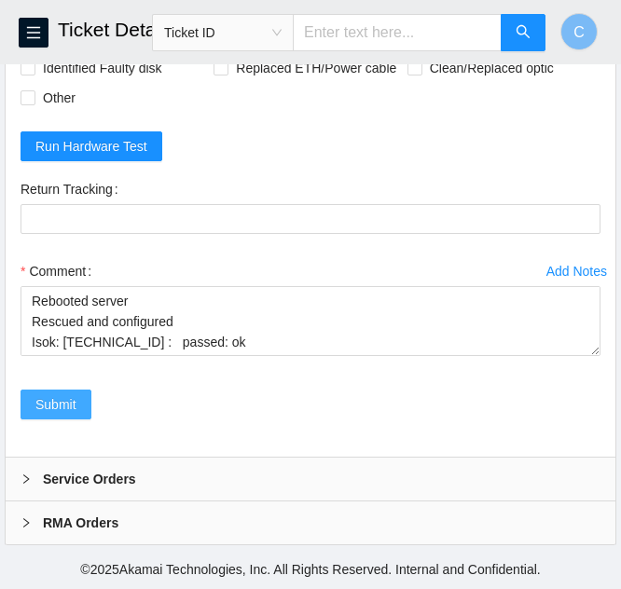
click at [61, 404] on span "Submit" at bounding box center [55, 404] width 41 height 21
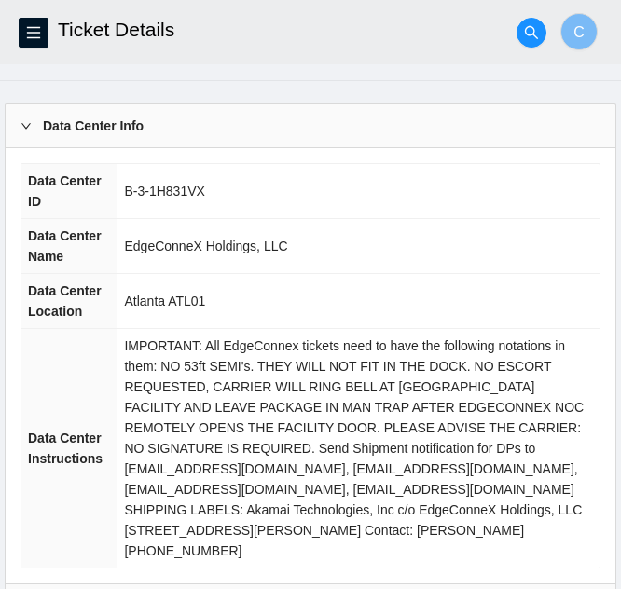
scroll to position [0, 0]
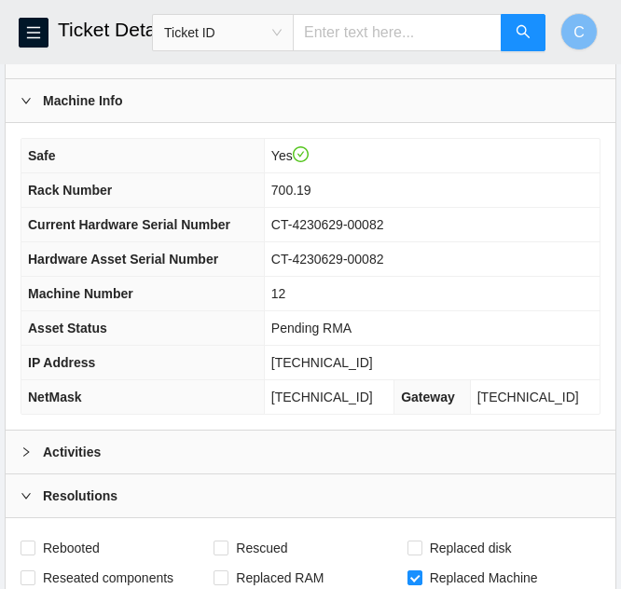
scroll to position [186, 0]
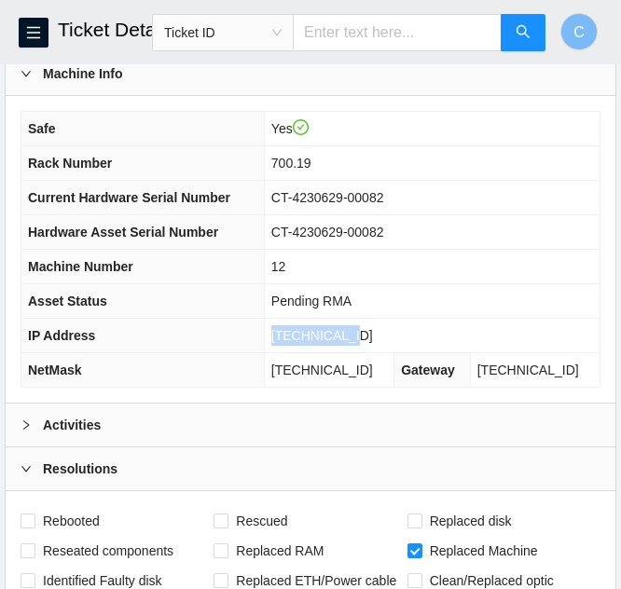
drag, startPoint x: 366, startPoint y: 331, endPoint x: 278, endPoint y: 336, distance: 88.7
click at [278, 337] on tr "IP Address 23.1.104.207" at bounding box center [310, 336] width 578 height 34
copy tr "[TECHNICAL_ID]"
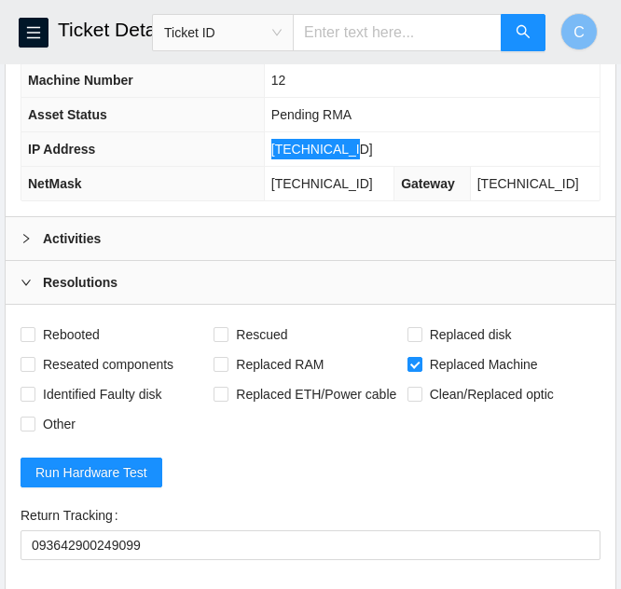
scroll to position [743, 0]
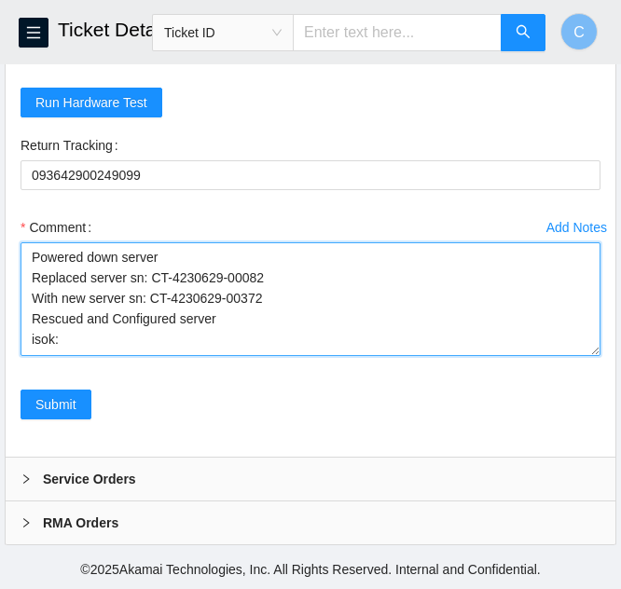
click at [112, 340] on textarea "Powered down server Replaced server sn: CT-4230629-00082 With new server sn: CT…" at bounding box center [311, 299] width 580 height 114
paste textarea "23.1.104.207 : passed: ok"
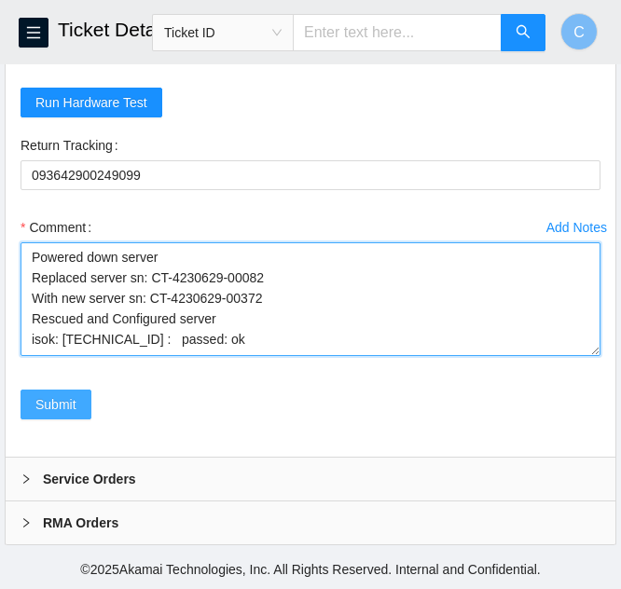
type textarea "Powered down server Replaced server sn: CT-4230629-00082 With new server sn: CT…"
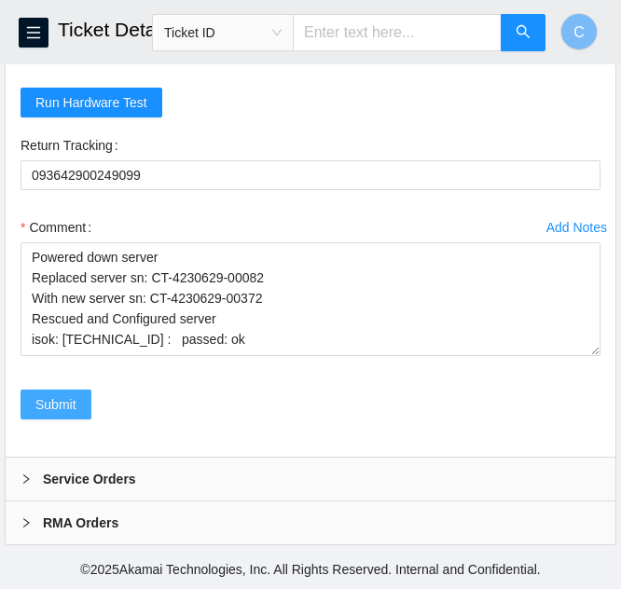
click at [64, 405] on span "Submit" at bounding box center [55, 404] width 41 height 21
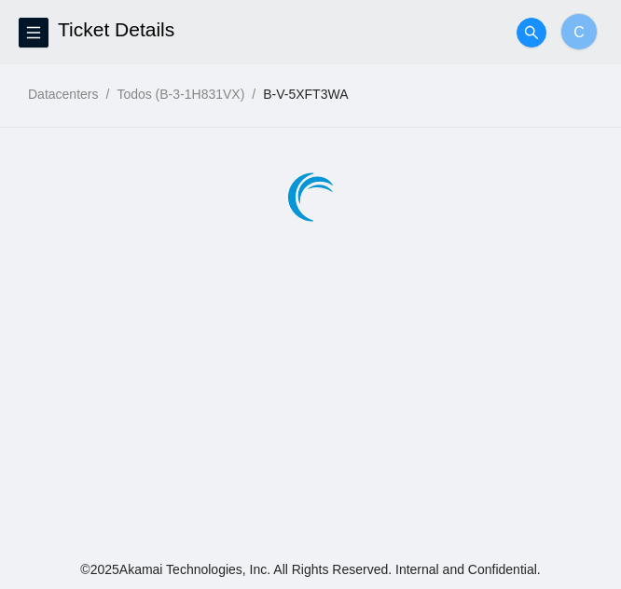
scroll to position [0, 0]
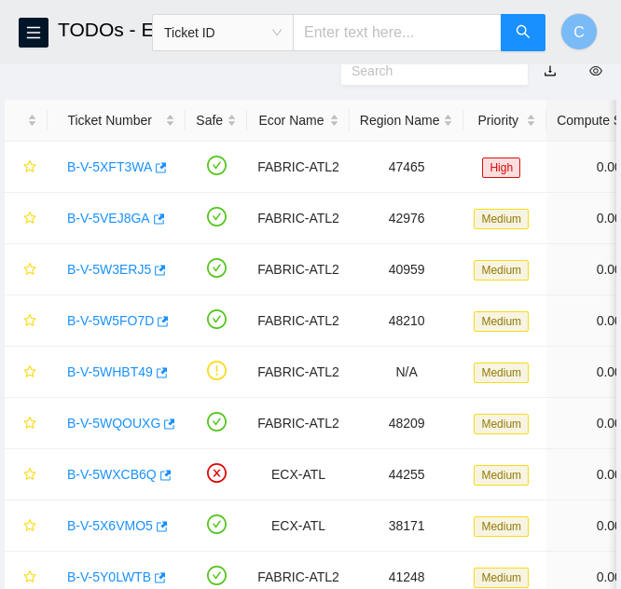
scroll to position [500, 0]
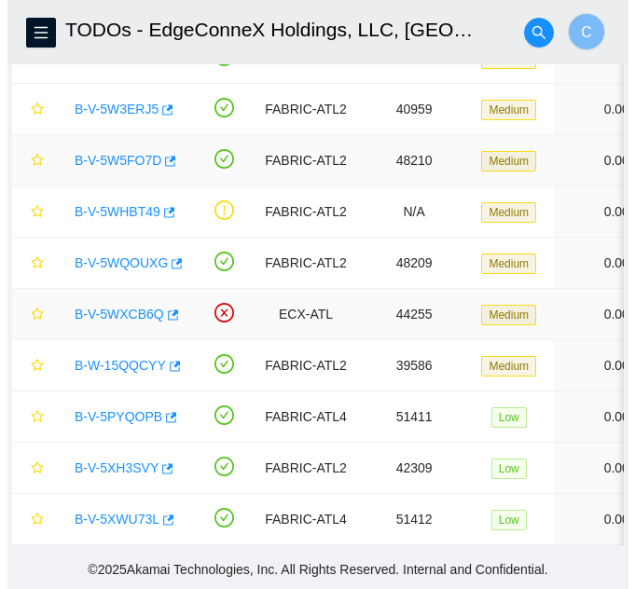
scroll to position [267, 0]
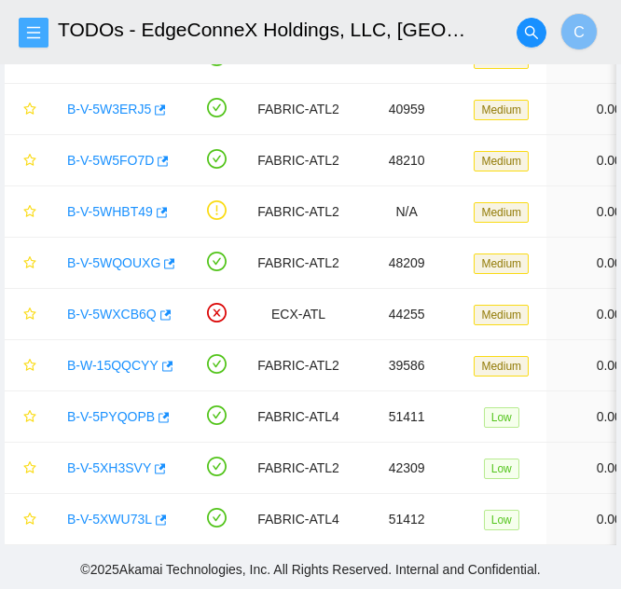
click at [28, 37] on icon "menu" at bounding box center [33, 32] width 13 height 12
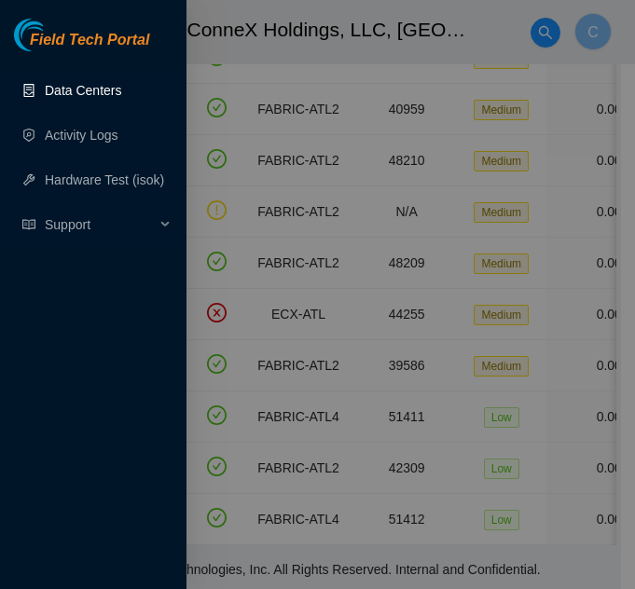
click at [92, 88] on link "Data Centers" at bounding box center [83, 90] width 76 height 15
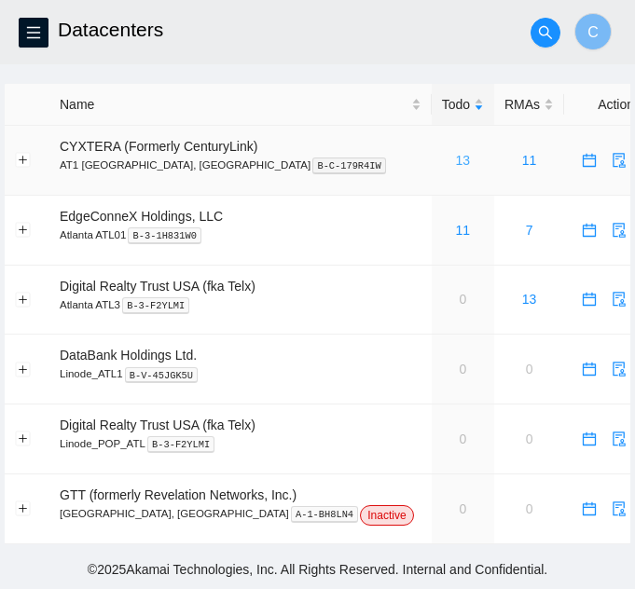
click at [456, 159] on link "13" at bounding box center [463, 160] width 15 height 15
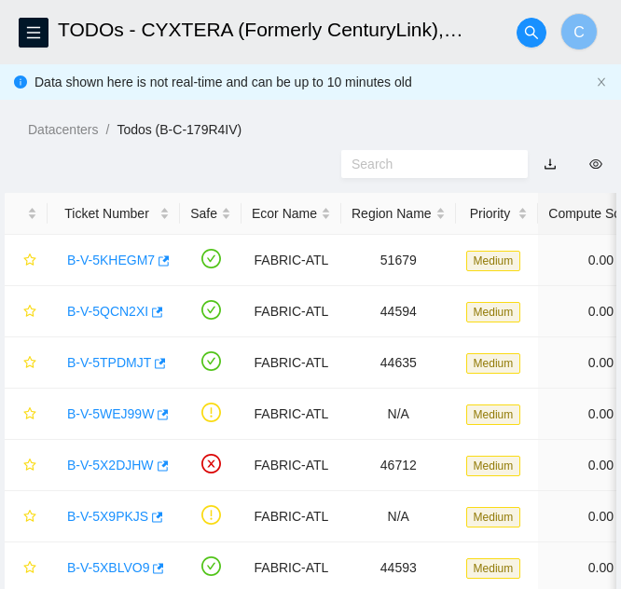
click at [54, 34] on header "TODOs - CYXTERA (Formerly CenturyLink), AT1 [GEOGRAPHIC_DATA], [GEOGRAPHIC_DATA…" at bounding box center [310, 32] width 621 height 64
click at [41, 34] on span "menu" at bounding box center [34, 32] width 28 height 15
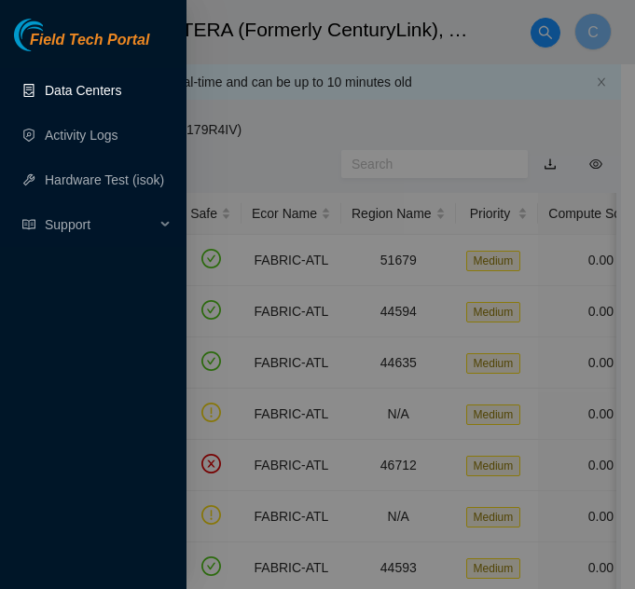
click at [46, 85] on link "Data Centers" at bounding box center [83, 90] width 76 height 15
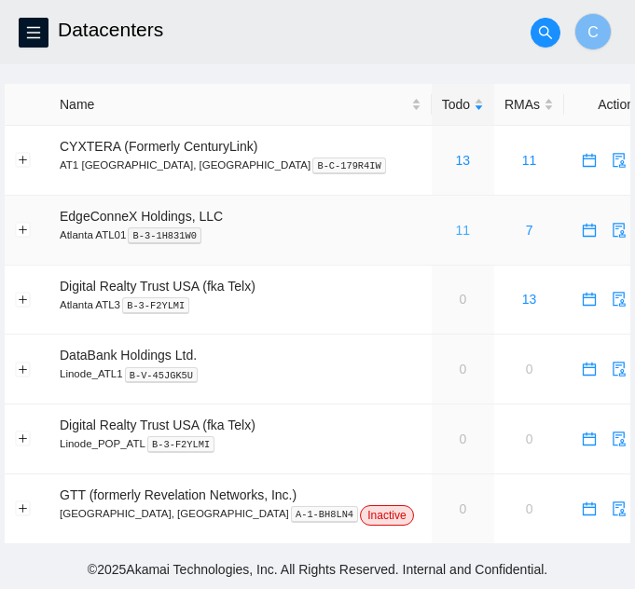
click at [456, 234] on link "11" at bounding box center [463, 230] width 15 height 15
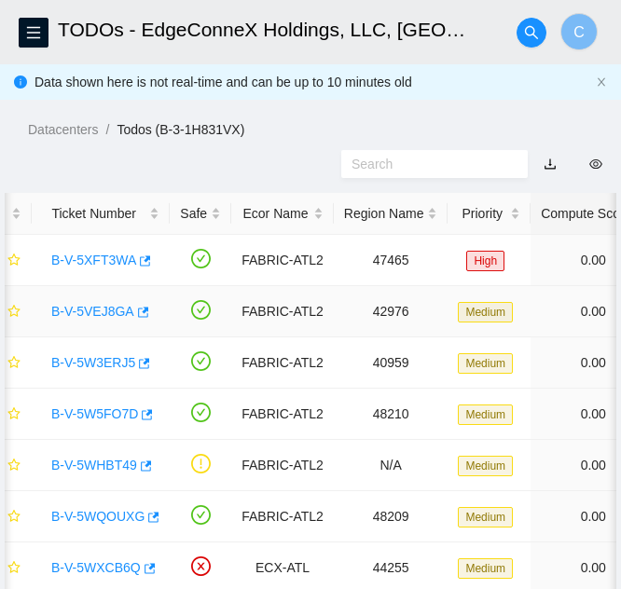
click at [93, 317] on link "B-V-5VEJ8GA" at bounding box center [92, 311] width 83 height 15
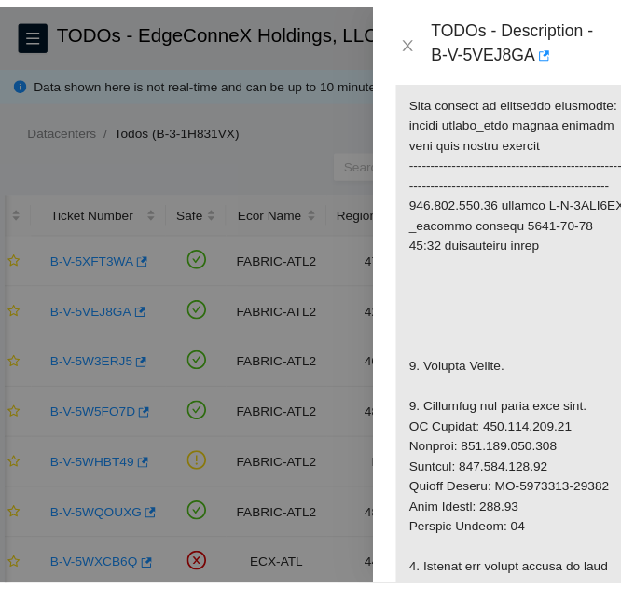
scroll to position [559, 0]
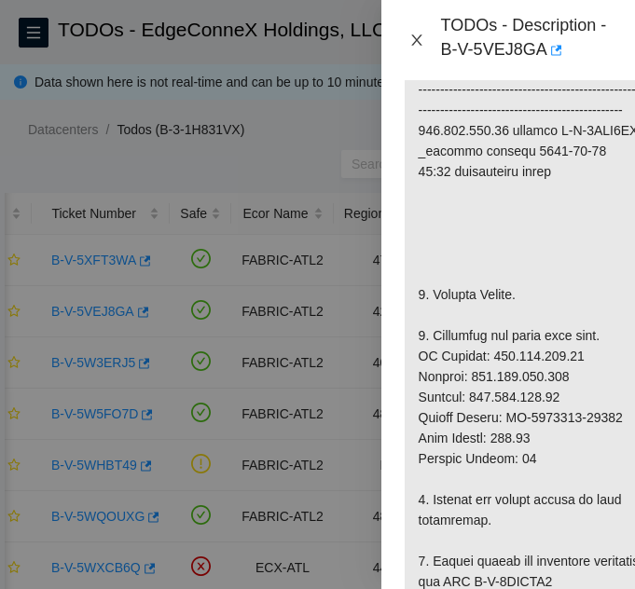
click at [417, 33] on icon "close" at bounding box center [416, 40] width 15 height 15
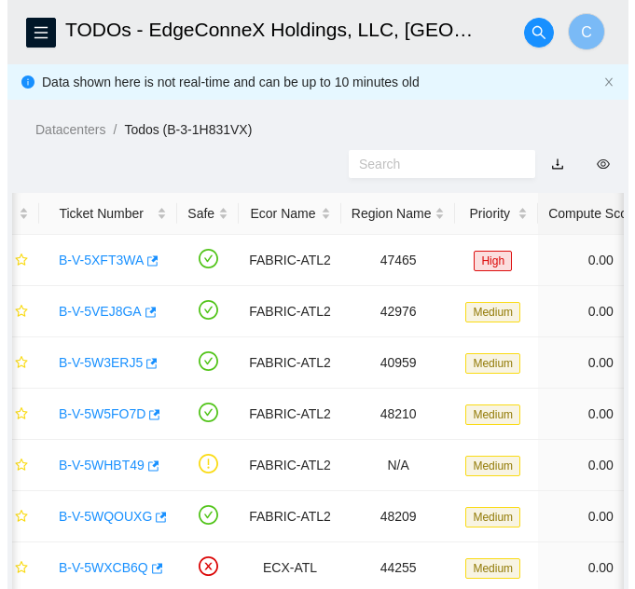
scroll to position [436, 0]
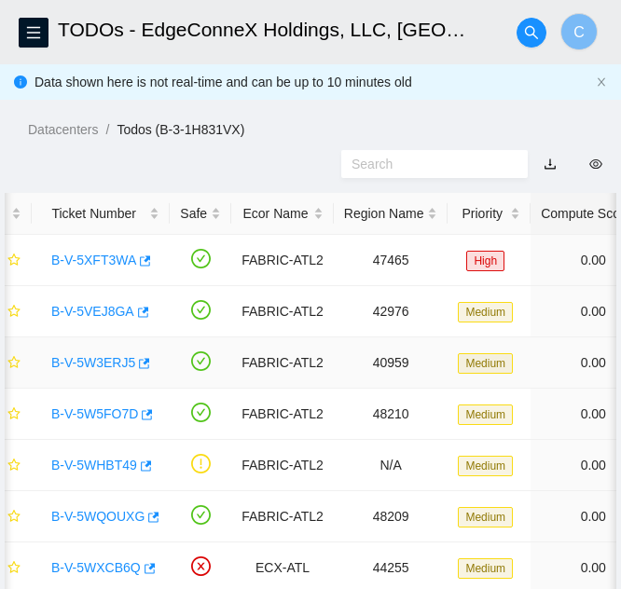
click at [91, 364] on link "B-V-5W3ERJ5" at bounding box center [93, 362] width 84 height 15
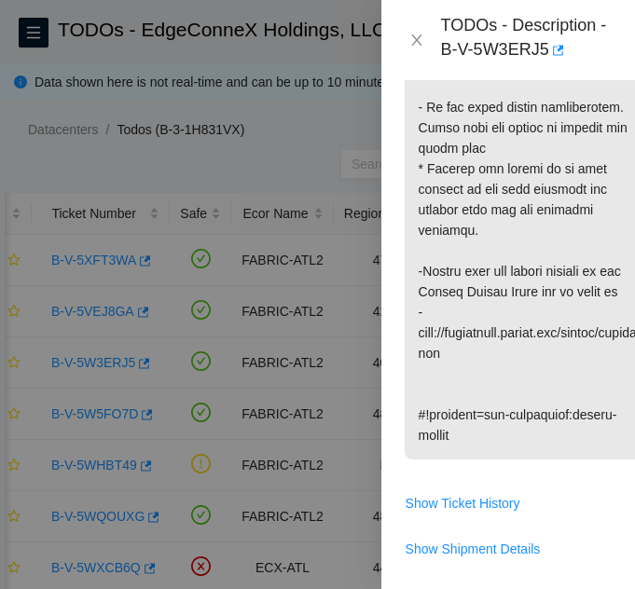
scroll to position [1118, 0]
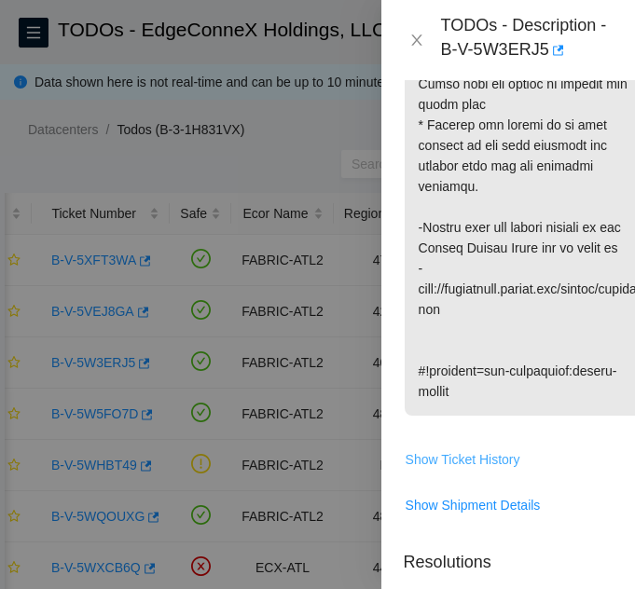
click at [494, 470] on span "Show Ticket History" at bounding box center [462, 459] width 115 height 21
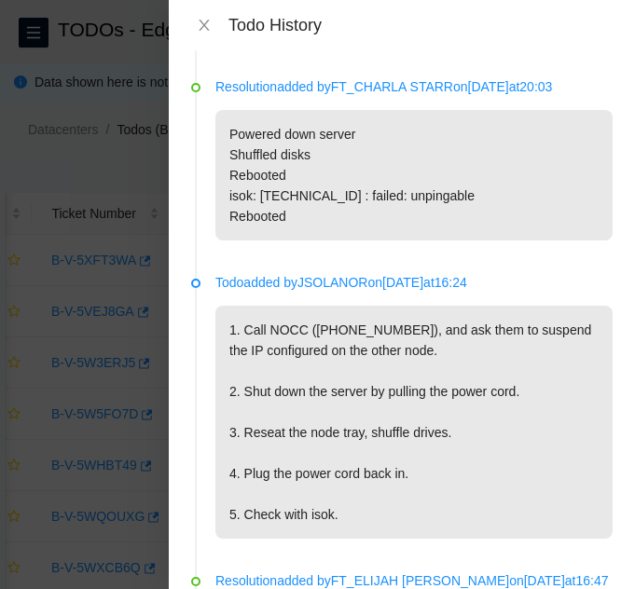
scroll to position [746, 0]
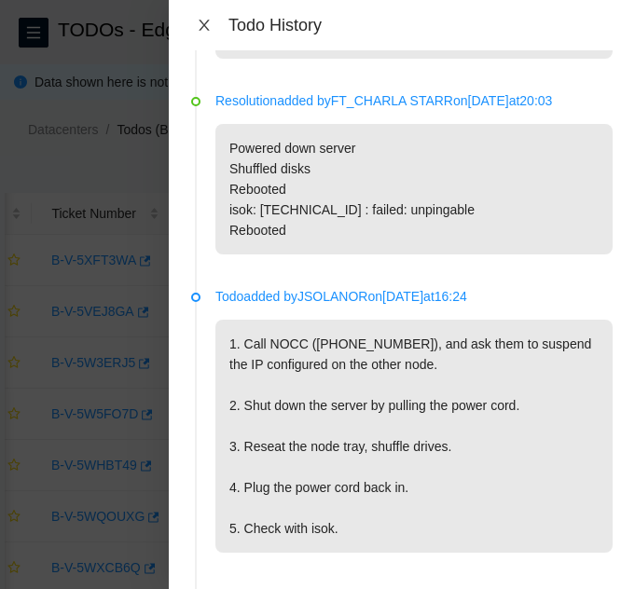
click at [199, 19] on icon "close" at bounding box center [204, 25] width 15 height 15
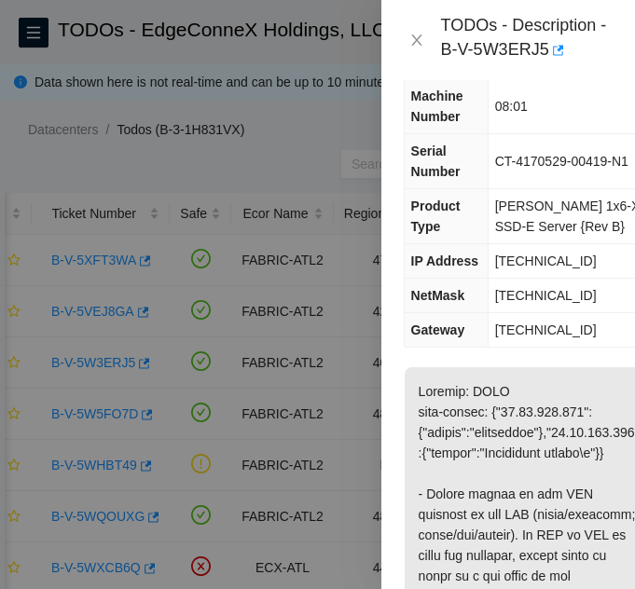
scroll to position [0, 0]
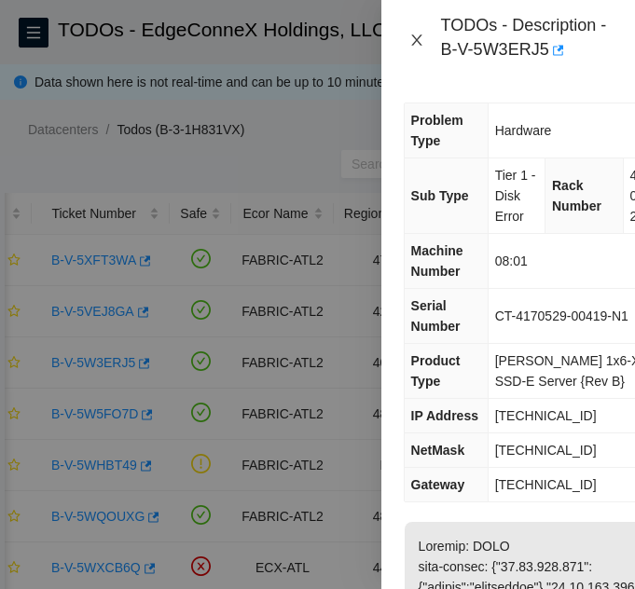
click at [417, 44] on icon "close" at bounding box center [416, 40] width 15 height 15
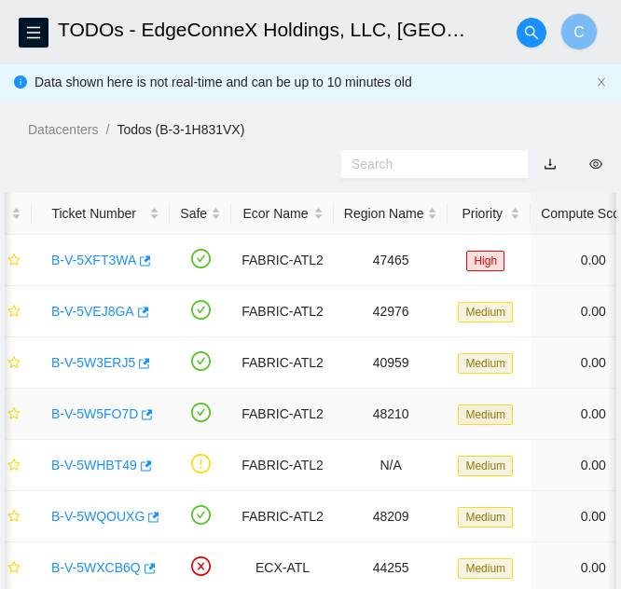
click at [110, 410] on link "B-V-5W5FO7D" at bounding box center [94, 413] width 87 height 15
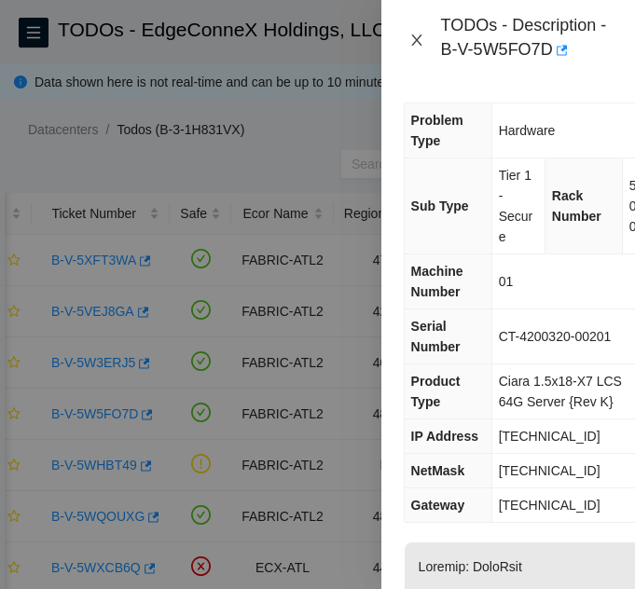
click at [420, 47] on icon "close" at bounding box center [416, 40] width 15 height 15
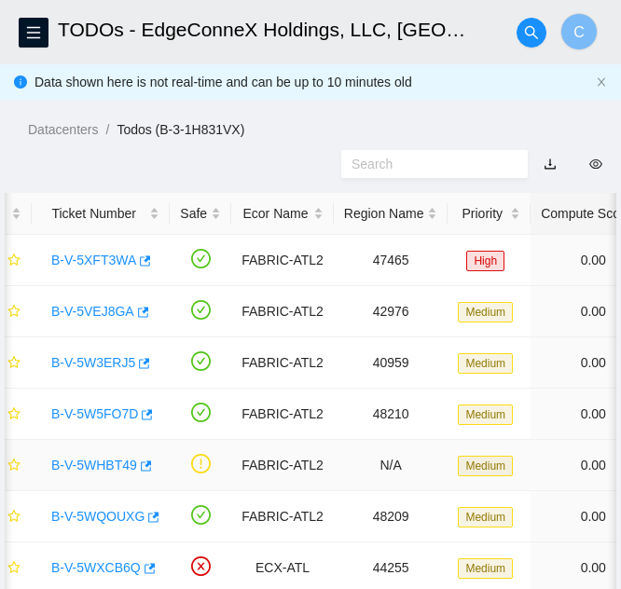
click at [110, 459] on link "B-V-5WHBT49" at bounding box center [94, 465] width 86 height 15
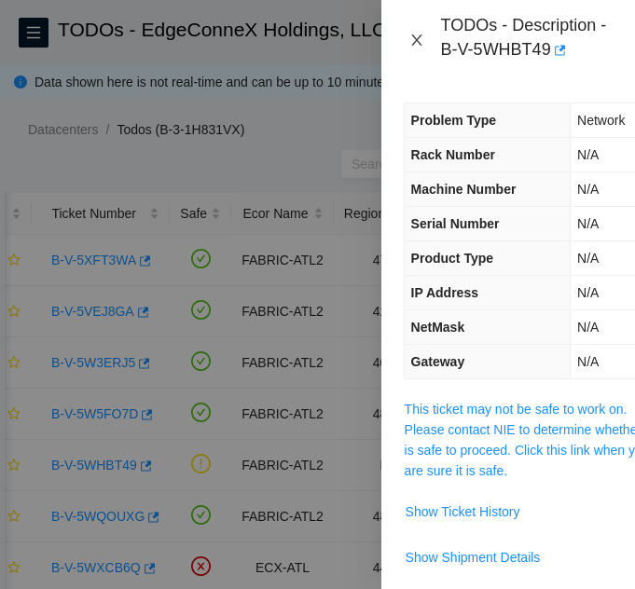
click at [412, 42] on icon "close" at bounding box center [416, 40] width 15 height 15
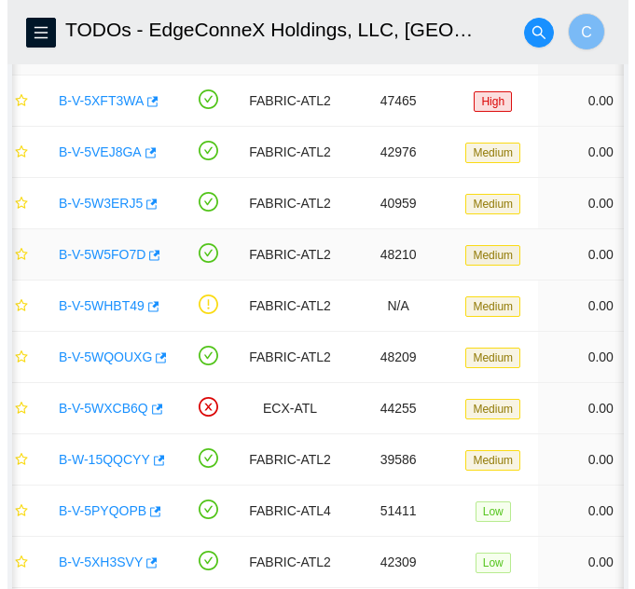
scroll to position [186, 0]
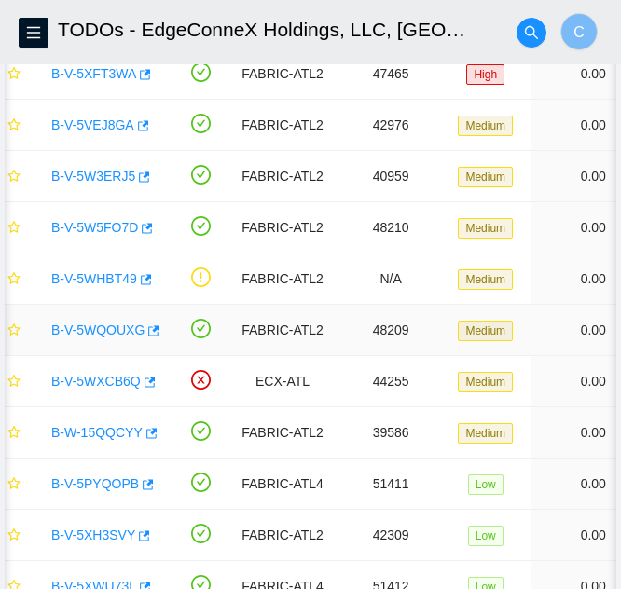
click at [106, 332] on link "B-V-5WQOUXG" at bounding box center [97, 329] width 93 height 15
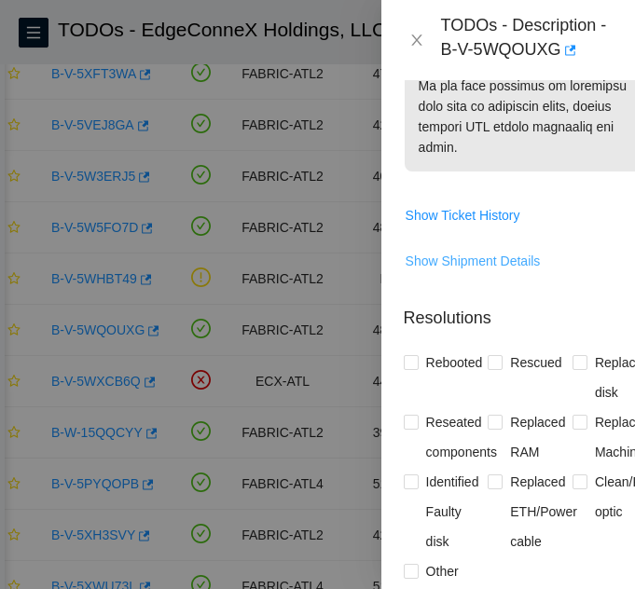
scroll to position [1677, 0]
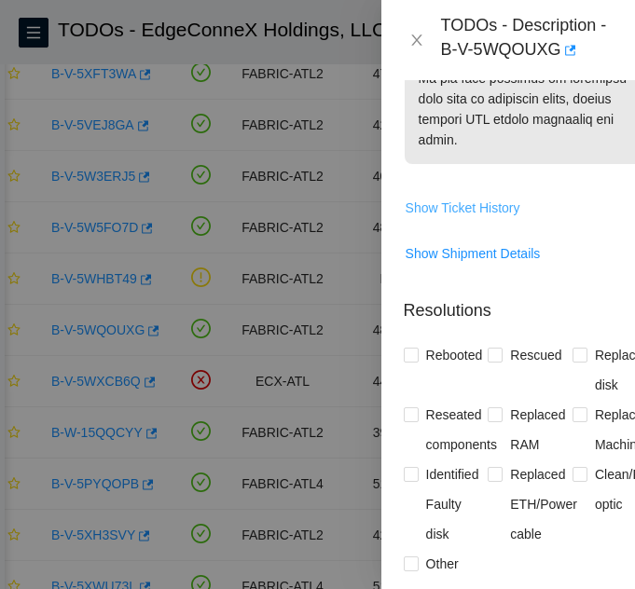
click at [469, 218] on span "Show Ticket History" at bounding box center [462, 208] width 115 height 21
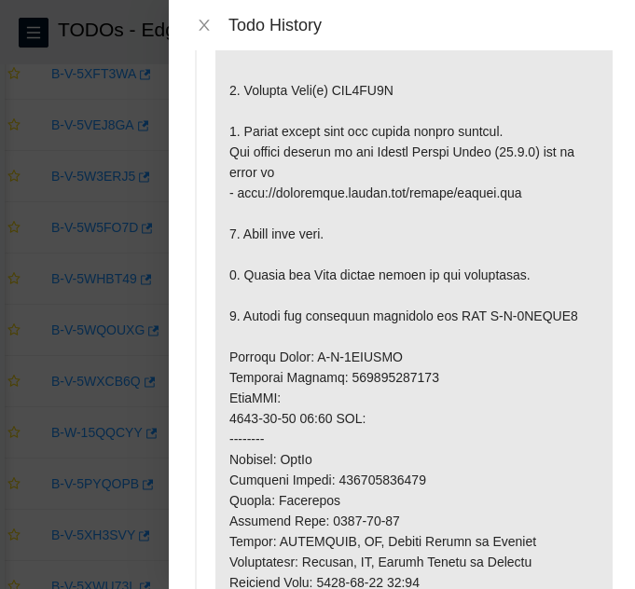
scroll to position [0, 0]
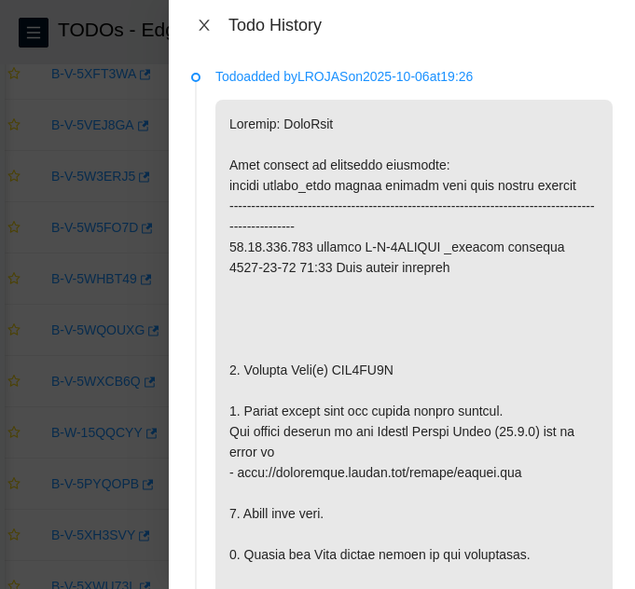
click at [204, 26] on icon "close" at bounding box center [203, 25] width 10 height 11
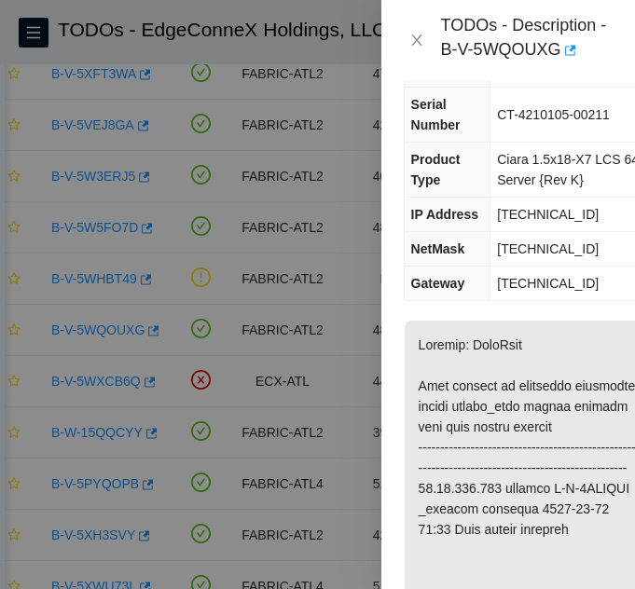
scroll to position [186, 0]
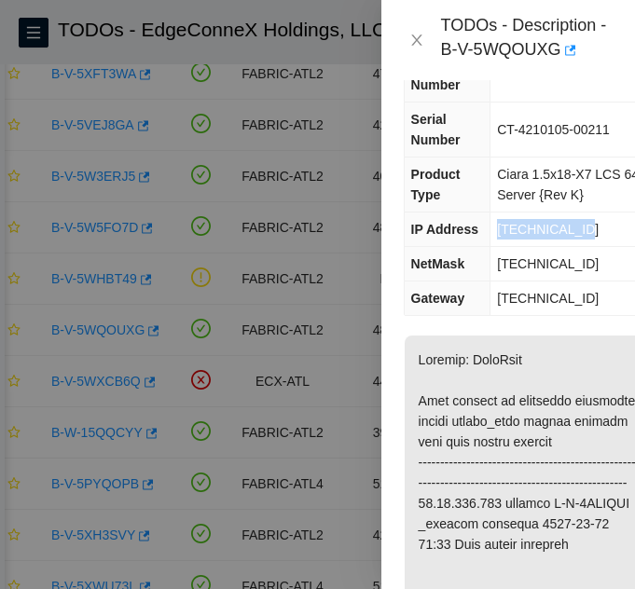
drag, startPoint x: 574, startPoint y: 229, endPoint x: 494, endPoint y: 232, distance: 80.2
click at [494, 232] on td "23.46.177.232" at bounding box center [573, 229] width 166 height 34
copy span "23.46.177.232"
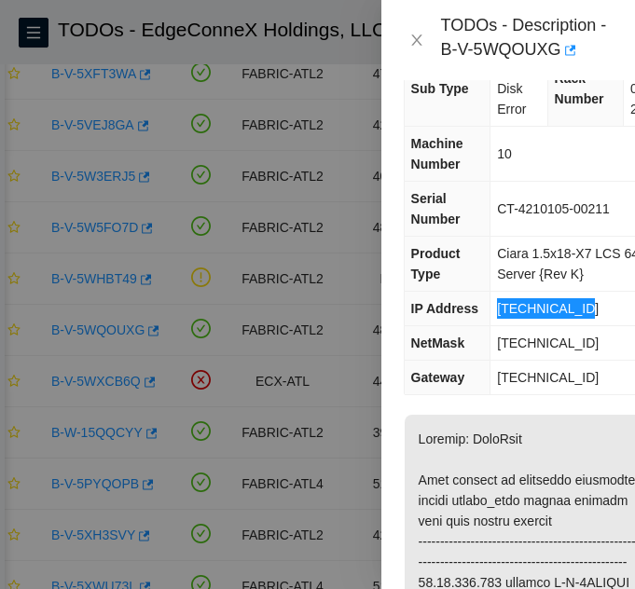
scroll to position [0, 0]
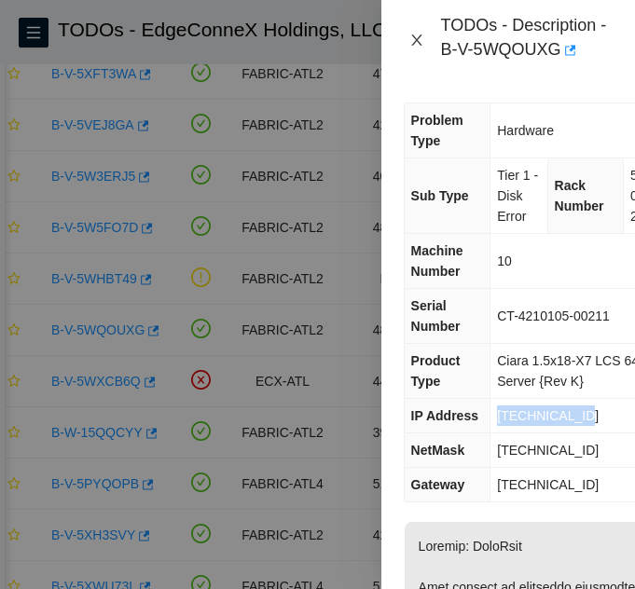
click at [416, 40] on icon "close" at bounding box center [416, 39] width 10 height 11
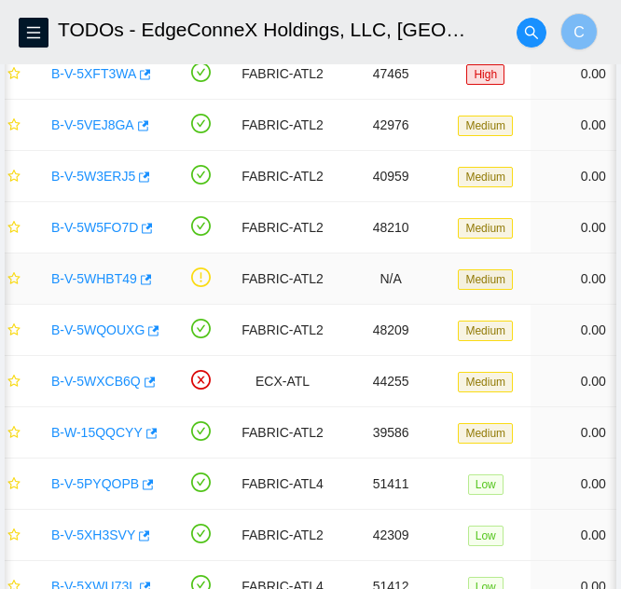
click at [118, 280] on link "B-V-5WHBT49" at bounding box center [94, 278] width 86 height 15
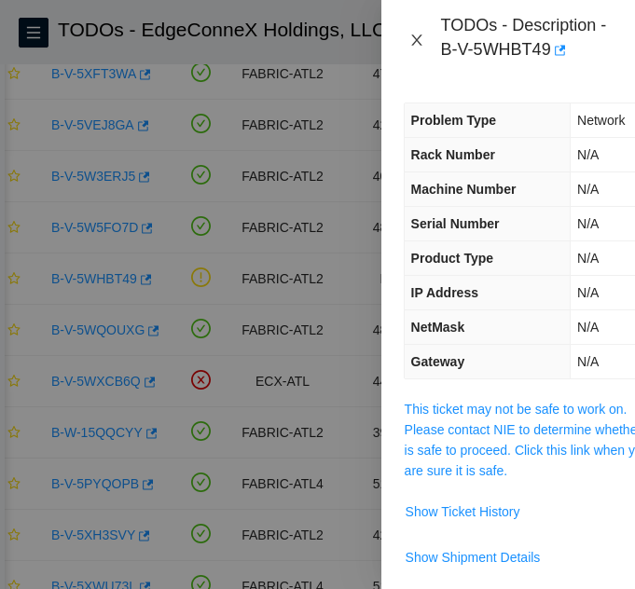
click at [417, 38] on icon "close" at bounding box center [416, 39] width 10 height 11
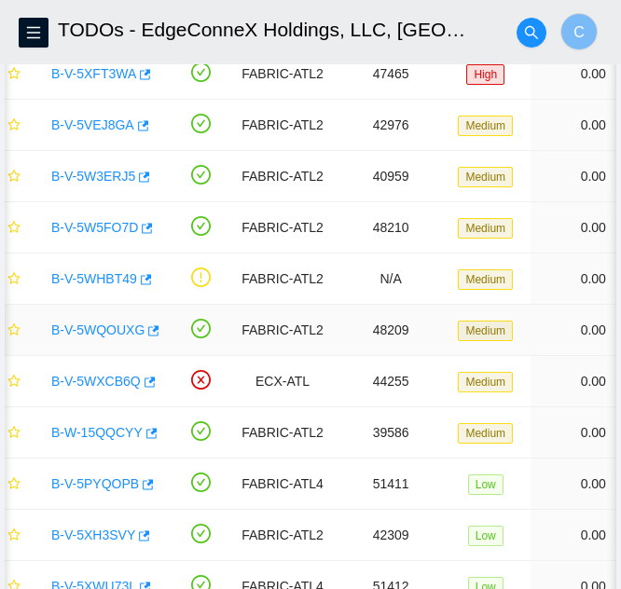
click at [104, 331] on link "B-V-5WQOUXG" at bounding box center [97, 329] width 93 height 15
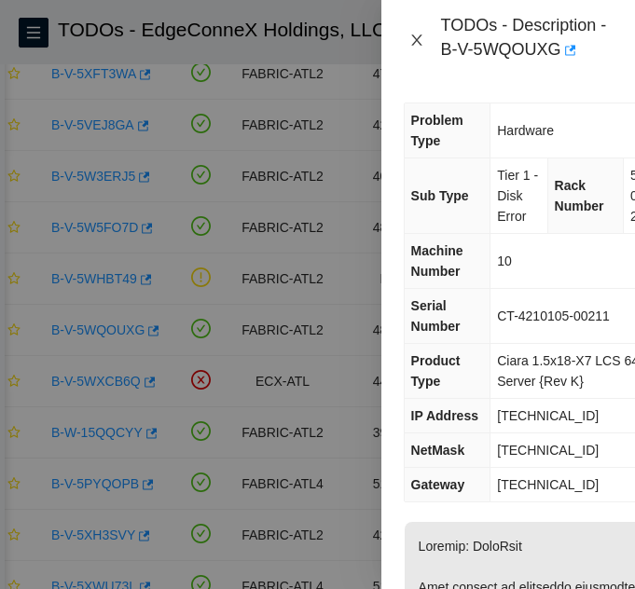
click at [417, 32] on button "Close" at bounding box center [417, 41] width 26 height 18
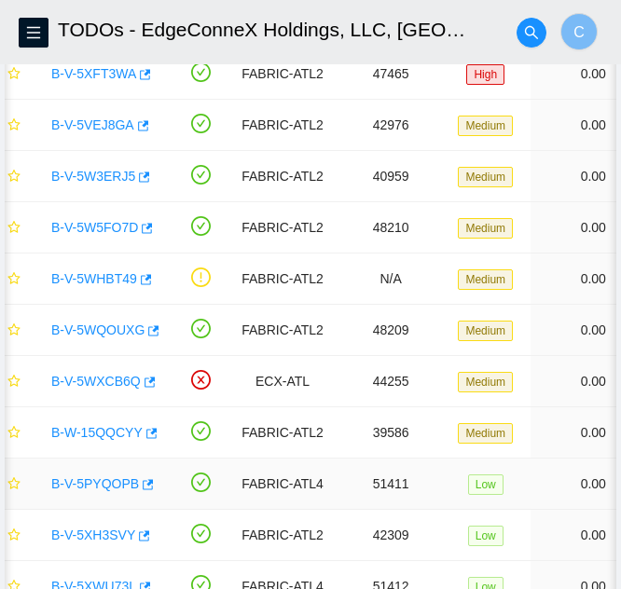
click at [80, 482] on link "B-V-5PYQOPB" at bounding box center [95, 483] width 88 height 15
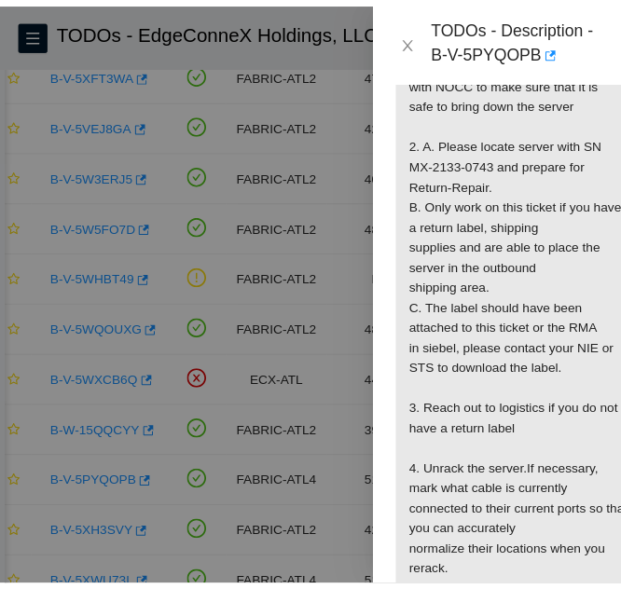
scroll to position [652, 0]
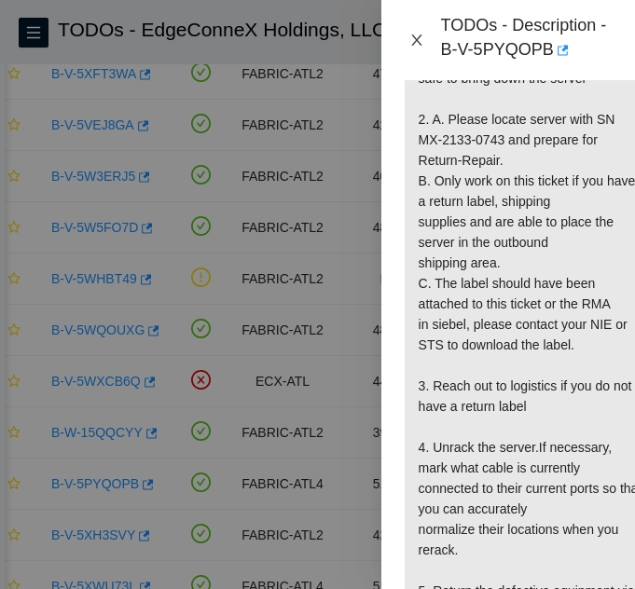
click at [414, 40] on icon "close" at bounding box center [416, 40] width 15 height 15
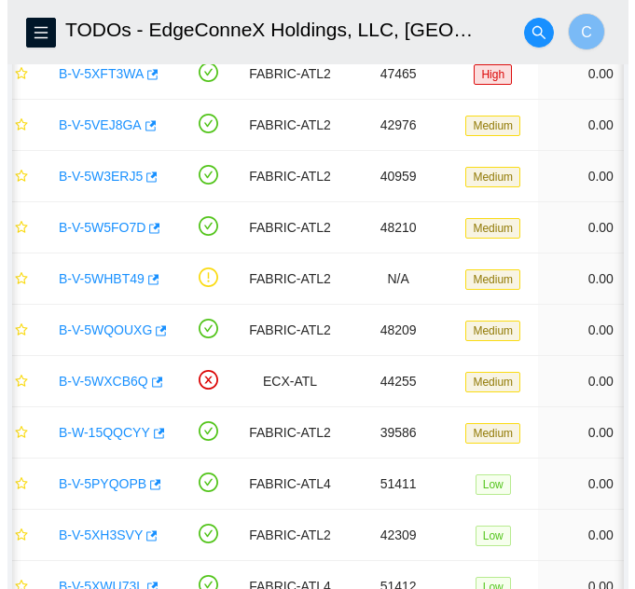
scroll to position [529, 0]
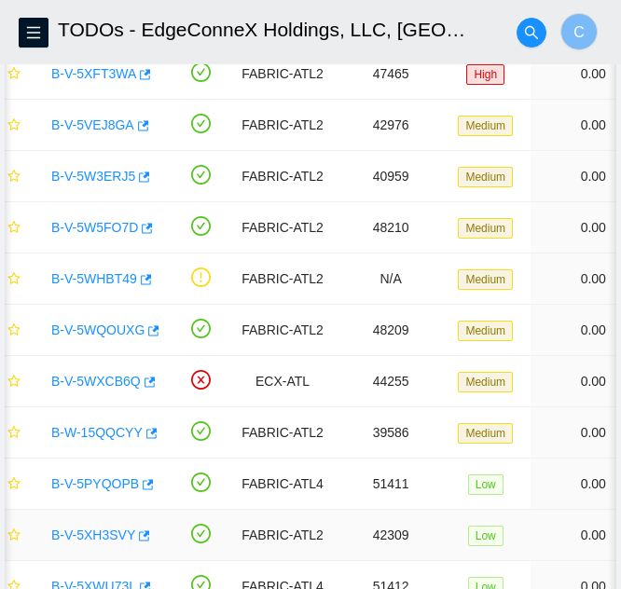
click at [89, 536] on link "B-V-5XH3SVY" at bounding box center [93, 534] width 84 height 15
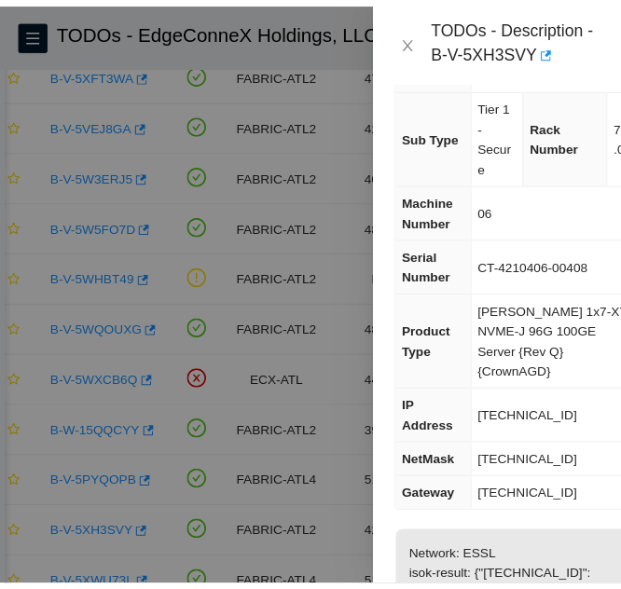
scroll to position [41, 0]
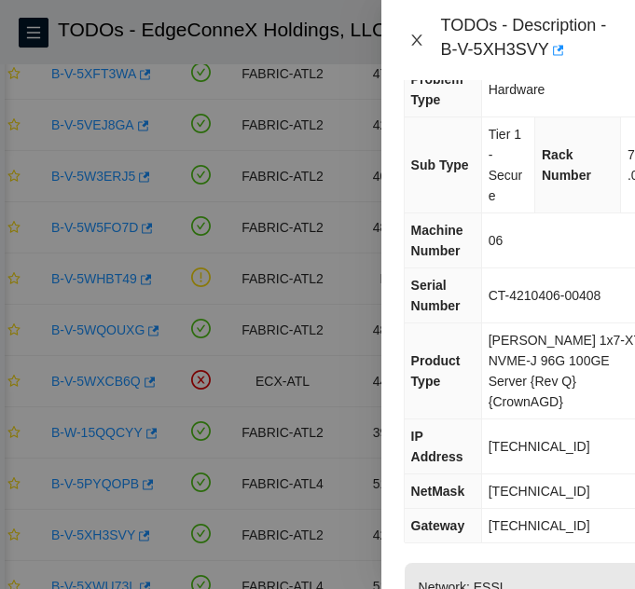
click at [417, 41] on icon "close" at bounding box center [416, 39] width 10 height 11
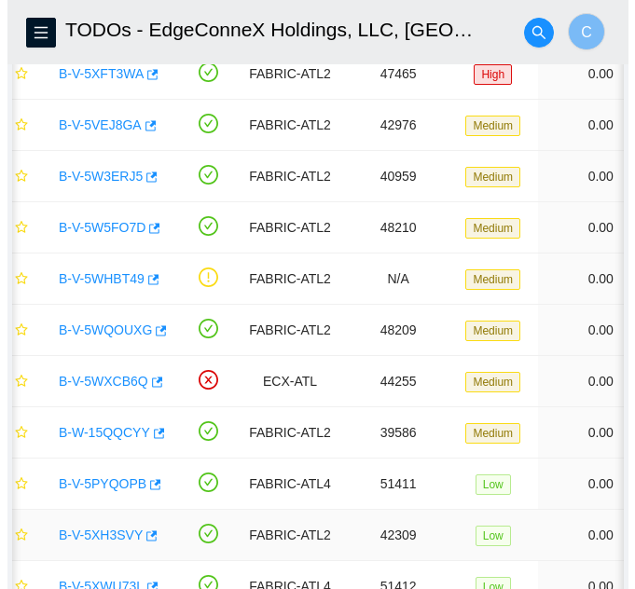
scroll to position [267, 0]
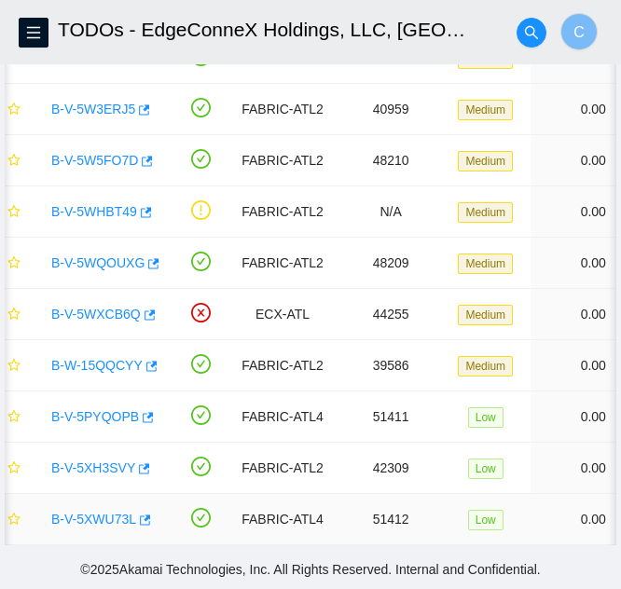
click at [103, 512] on link "B-V-5XWU73L" at bounding box center [93, 519] width 85 height 15
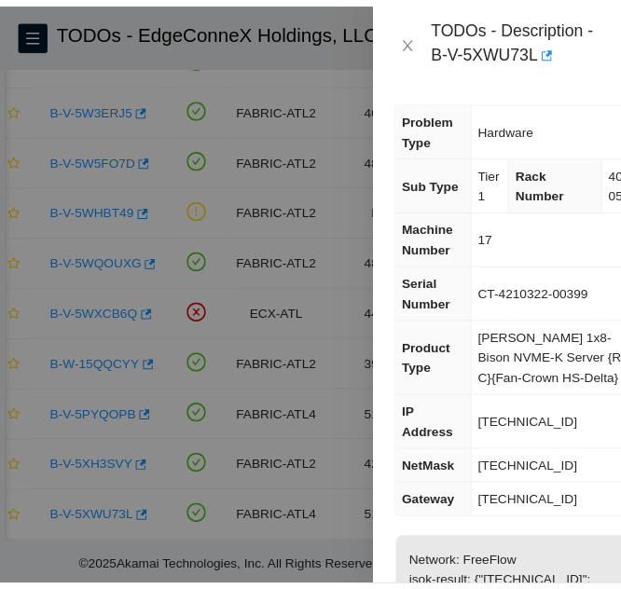
scroll to position [0, 0]
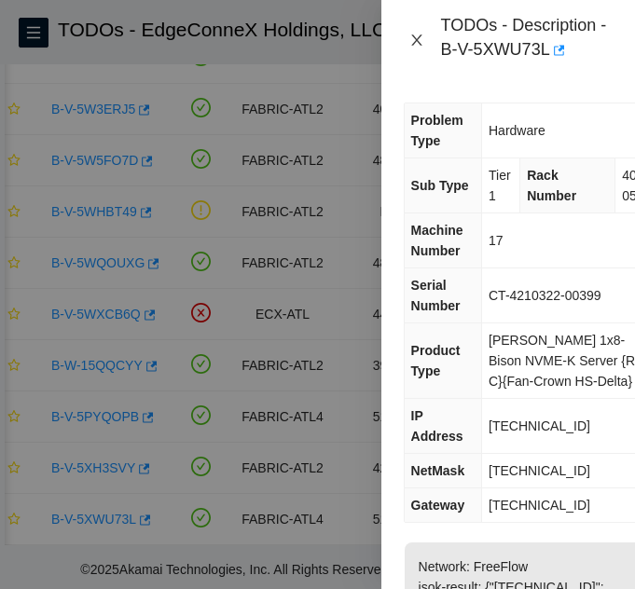
click at [412, 43] on icon "close" at bounding box center [416, 40] width 15 height 15
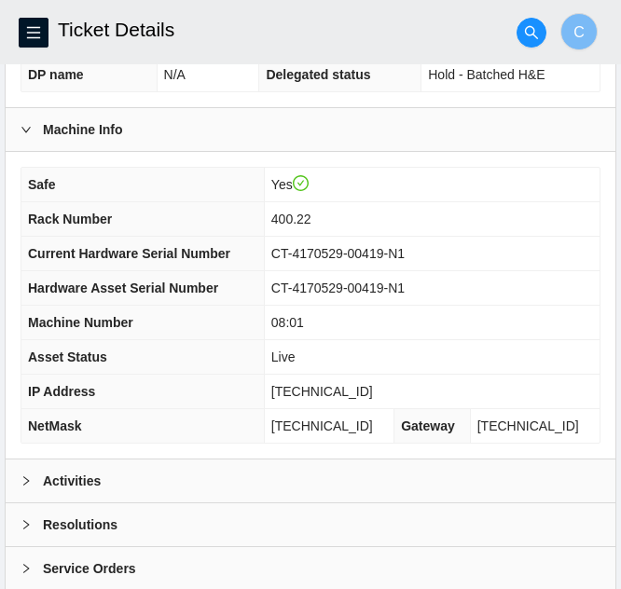
scroll to position [805, 0]
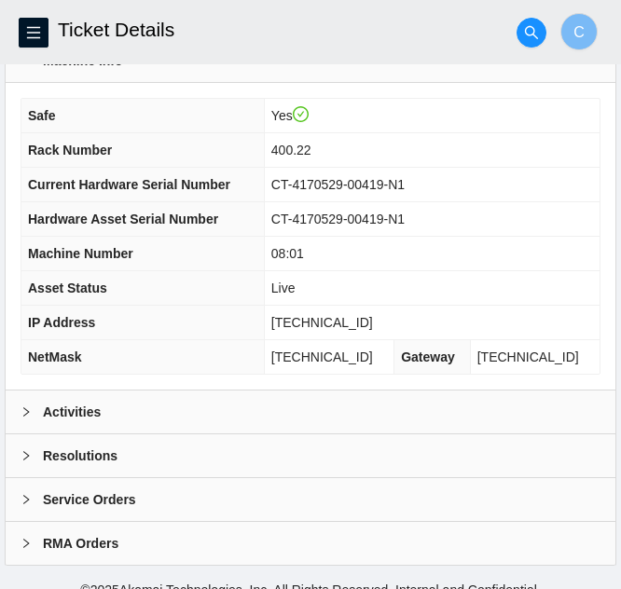
click at [225, 402] on div "Activities" at bounding box center [310, 411] width 609 height 43
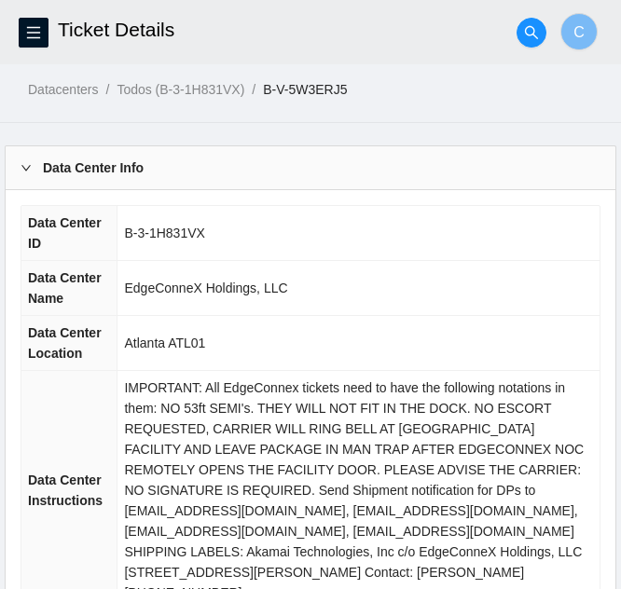
scroll to position [0, 0]
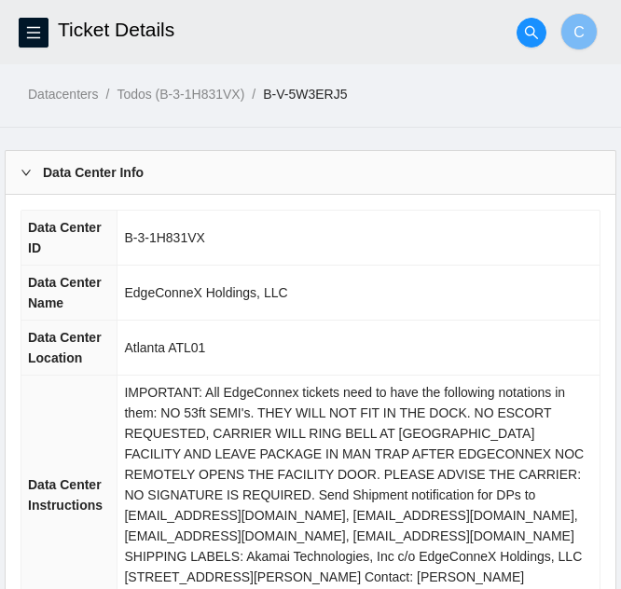
click at [62, 172] on b "Data Center Info" at bounding box center [93, 172] width 101 height 21
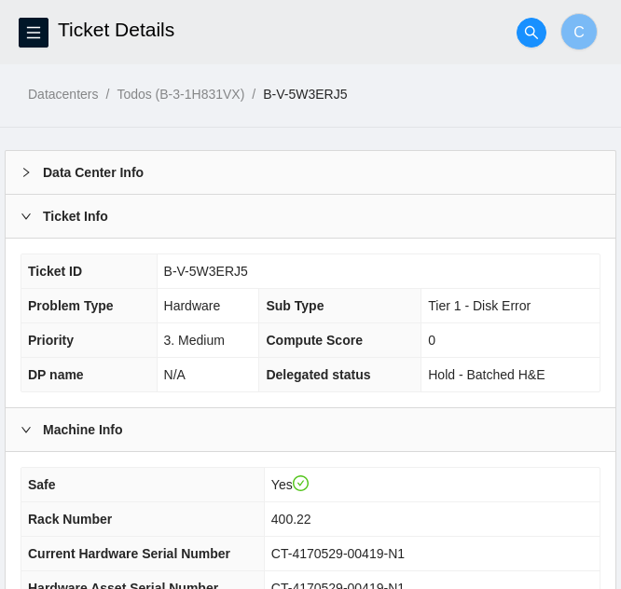
click at [54, 209] on b "Ticket Info" at bounding box center [75, 216] width 65 height 21
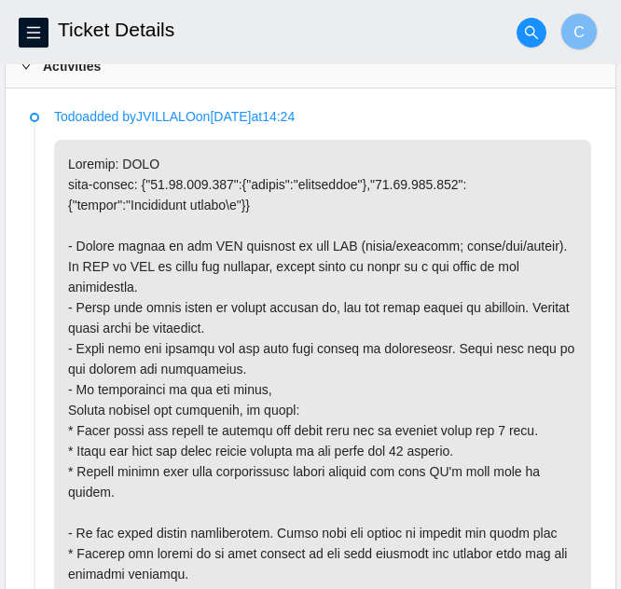
scroll to position [559, 0]
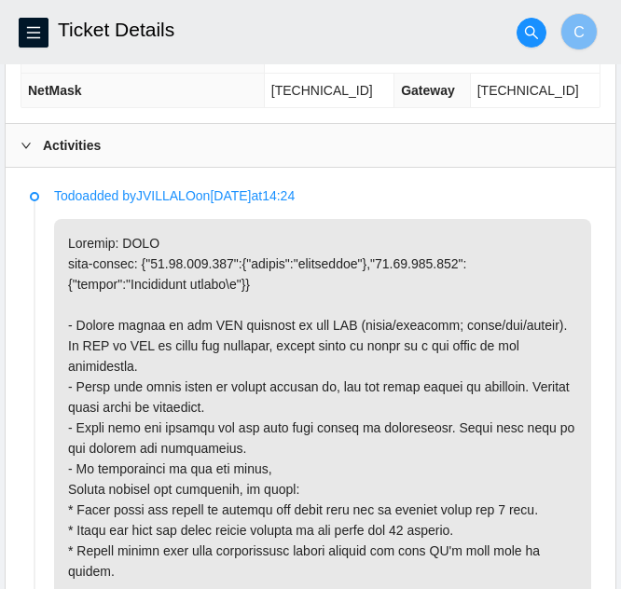
click at [86, 147] on b "Activities" at bounding box center [72, 145] width 58 height 21
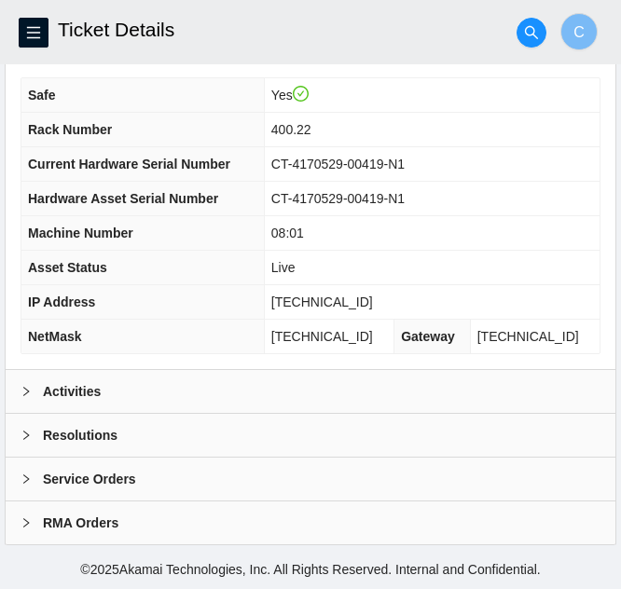
click at [101, 395] on div "Activities" at bounding box center [310, 391] width 609 height 43
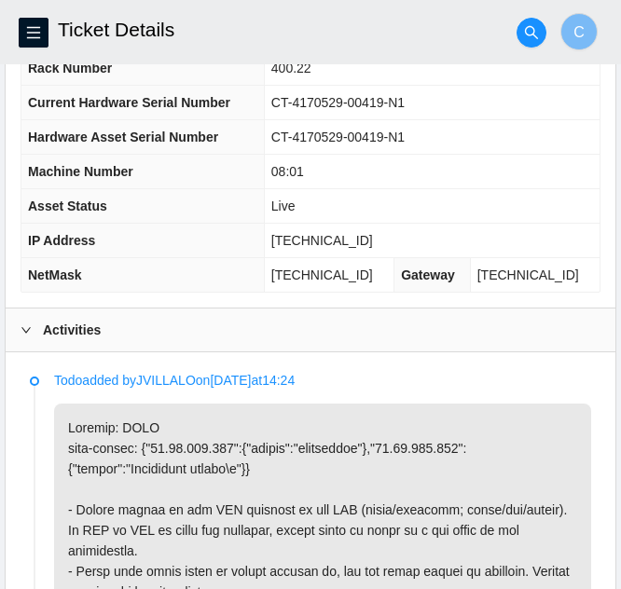
scroll to position [280, 0]
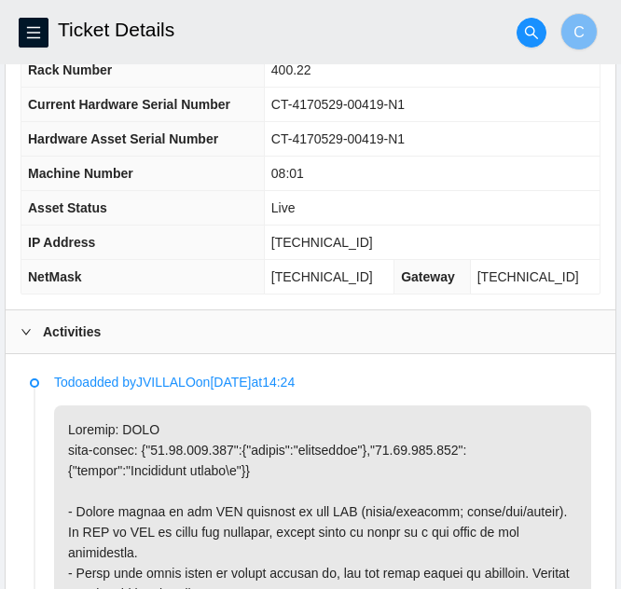
click at [79, 326] on b "Activities" at bounding box center [72, 331] width 58 height 21
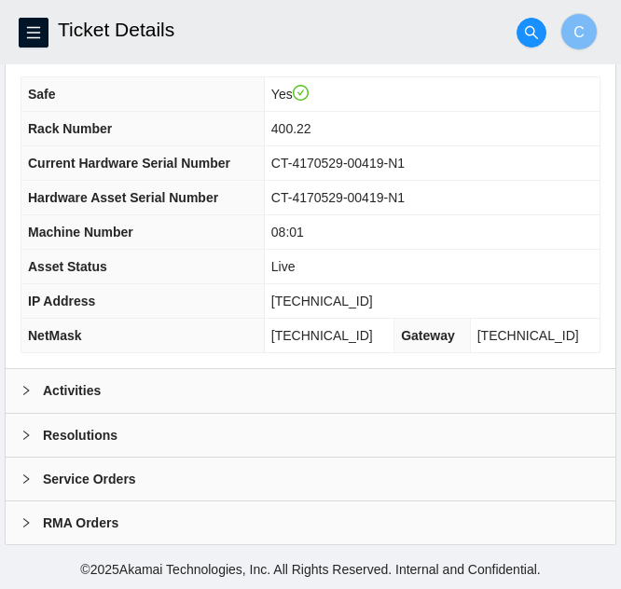
scroll to position [220, 0]
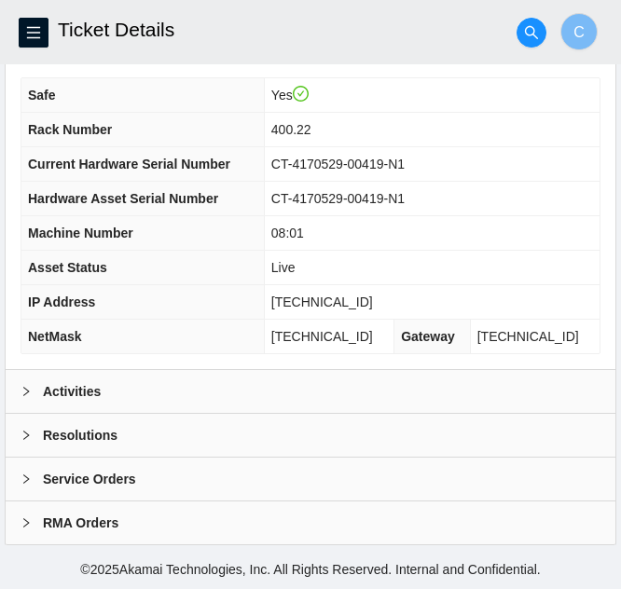
click at [75, 443] on b "Resolutions" at bounding box center [80, 435] width 75 height 21
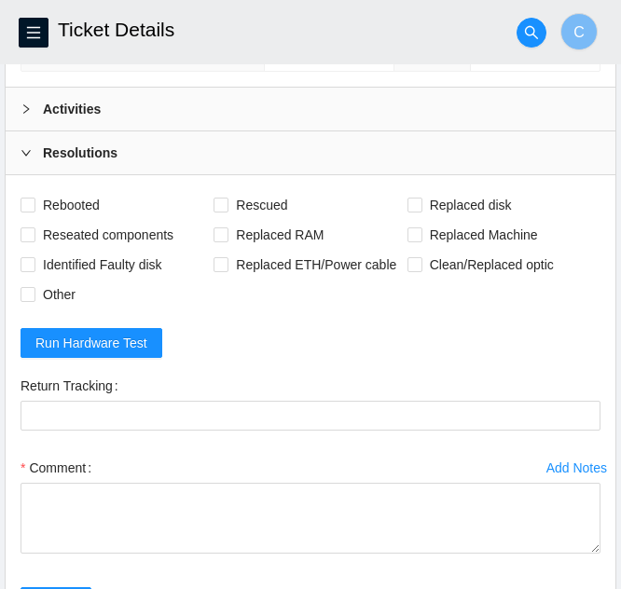
scroll to position [499, 0]
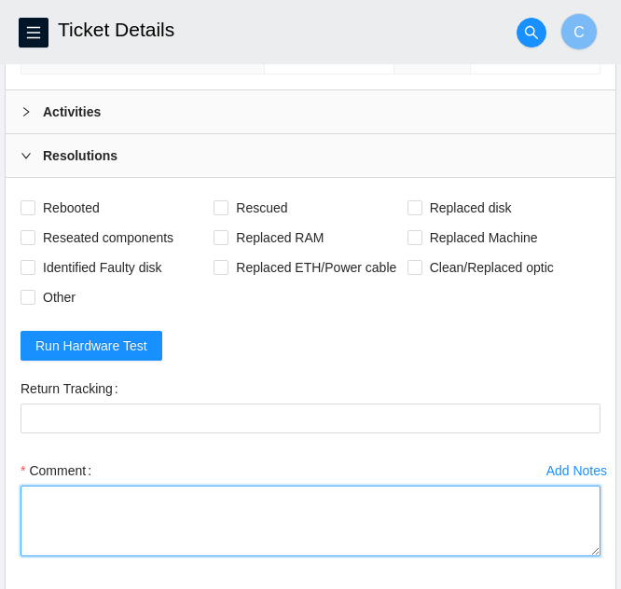
click at [196, 527] on textarea "Comment" at bounding box center [311, 521] width 580 height 71
paste textarea "Powered down server Shuffled disks Recued and configured Rebooted isok:"
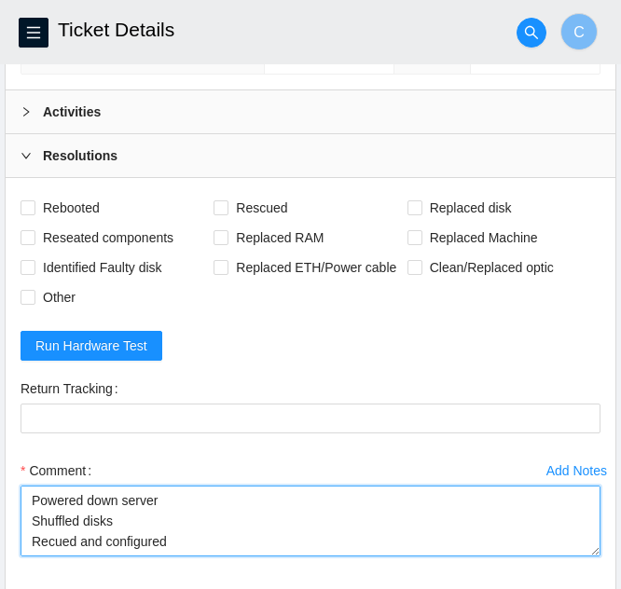
scroll to position [56, 0]
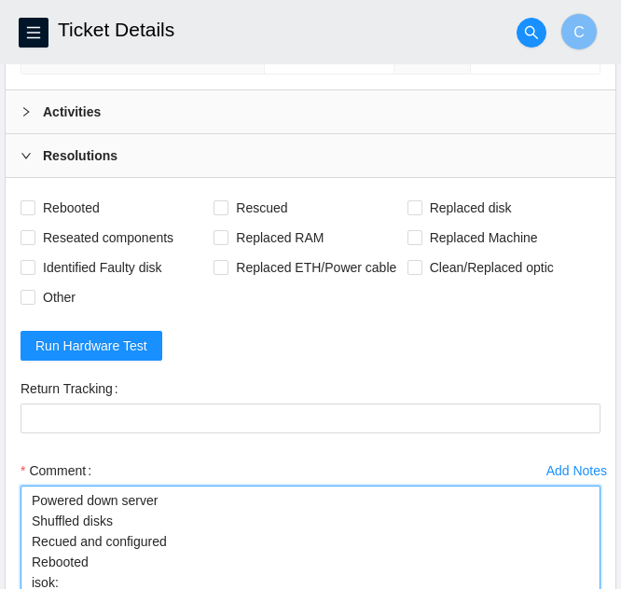
drag, startPoint x: 596, startPoint y: 550, endPoint x: 598, endPoint y: 592, distance: 42.0
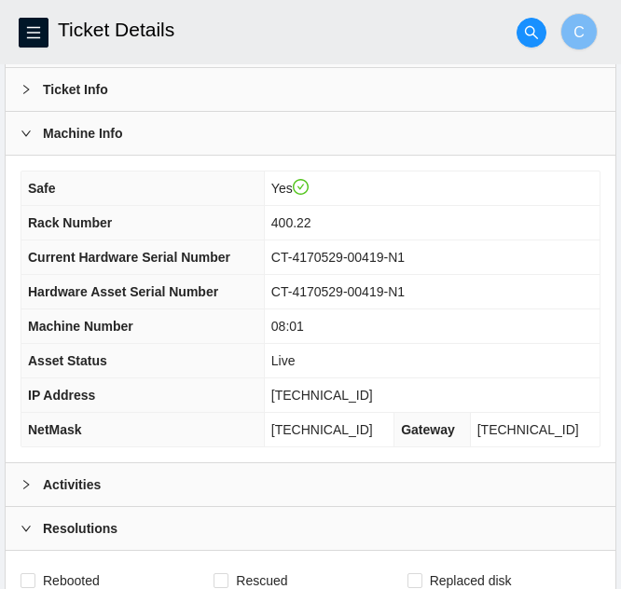
scroll to position [220, 0]
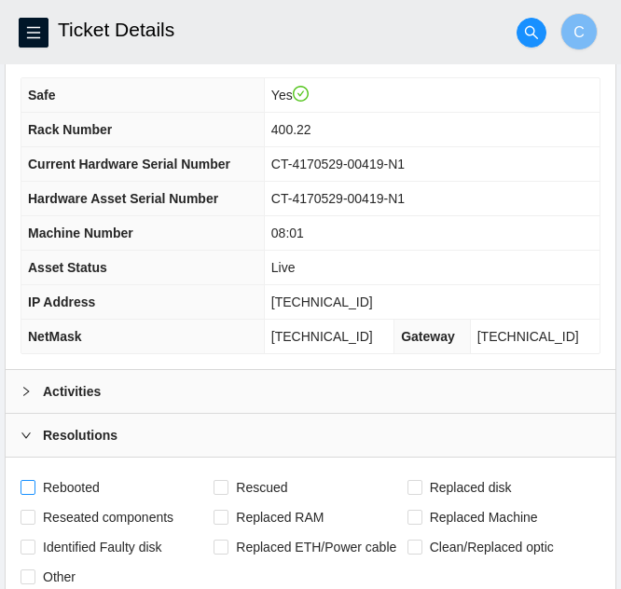
type textarea "Powered down server Shuffled disks Recued and configured Rebooted isok:"
click at [32, 485] on input "Rebooted" at bounding box center [27, 486] width 13 height 13
checkbox input "true"
click at [228, 484] on span at bounding box center [220, 487] width 15 height 15
click at [226, 484] on input "Rescued" at bounding box center [219, 486] width 13 height 13
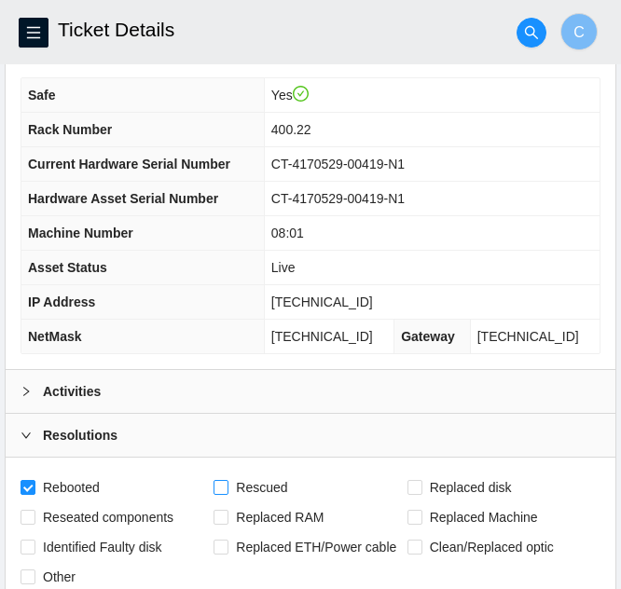
checkbox input "true"
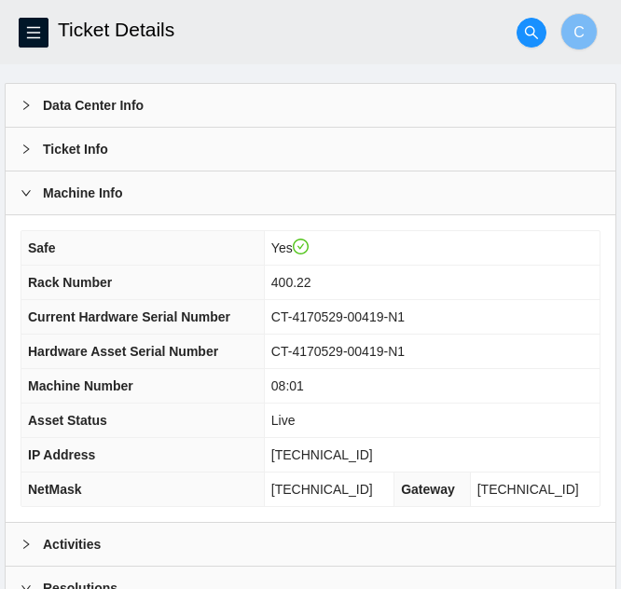
scroll to position [186, 0]
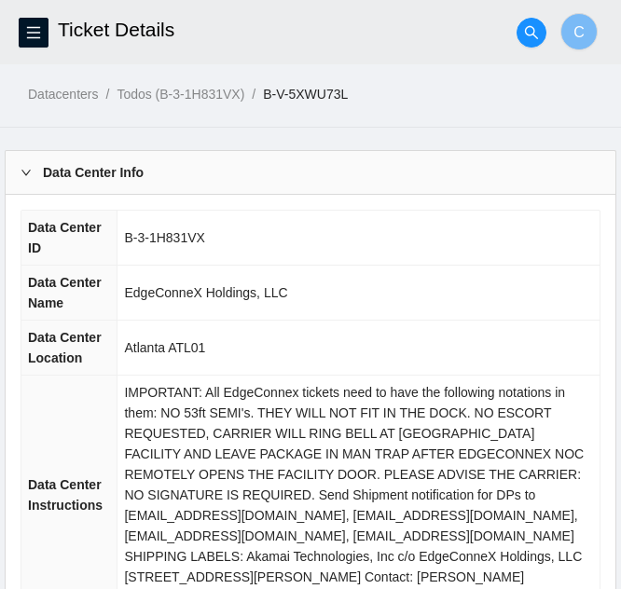
click at [111, 182] on b "Data Center Info" at bounding box center [93, 172] width 101 height 21
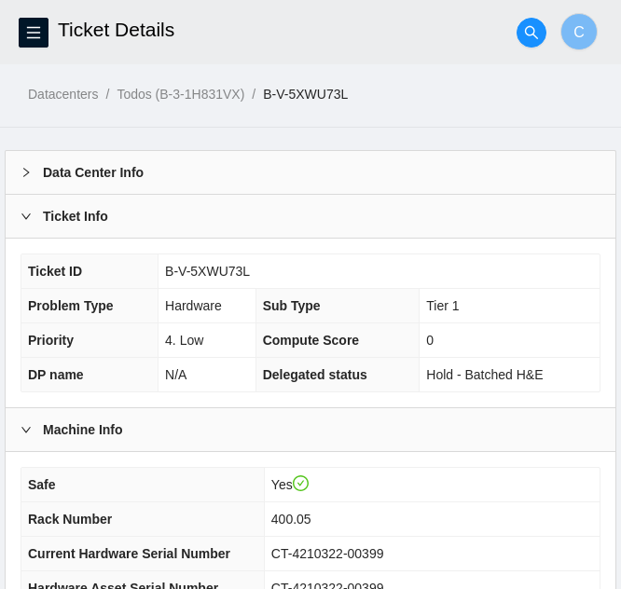
click at [118, 218] on div "Ticket Info" at bounding box center [310, 216] width 609 height 43
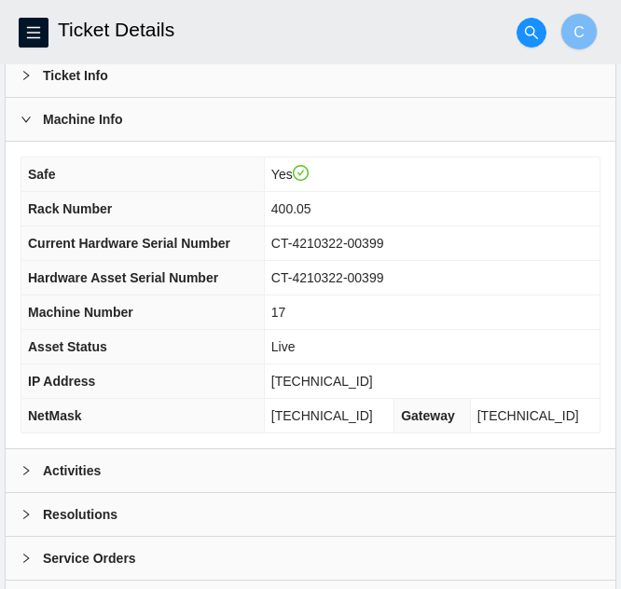
scroll to position [186, 0]
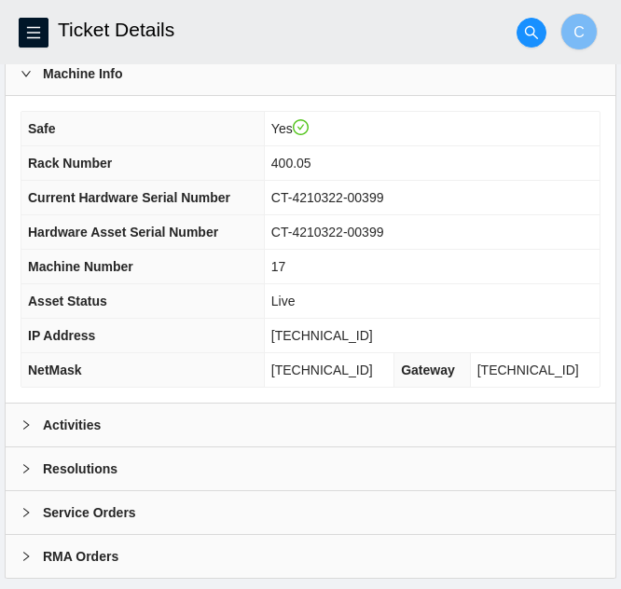
click at [260, 435] on div "Activities" at bounding box center [310, 425] width 609 height 43
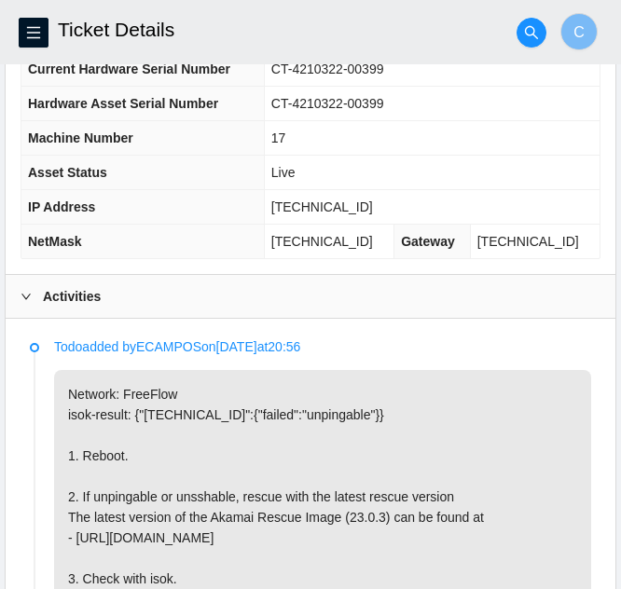
scroll to position [373, 0]
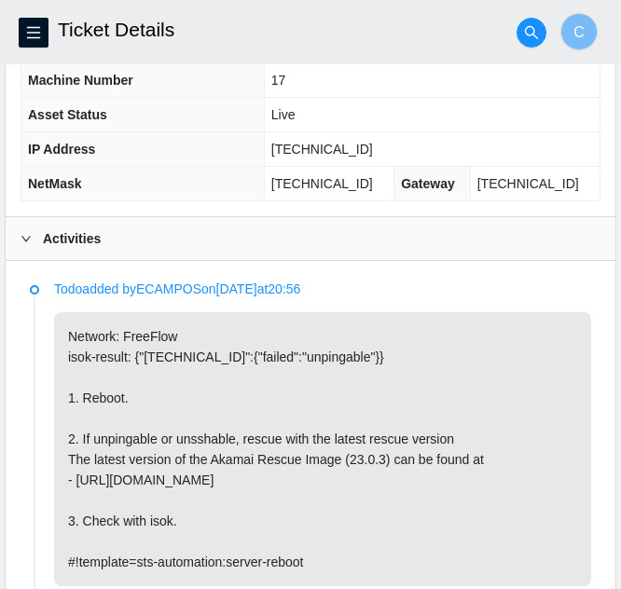
click at [390, 244] on div "Activities" at bounding box center [310, 238] width 609 height 43
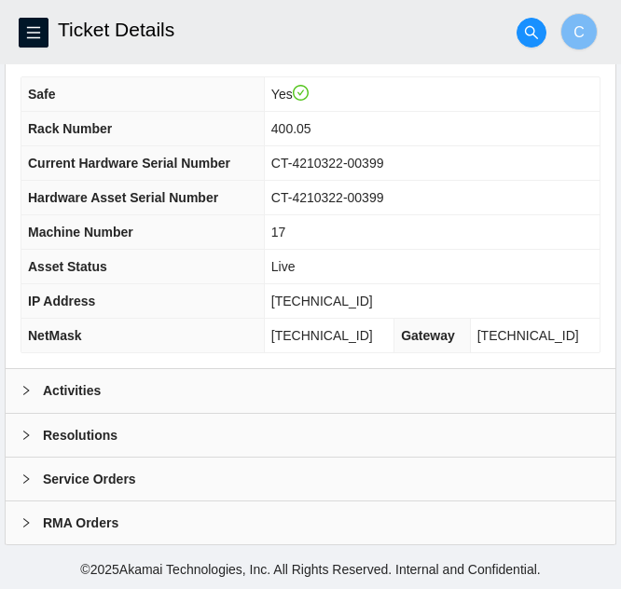
scroll to position [220, 0]
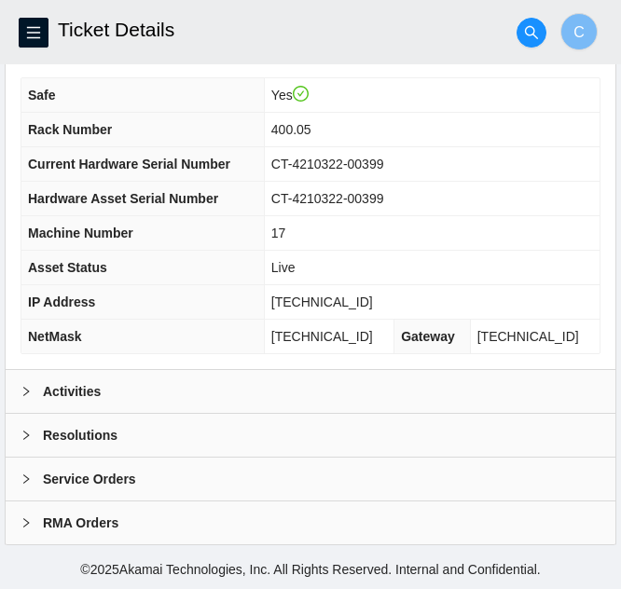
click at [135, 444] on div "Resolutions" at bounding box center [310, 435] width 609 height 43
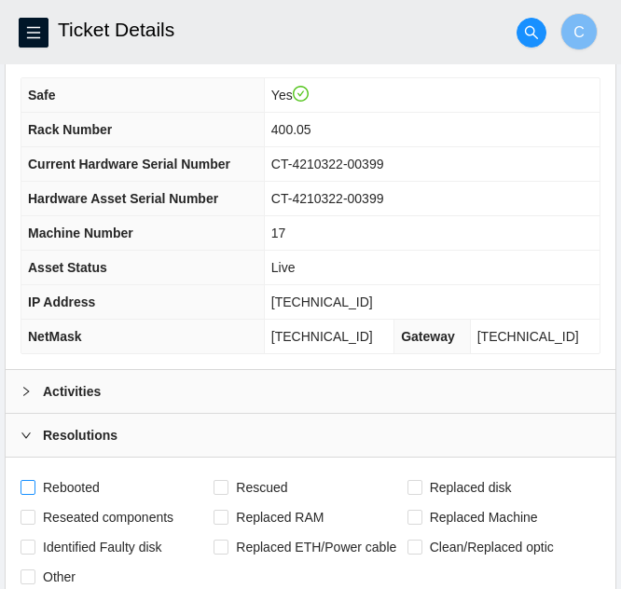
click at [38, 486] on span "Rebooted" at bounding box center [71, 487] width 72 height 30
click at [34, 486] on input "Rebooted" at bounding box center [27, 486] width 13 height 13
checkbox input "true"
click at [217, 486] on input "Rescued" at bounding box center [219, 486] width 13 height 13
checkbox input "true"
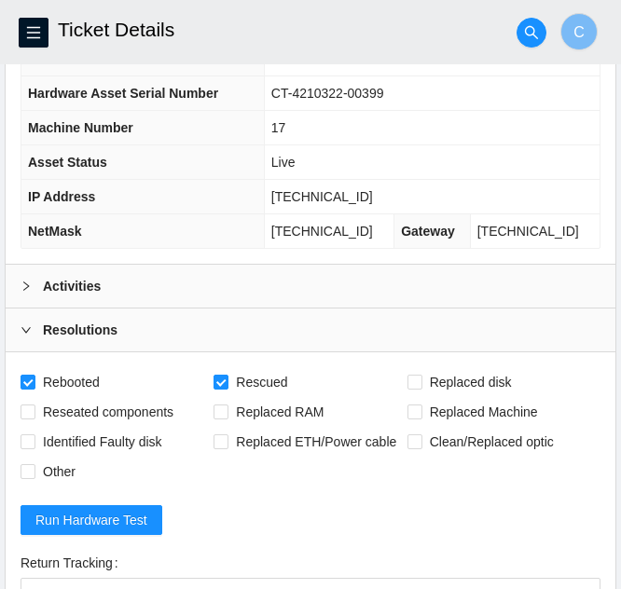
scroll to position [593, 0]
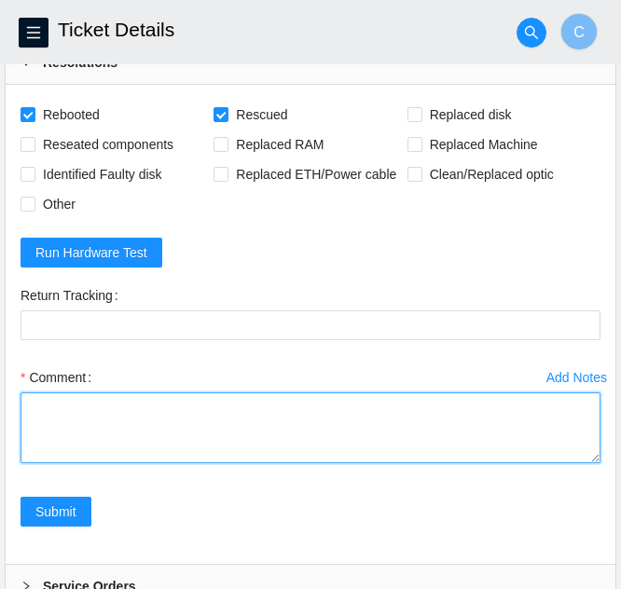
paste textarea "Rebooted server Rescued and configured Isok:"
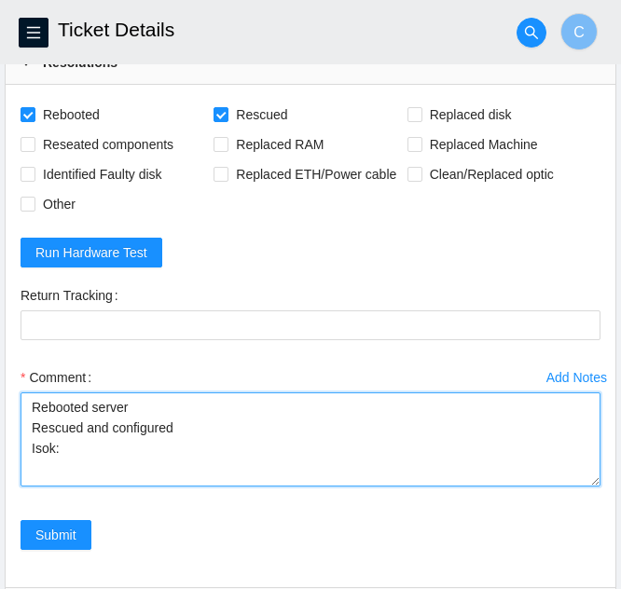
scroll to position [0, 0]
drag, startPoint x: 592, startPoint y: 457, endPoint x: 584, endPoint y: 486, distance: 30.7
click at [584, 486] on textarea "Rebooted server Rescued and configured Isok:" at bounding box center [311, 439] width 580 height 94
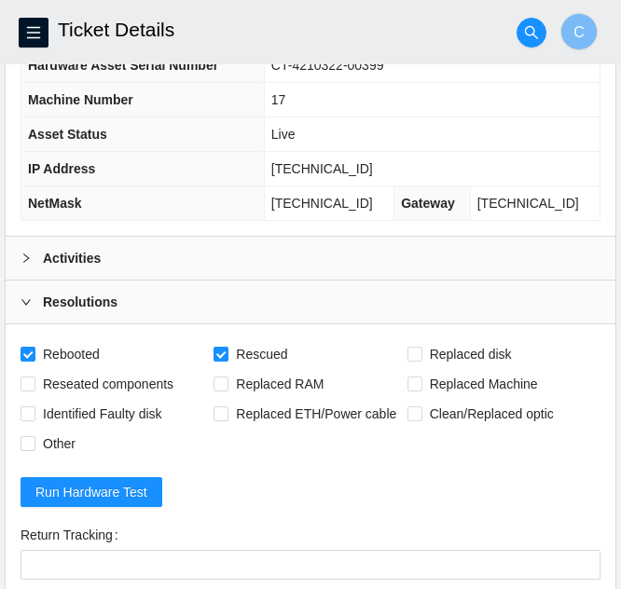
scroll to position [352, 0]
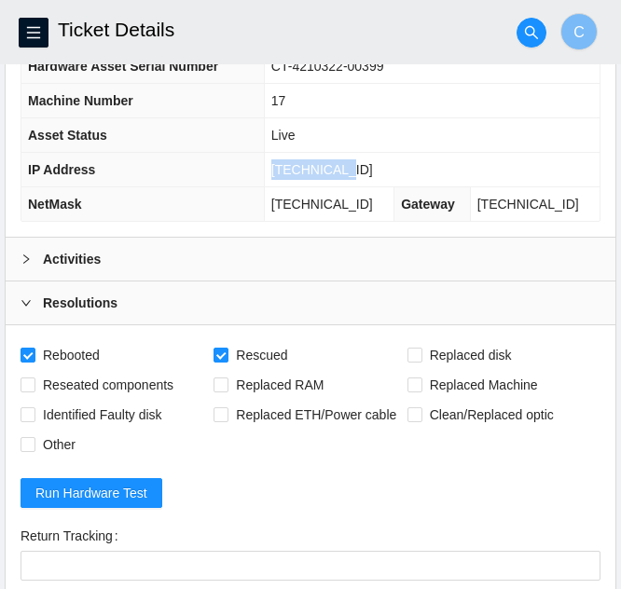
drag, startPoint x: 379, startPoint y: 171, endPoint x: 294, endPoint y: 170, distance: 85.7
click at [294, 170] on td "[TECHNICAL_ID]" at bounding box center [431, 170] width 335 height 34
copy span "[TECHNICAL_ID]"
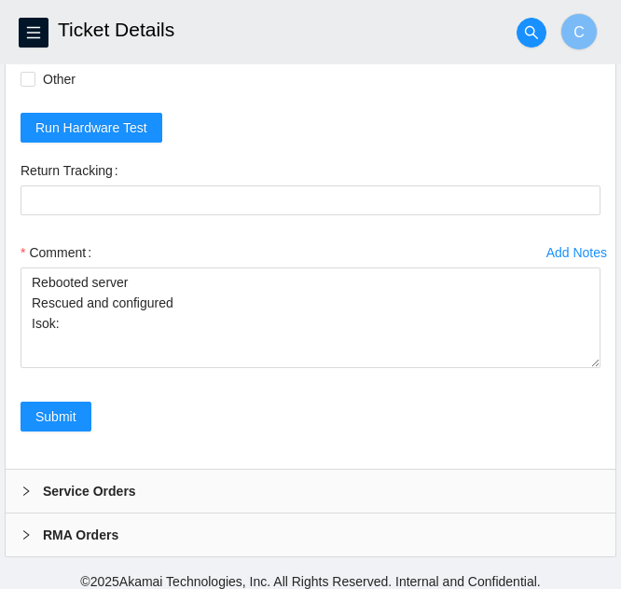
scroll to position [730, 0]
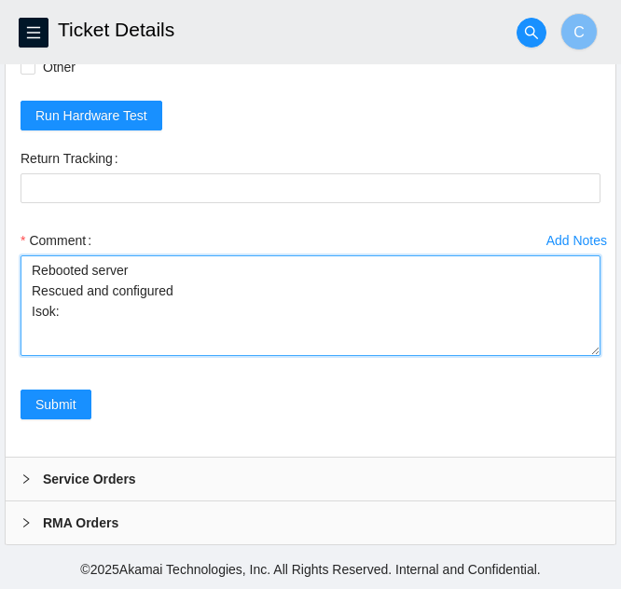
click at [168, 331] on textarea "Rebooted server Rescued and configured Isok:" at bounding box center [311, 305] width 580 height 101
click at [105, 320] on textarea "Rebooted server Rescued and configured Isok:" at bounding box center [311, 305] width 580 height 101
paste textarea "2.23.85.212 : passed: ok"
type textarea "Rebooted server Rescued and configured Isok: 2.23.85.212 : passed: ok"
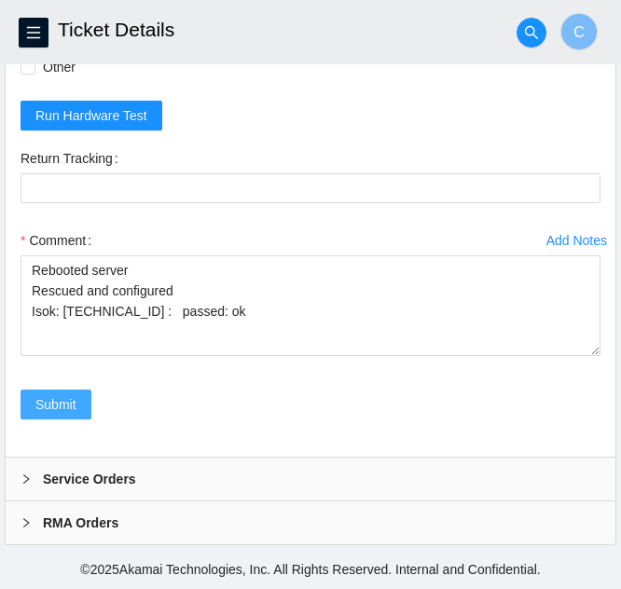
click at [50, 404] on span "Submit" at bounding box center [55, 404] width 41 height 21
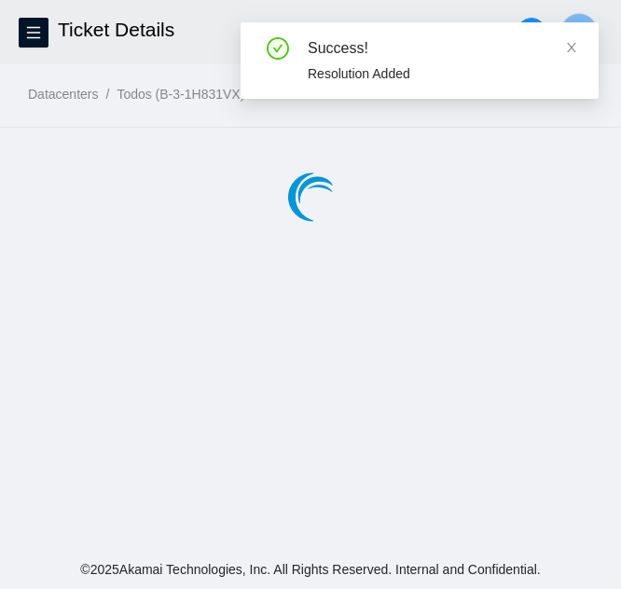
scroll to position [0, 0]
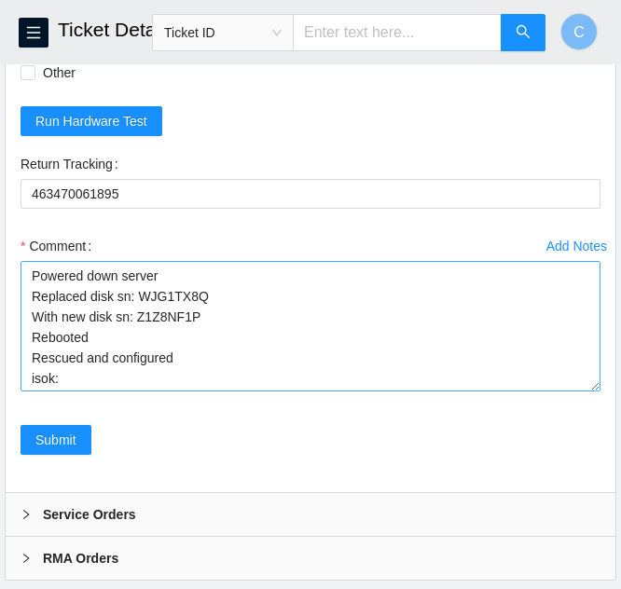
scroll to position [759, 0]
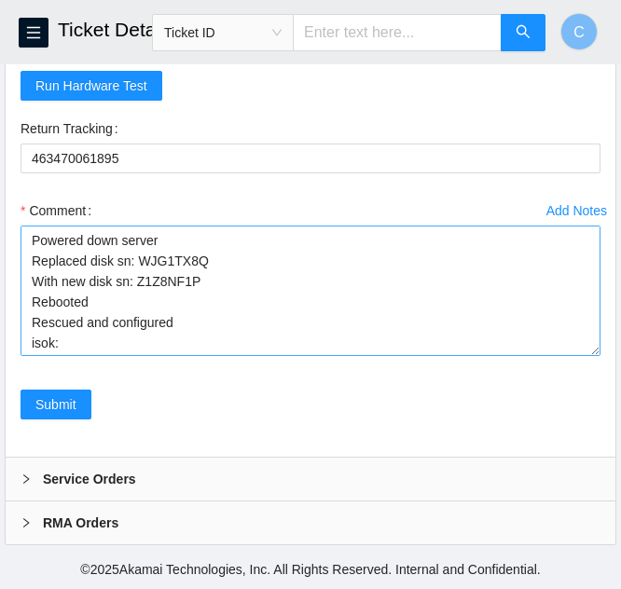
click at [141, 352] on textarea "Powered down server Replaced disk sn: WJG1TX8Q With new disk sn: Z1Z8NF1P Reboo…" at bounding box center [311, 291] width 580 height 130
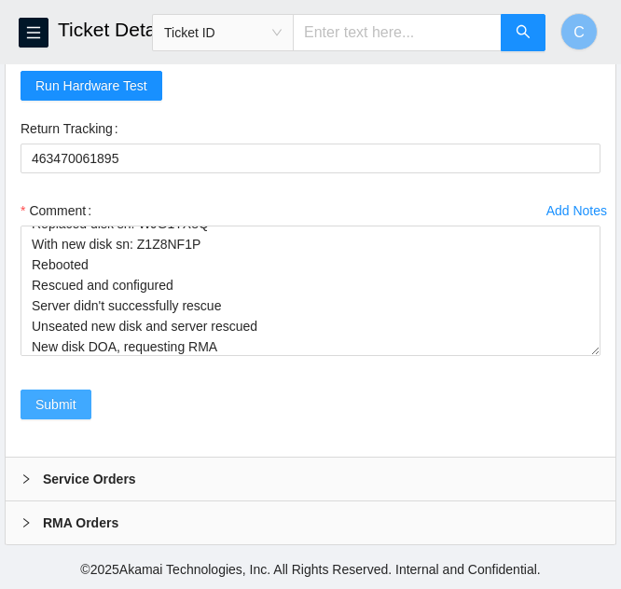
type textarea "Powered down server Replaced disk sn: WJG1TX8Q With new disk sn: Z1Z8NF1P Reboo…"
click at [71, 400] on span "Submit" at bounding box center [55, 404] width 41 height 21
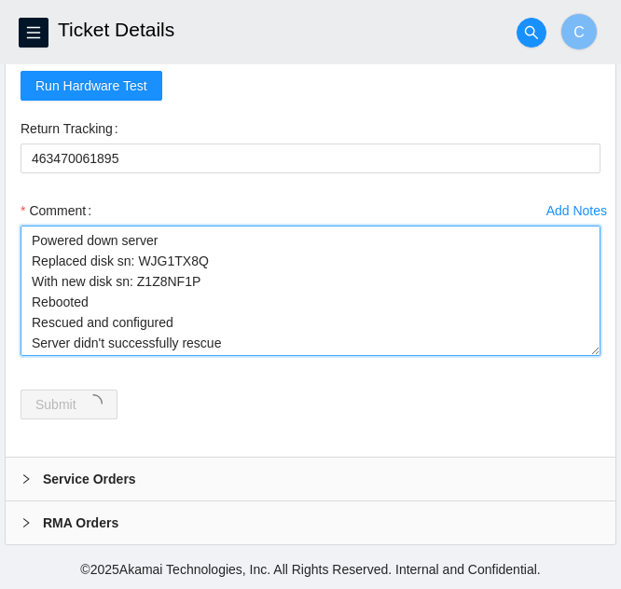
scroll to position [63, 0]
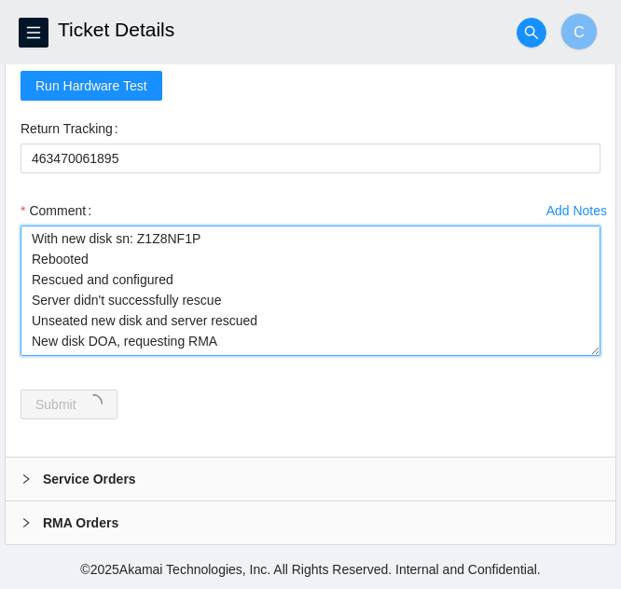
drag, startPoint x: 23, startPoint y: 239, endPoint x: 336, endPoint y: 414, distance: 358.3
click at [336, 414] on form "Rebooted Rescued Replaced disk Reseated components Replaced RAM Replaced Machin…" at bounding box center [311, 187] width 580 height 509
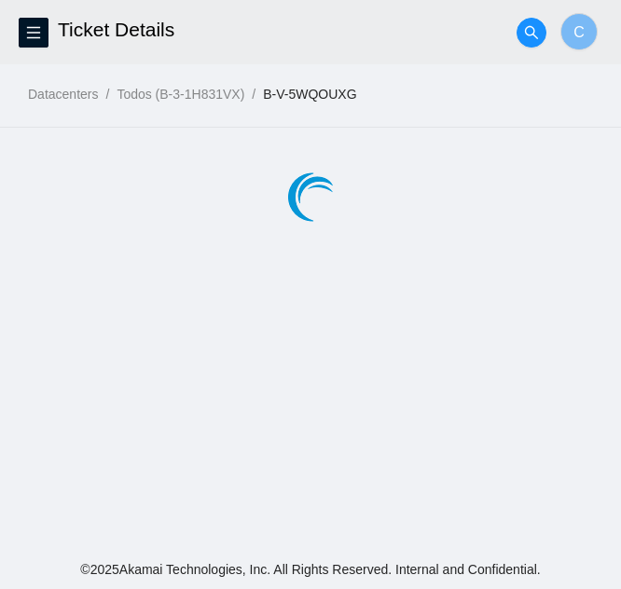
scroll to position [0, 0]
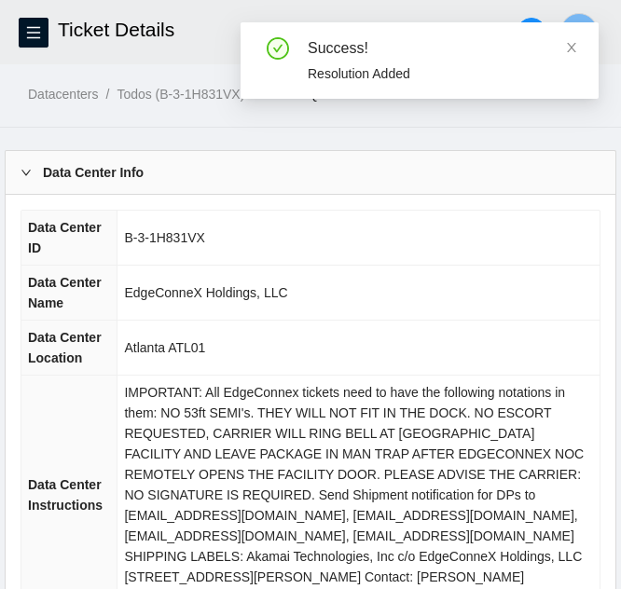
drag, startPoint x: 269, startPoint y: 325, endPoint x: 143, endPoint y: 370, distance: 134.4
click at [143, 370] on td "Atlanta ATL01" at bounding box center [358, 348] width 482 height 55
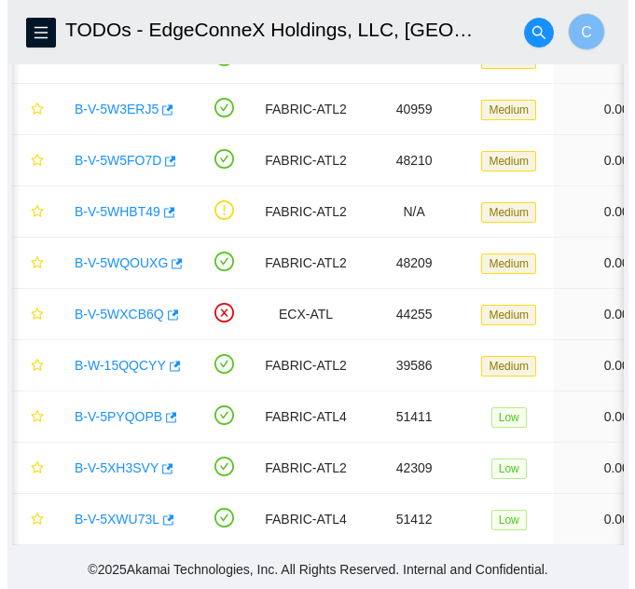
scroll to position [0, 16]
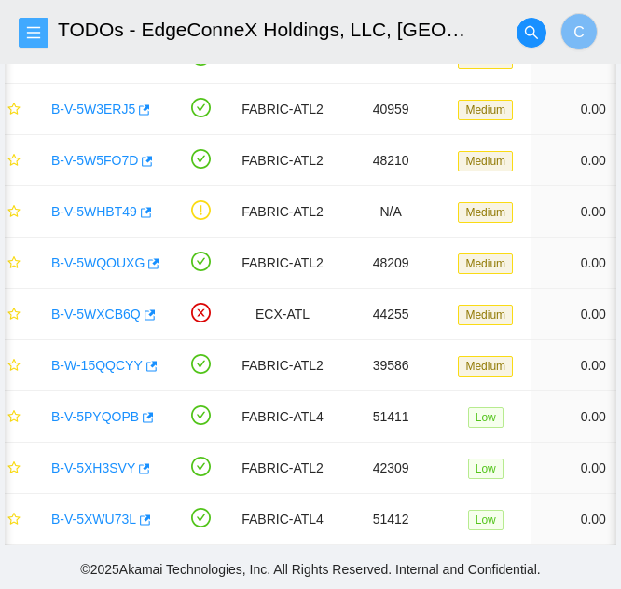
click at [38, 33] on icon "menu" at bounding box center [33, 32] width 13 height 12
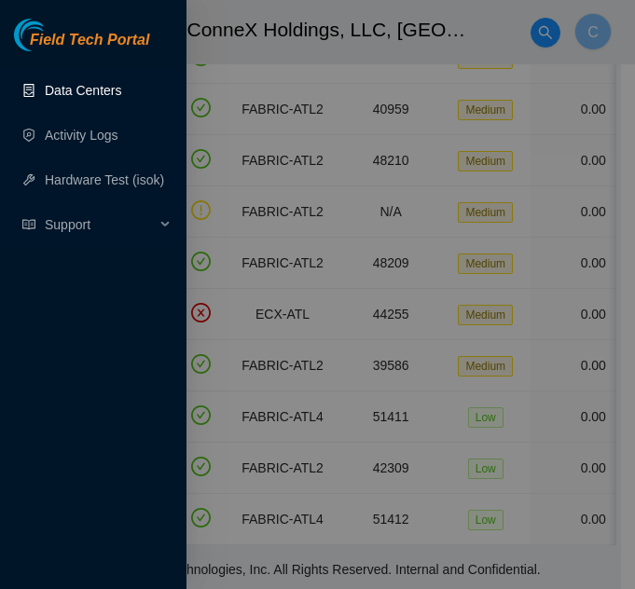
click at [67, 92] on link "Data Centers" at bounding box center [83, 90] width 76 height 15
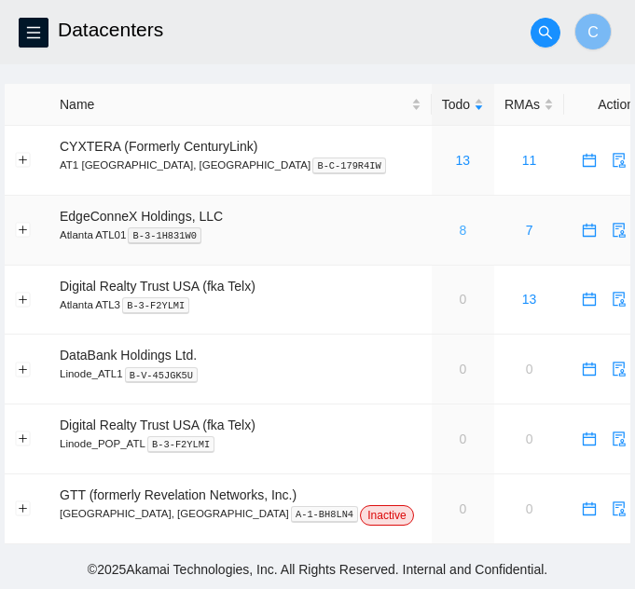
click at [458, 230] on link "8" at bounding box center [461, 230] width 7 height 15
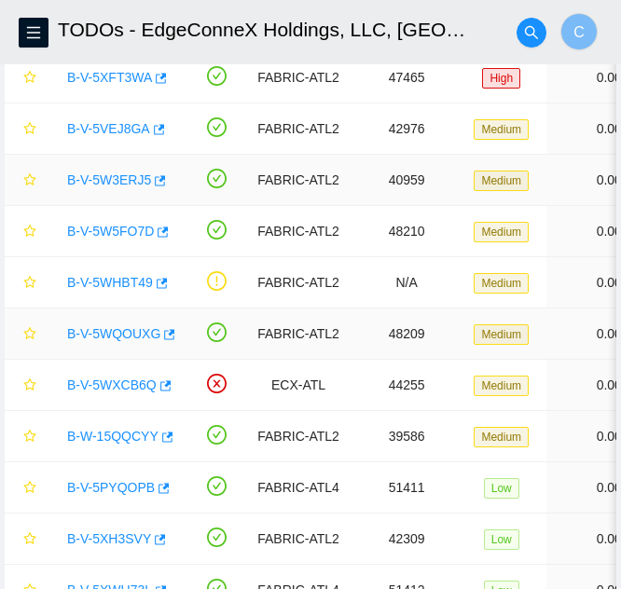
scroll to position [184, 0]
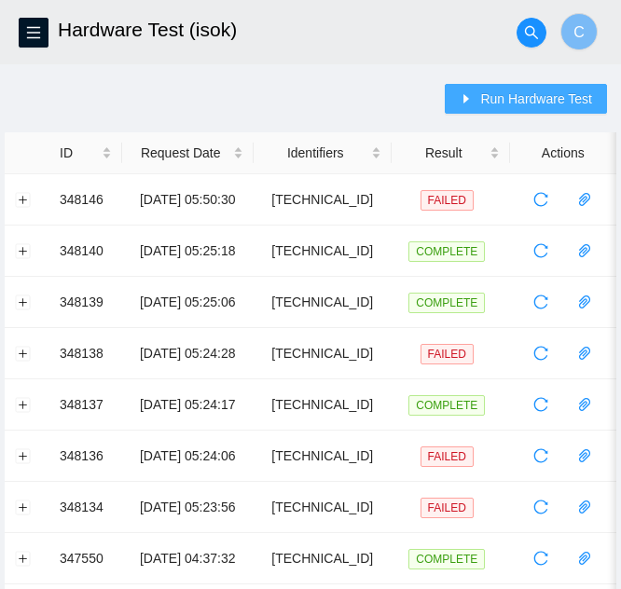
click at [544, 96] on span "Run Hardware Test" at bounding box center [536, 99] width 112 height 21
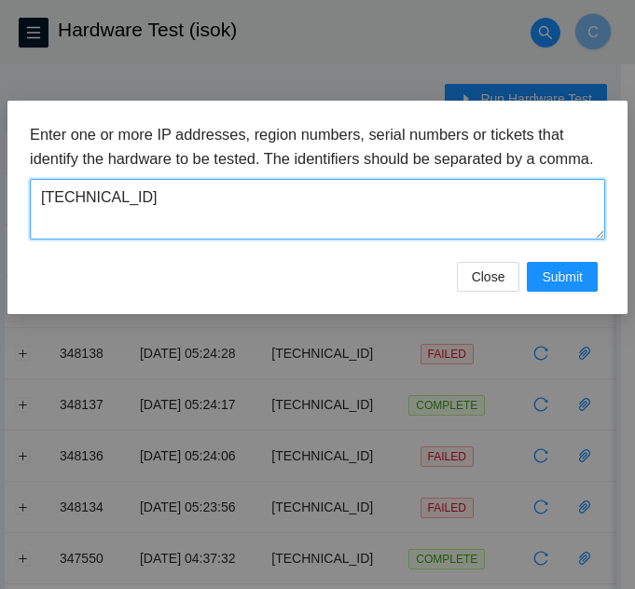
click at [150, 223] on textarea "[TECHNICAL_ID]" at bounding box center [317, 209] width 575 height 61
click at [154, 223] on textarea "[TECHNICAL_ID]" at bounding box center [317, 209] width 575 height 61
paste textarea "[TECHNICAL_ID]"
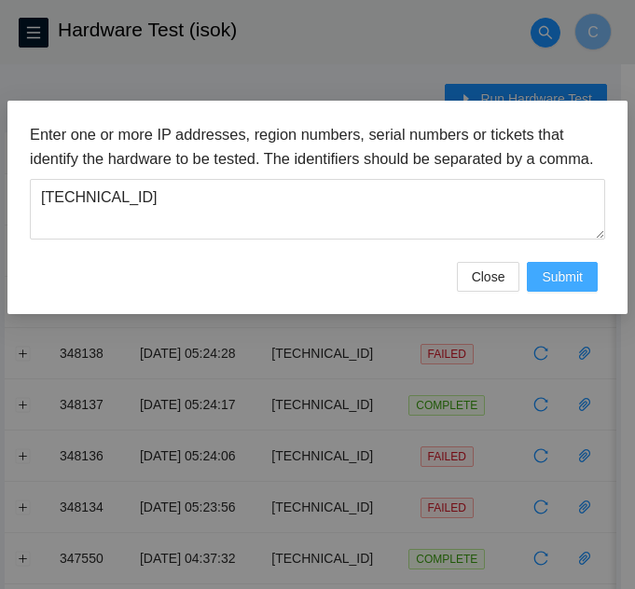
click at [578, 287] on span "Submit" at bounding box center [561, 277] width 41 height 21
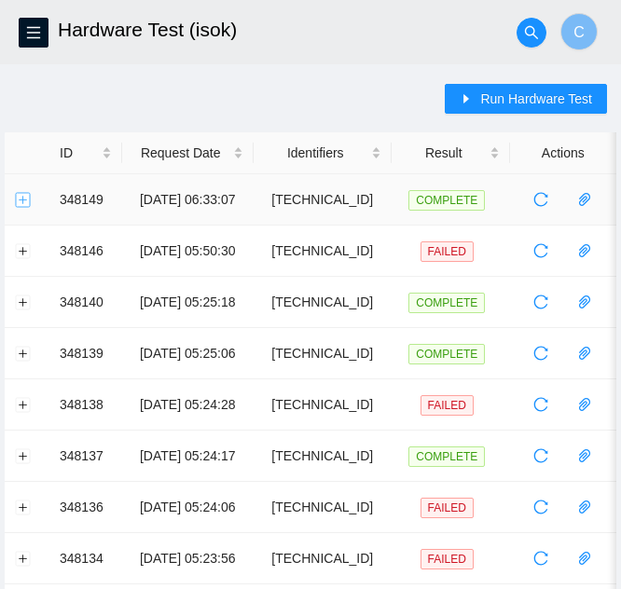
click at [27, 199] on button "Expand row" at bounding box center [23, 199] width 15 height 15
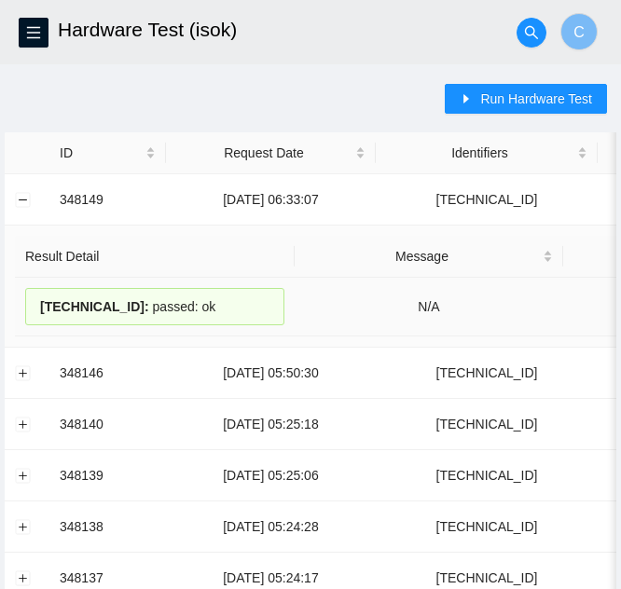
drag, startPoint x: 206, startPoint y: 298, endPoint x: 69, endPoint y: 313, distance: 137.8
click at [69, 313] on div "[TECHNICAL_ID] : passed: ok" at bounding box center [154, 306] width 259 height 37
click at [68, 313] on span "[TECHNICAL_ID] :" at bounding box center [94, 306] width 109 height 15
drag, startPoint x: 168, startPoint y: 294, endPoint x: 215, endPoint y: 307, distance: 49.3
click at [169, 294] on div "[TECHNICAL_ID] : passed: ok" at bounding box center [154, 306] width 259 height 37
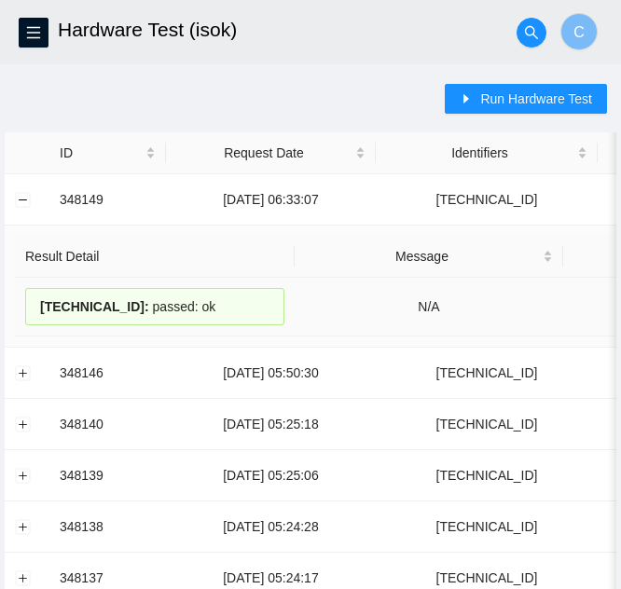
click at [200, 301] on div "[TECHNICAL_ID] : passed: ok" at bounding box center [154, 306] width 259 height 37
drag, startPoint x: 200, startPoint y: 301, endPoint x: 52, endPoint y: 310, distance: 148.5
click at [51, 318] on div "[TECHNICAL_ID] : passed: ok" at bounding box center [154, 306] width 259 height 37
copy div "[TECHNICAL_ID] : passed: ok"
click at [21, 204] on button "Collapse row" at bounding box center [23, 199] width 15 height 15
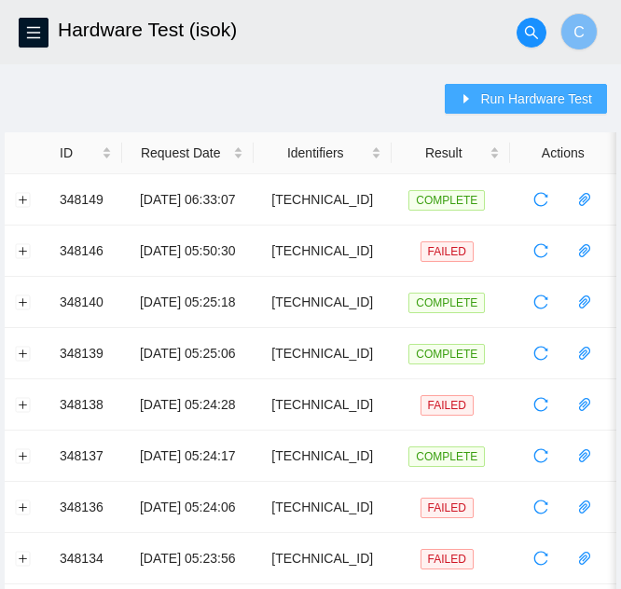
click at [494, 99] on span "Run Hardware Test" at bounding box center [536, 99] width 112 height 21
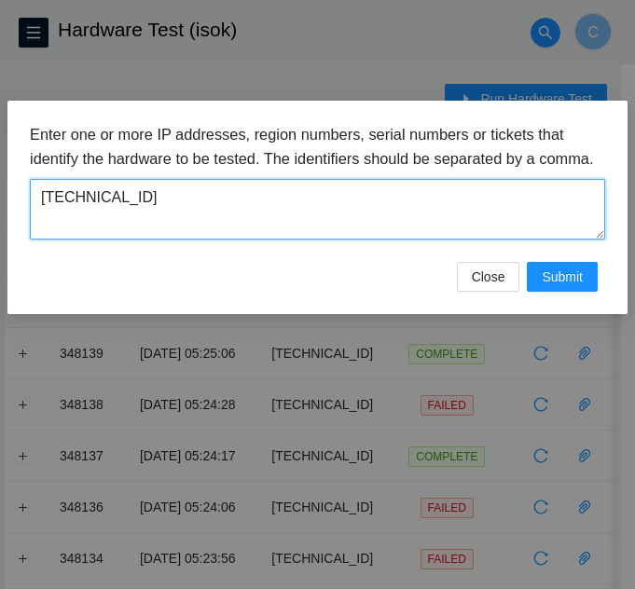
click at [277, 223] on textarea "[TECHNICAL_ID]" at bounding box center [317, 209] width 575 height 61
paste textarea "[TECHNICAL_ID]"
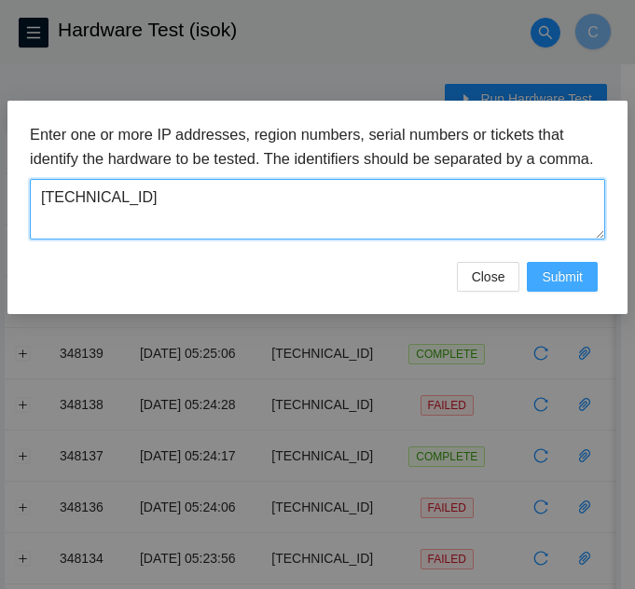
type textarea "[TECHNICAL_ID]"
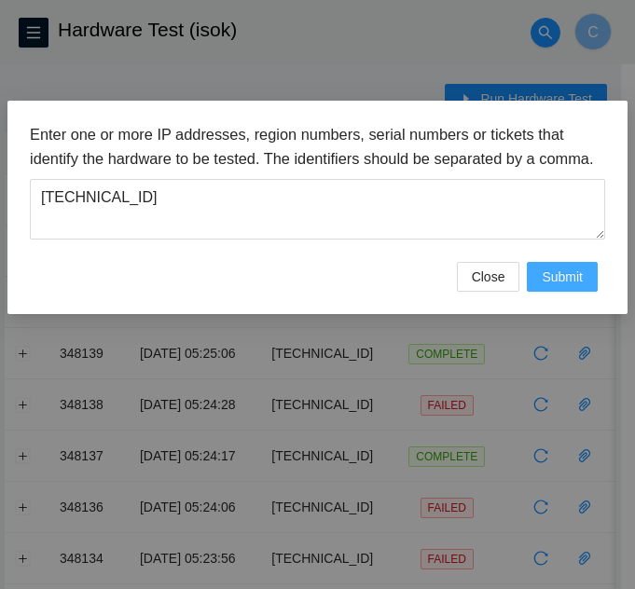
click at [580, 287] on span "Submit" at bounding box center [561, 277] width 41 height 21
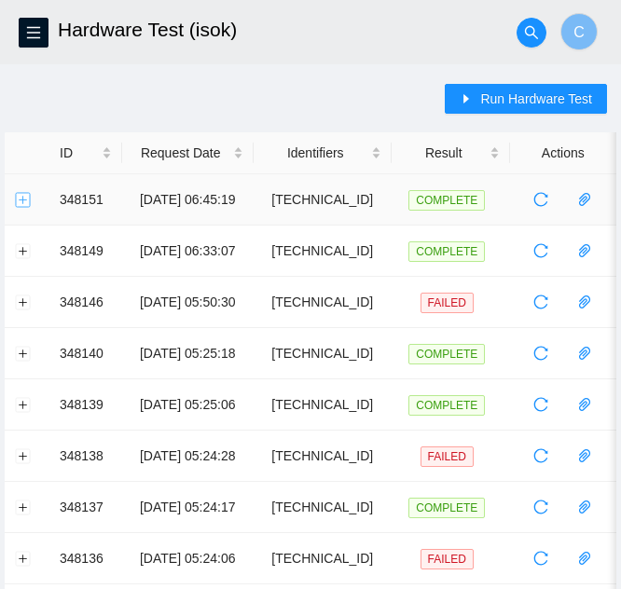
click at [16, 205] on button "Expand row" at bounding box center [23, 199] width 15 height 15
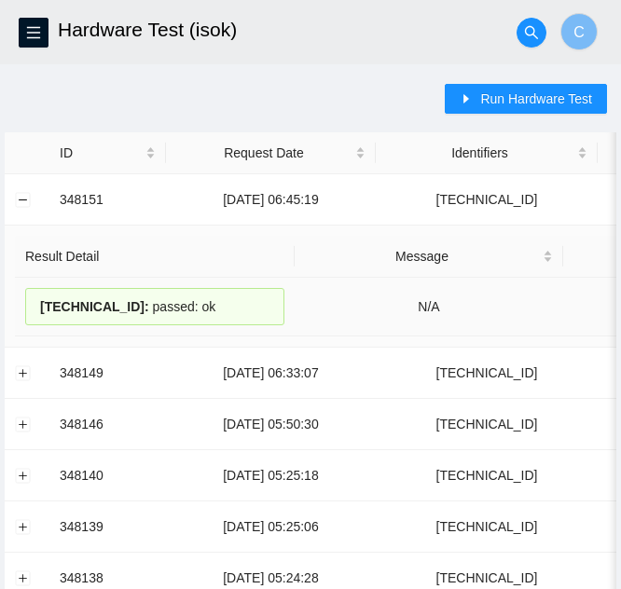
drag, startPoint x: 186, startPoint y: 303, endPoint x: 34, endPoint y: 301, distance: 152.8
click at [34, 301] on div "[TECHNICAL_ID] : passed: ok" at bounding box center [154, 306] width 259 height 37
copy div "[TECHNICAL_ID] : passed: ok"
